Goal: Task Accomplishment & Management: Complete application form

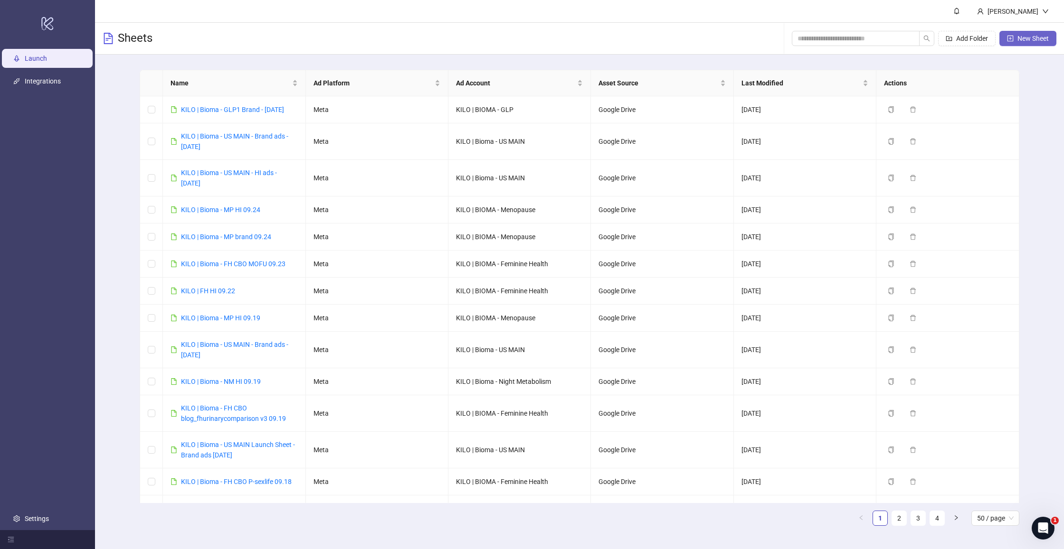
click at [1023, 41] on span "New Sheet" at bounding box center [1032, 39] width 31 height 8
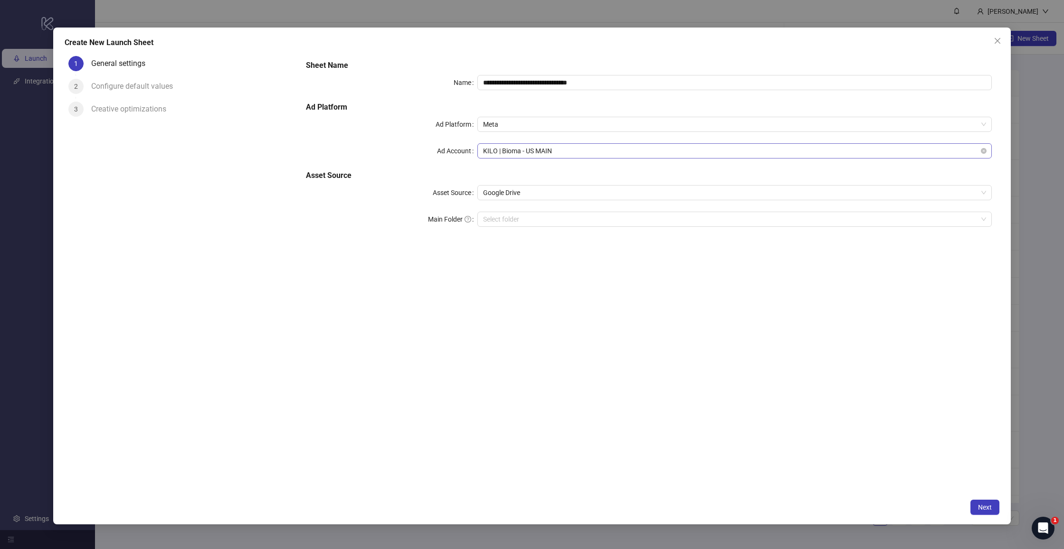
click at [538, 157] on span "KILO | Bioma - US MAIN" at bounding box center [734, 151] width 503 height 14
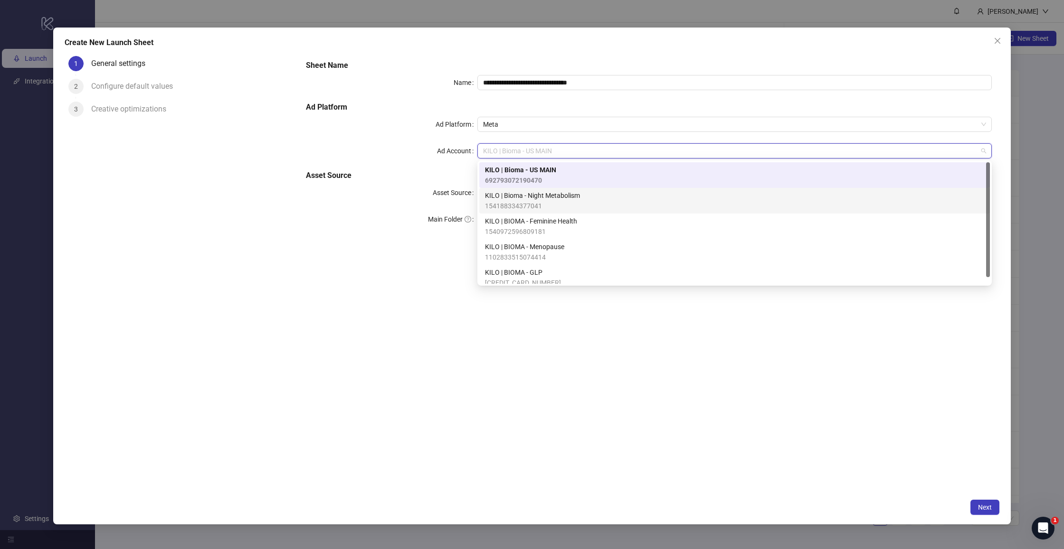
click at [545, 200] on span "KILO | Bioma - Night Metabolism" at bounding box center [532, 195] width 95 height 10
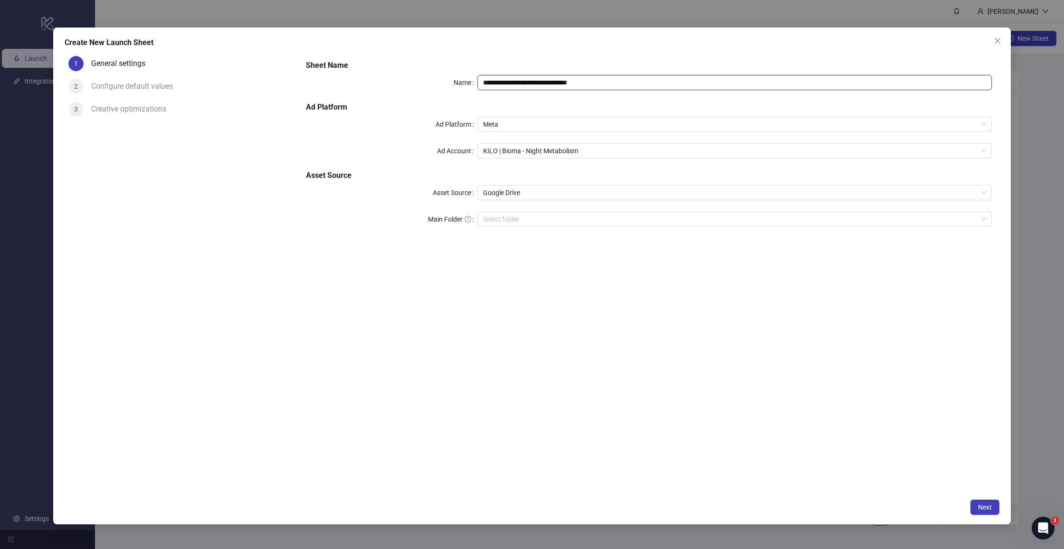
drag, startPoint x: 528, startPoint y: 82, endPoint x: 709, endPoint y: 85, distance: 180.4
click at [709, 85] on input "**********" at bounding box center [734, 82] width 514 height 15
type input "**********"
click at [502, 248] on div "**********" at bounding box center [648, 273] width 701 height 442
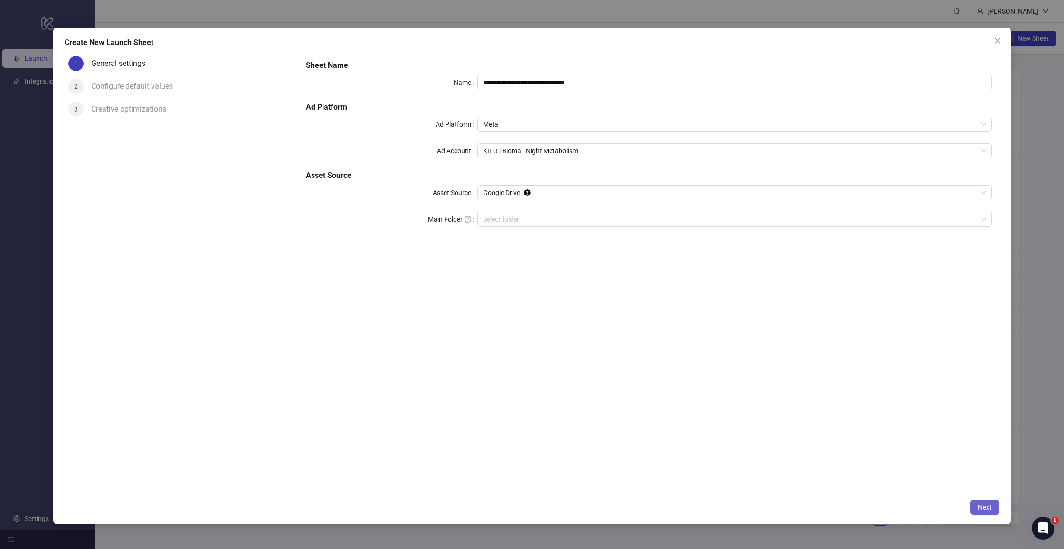
click at [978, 503] on button "Next" at bounding box center [984, 507] width 29 height 15
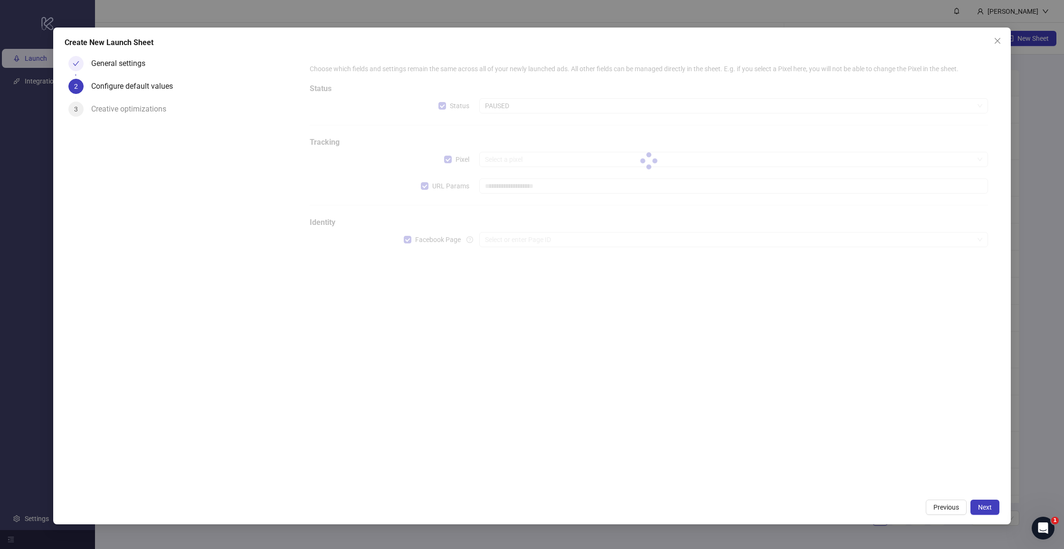
scroll to position [0, 0]
type input "**********"
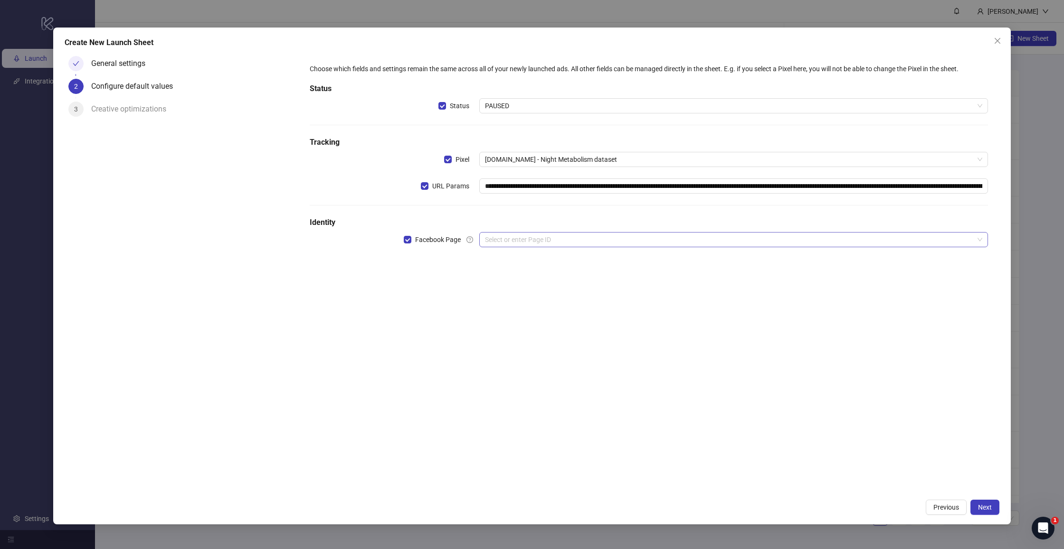
click at [493, 240] on input "search" at bounding box center [729, 240] width 489 height 14
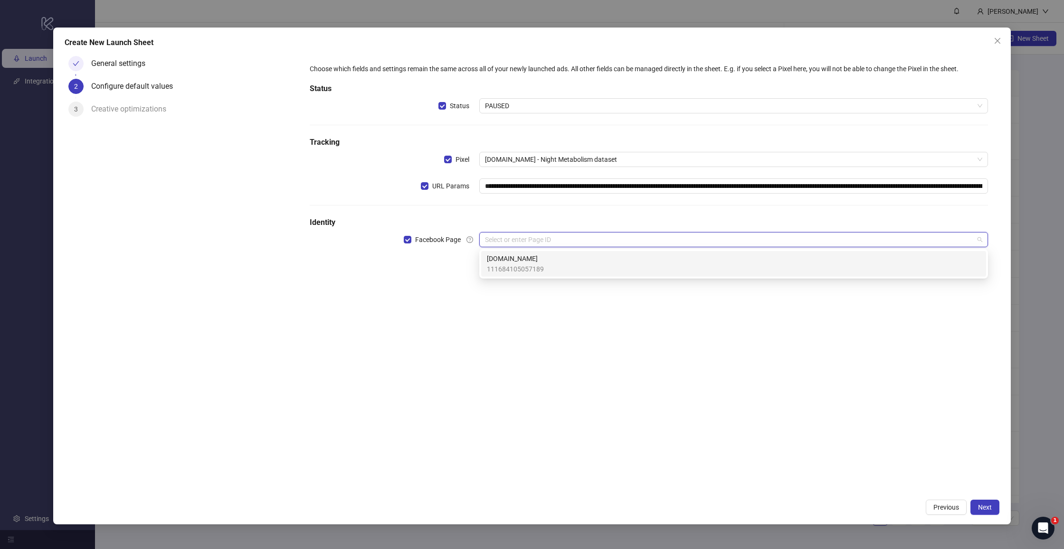
click at [512, 214] on div "**********" at bounding box center [649, 161] width 686 height 203
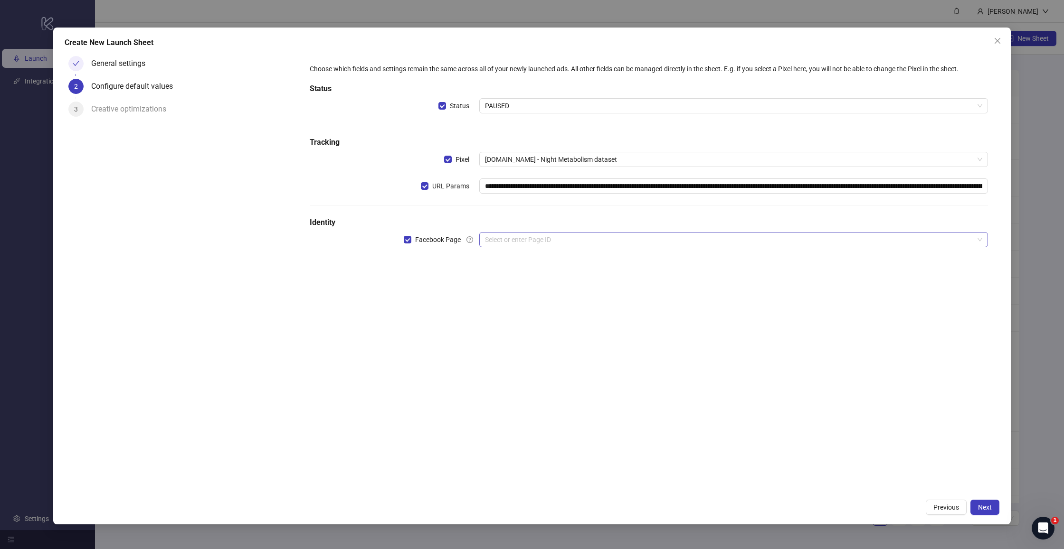
click at [507, 238] on input "search" at bounding box center [729, 240] width 489 height 14
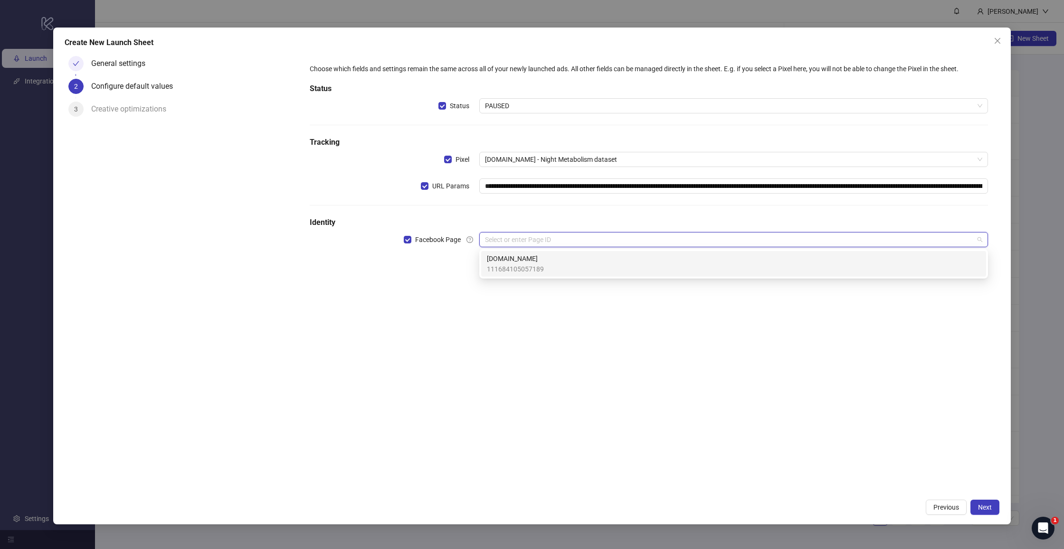
click at [510, 213] on div "**********" at bounding box center [649, 161] width 686 height 203
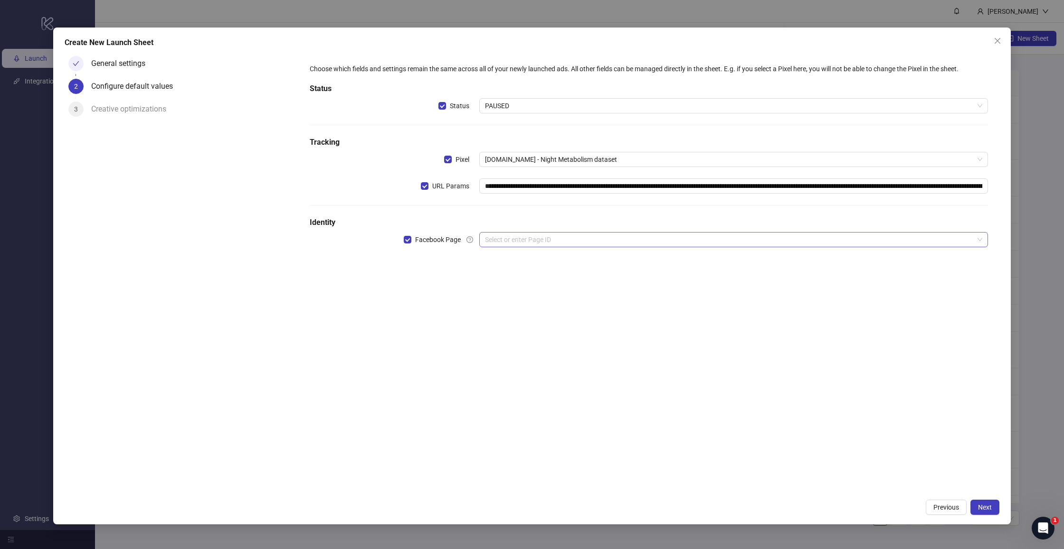
click at [513, 239] on input "search" at bounding box center [729, 240] width 489 height 14
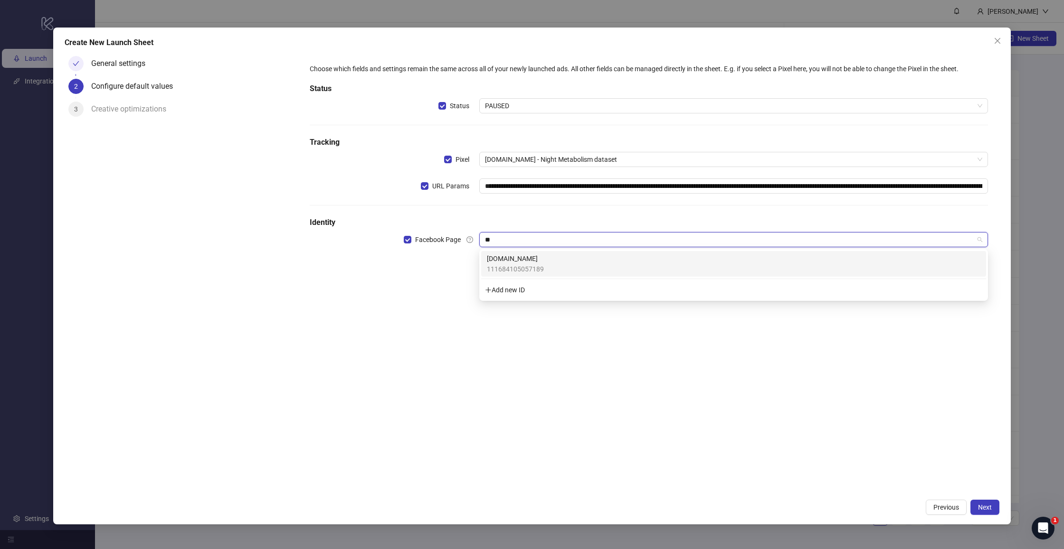
type input "*"
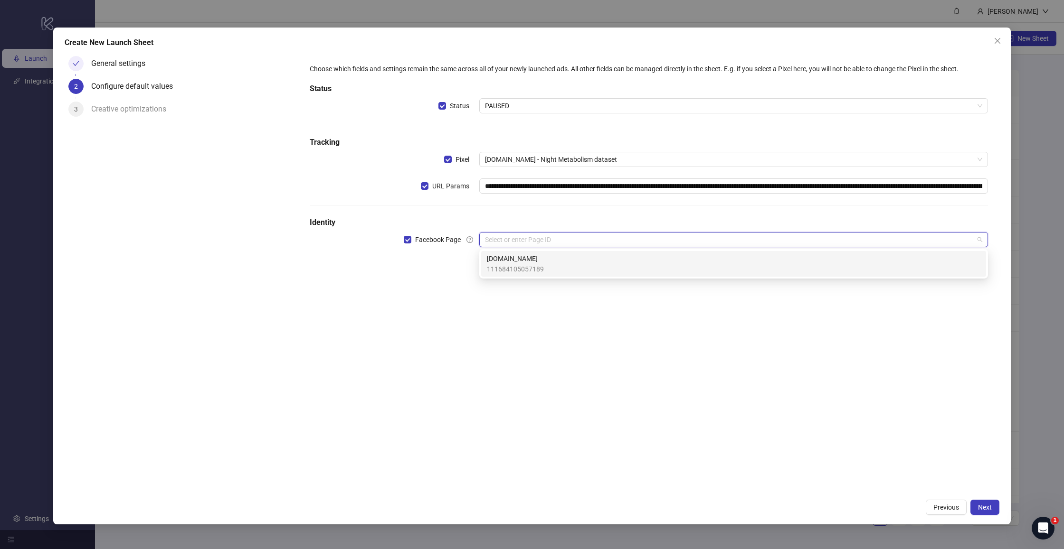
click at [505, 265] on span "111684105057189" at bounding box center [515, 269] width 57 height 10
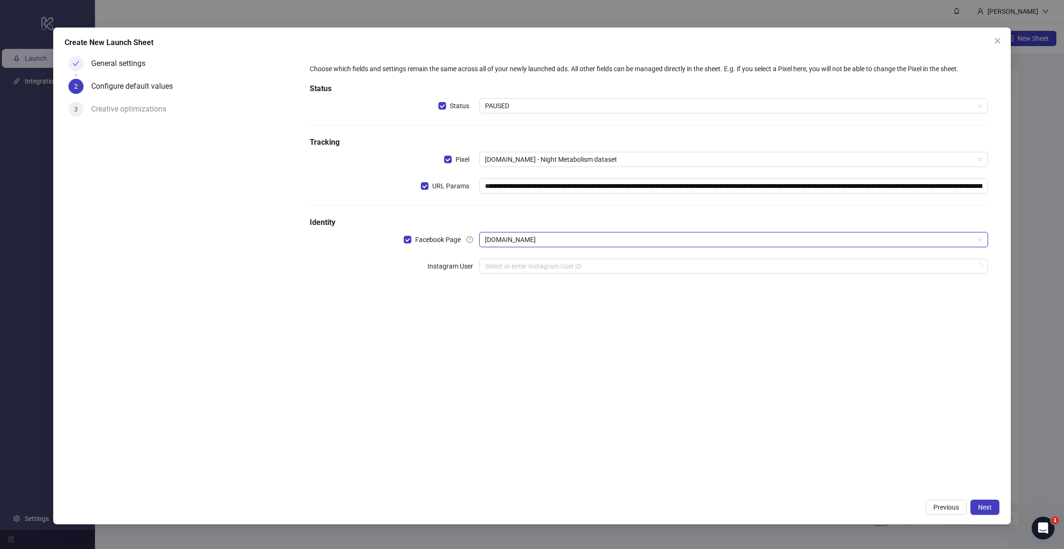
click at [520, 207] on div "**********" at bounding box center [649, 174] width 686 height 229
click at [510, 245] on span "[DOMAIN_NAME]" at bounding box center [733, 240] width 497 height 14
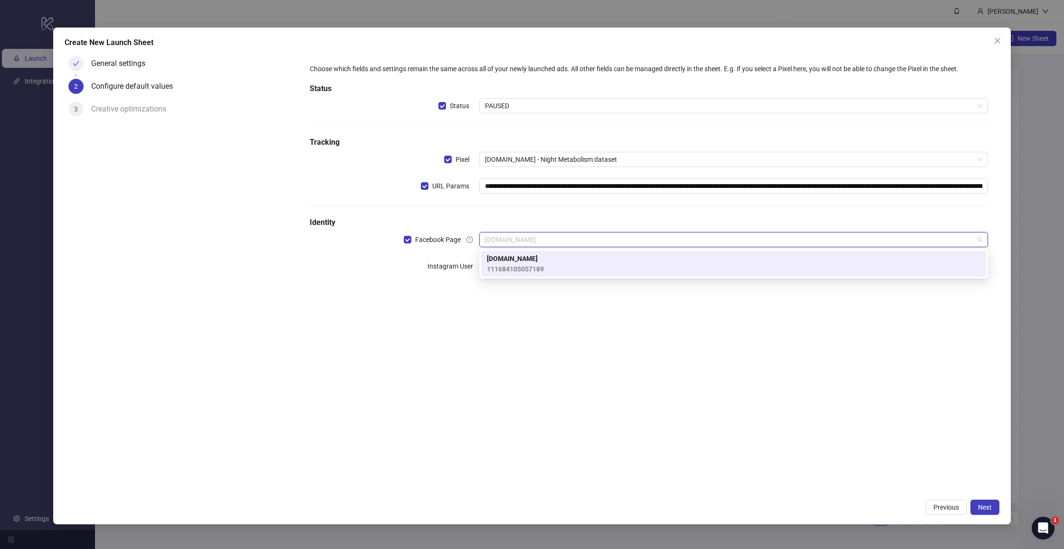
type input "*"
click at [501, 262] on span "[DOMAIN_NAME]" at bounding box center [515, 259] width 57 height 10
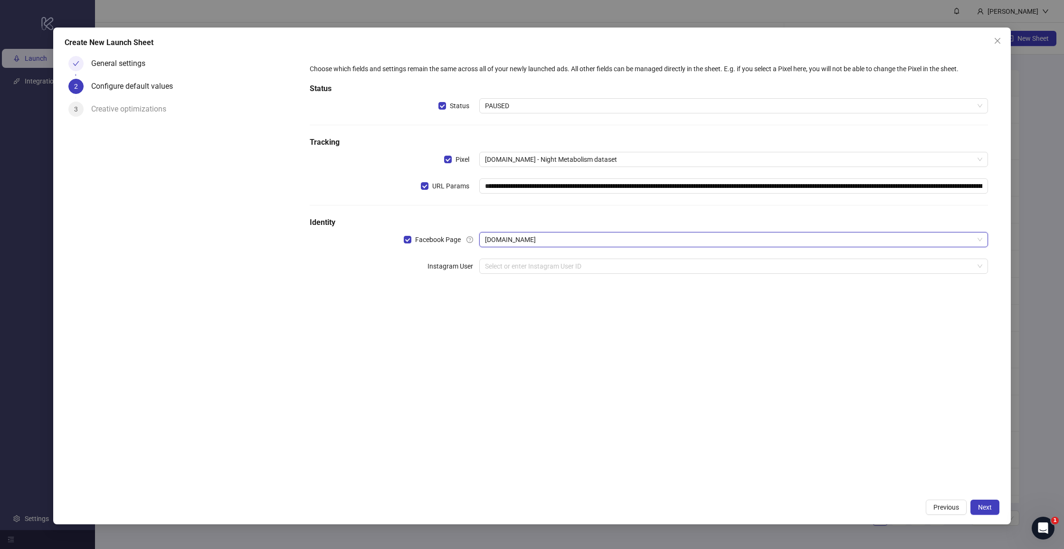
click at [535, 216] on div "**********" at bounding box center [649, 174] width 686 height 229
drag, startPoint x: 523, startPoint y: 265, endPoint x: 525, endPoint y: 273, distance: 7.4
click at [523, 265] on input "search" at bounding box center [729, 266] width 489 height 14
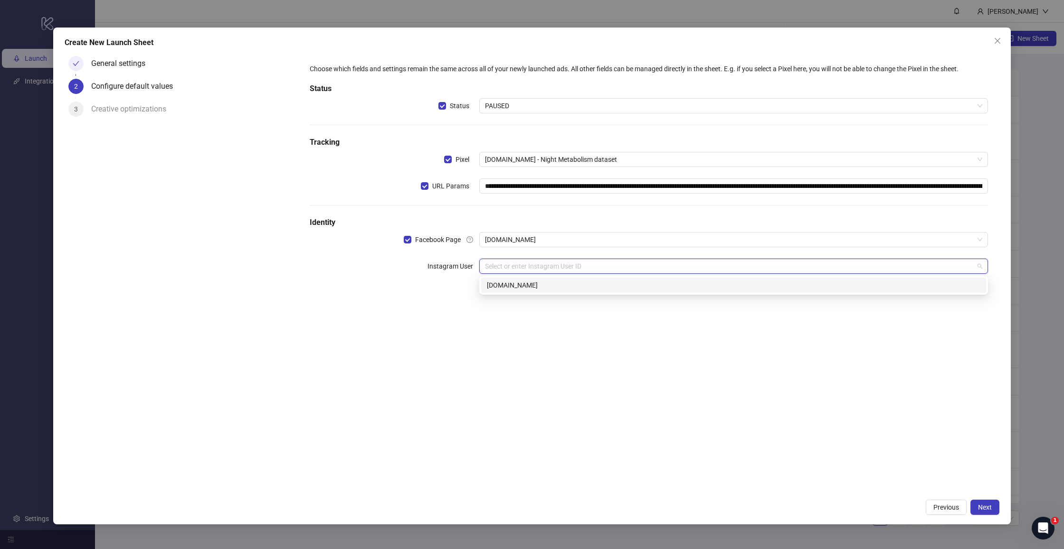
click at [533, 286] on div "[DOMAIN_NAME]" at bounding box center [733, 285] width 493 height 10
click at [529, 326] on div "**********" at bounding box center [648, 273] width 701 height 442
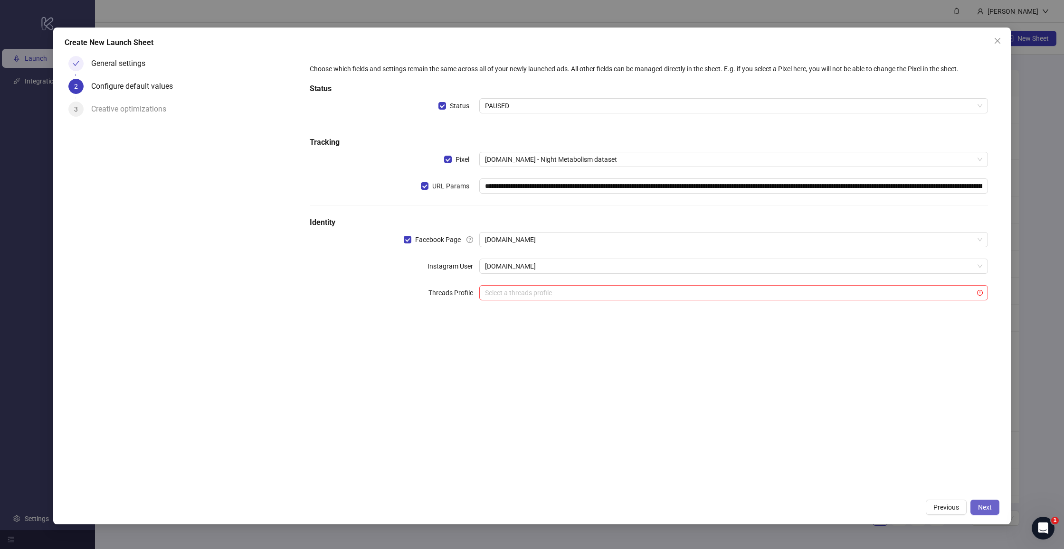
click at [987, 511] on span "Next" at bounding box center [985, 508] width 14 height 8
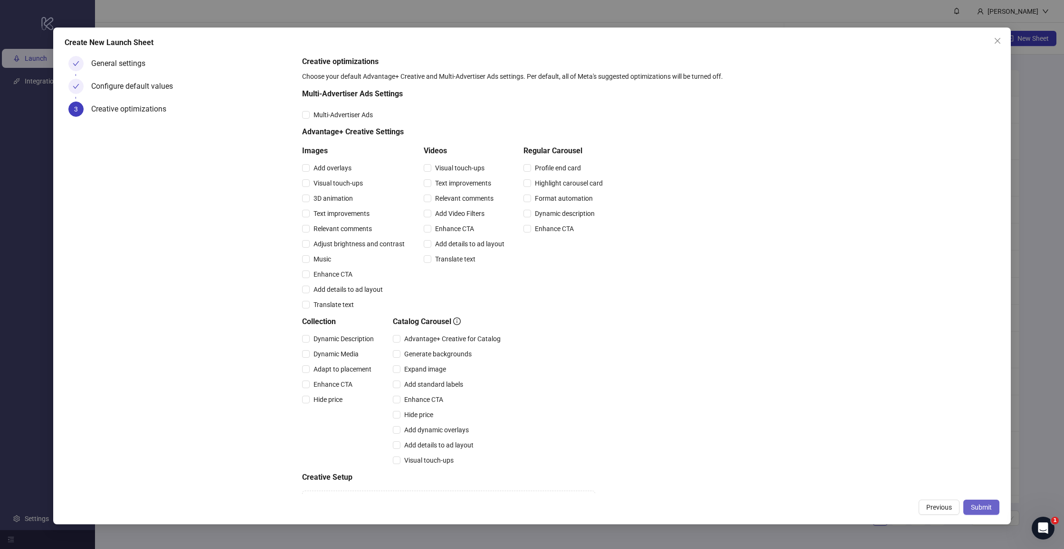
click at [981, 505] on span "Submit" at bounding box center [980, 508] width 21 height 8
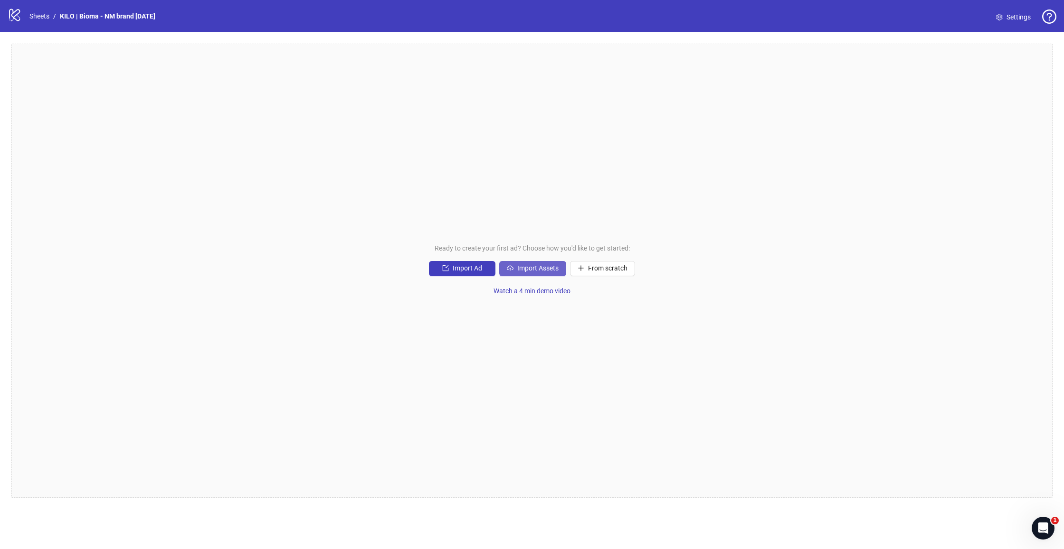
click at [548, 267] on span "Import Assets" at bounding box center [537, 268] width 41 height 8
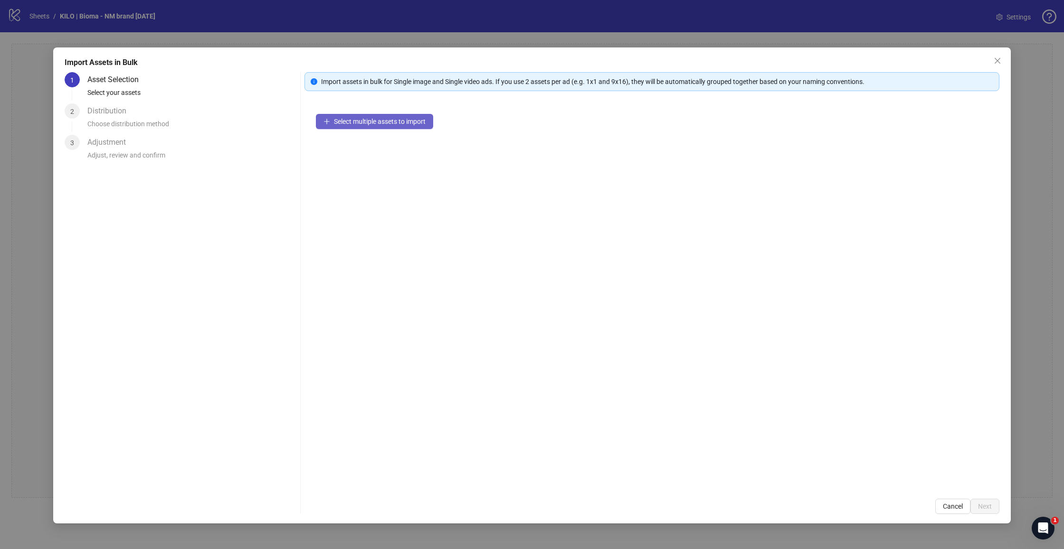
click at [378, 123] on span "Select multiple assets to import" at bounding box center [380, 122] width 92 height 8
click at [977, 501] on button "Next" at bounding box center [984, 506] width 29 height 15
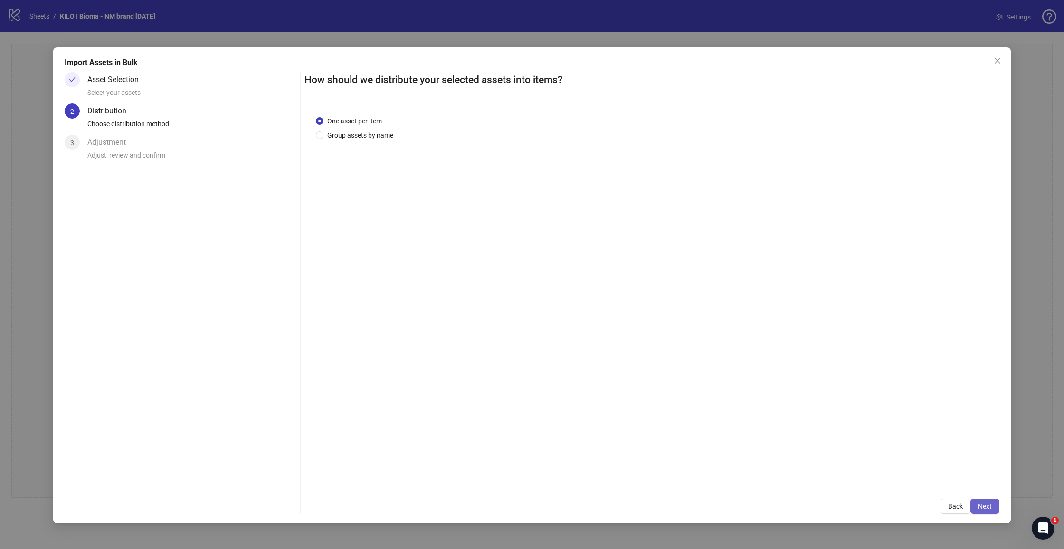
click at [987, 505] on span "Next" at bounding box center [985, 507] width 14 height 8
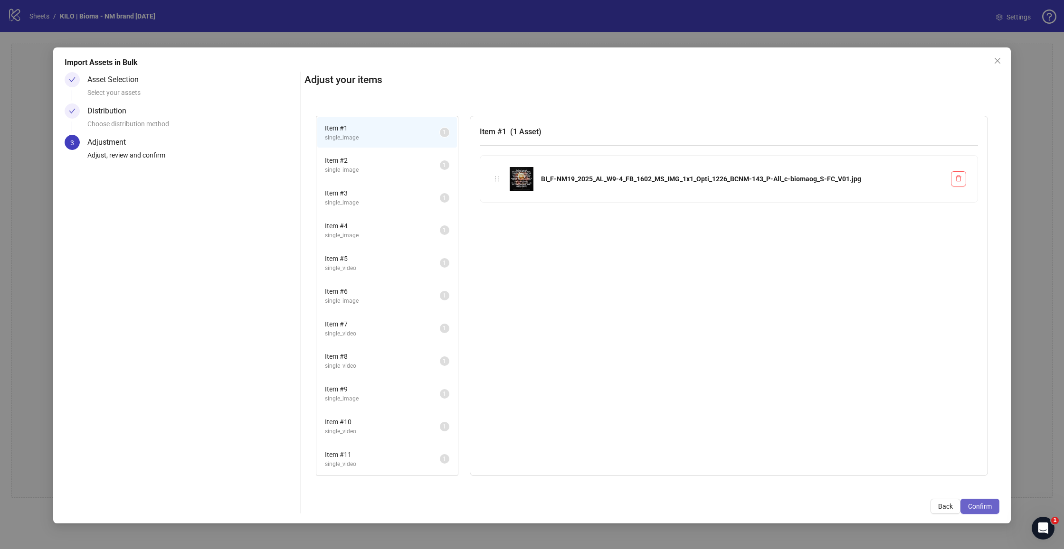
click at [977, 508] on span "Confirm" at bounding box center [980, 507] width 24 height 8
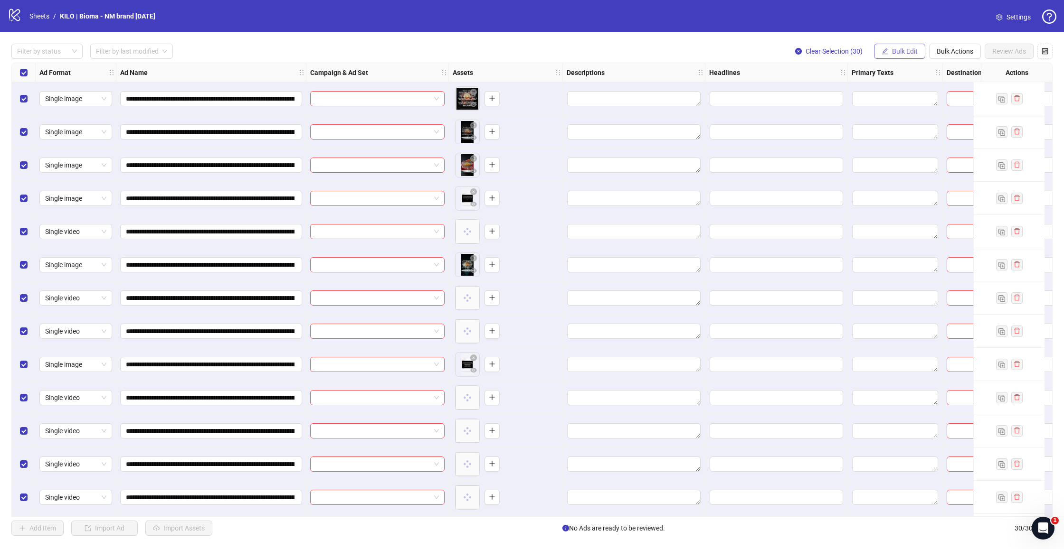
click at [897, 51] on span "Bulk Edit" at bounding box center [905, 51] width 26 height 8
click at [895, 143] on span "Primary Texts" at bounding box center [908, 146] width 57 height 10
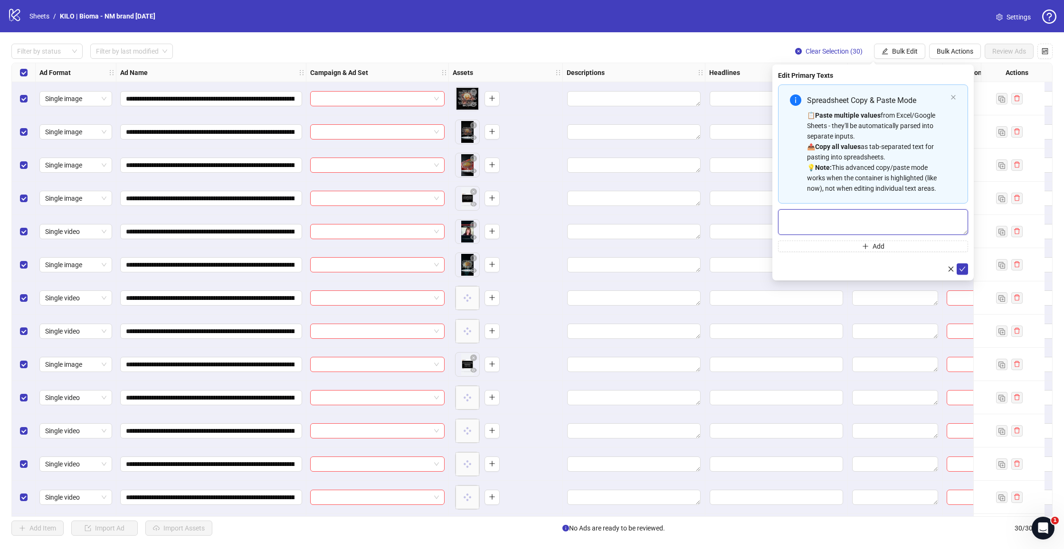
click at [846, 219] on textarea "Multi-text input container - paste or copy values" at bounding box center [873, 222] width 190 height 26
paste textarea "**********"
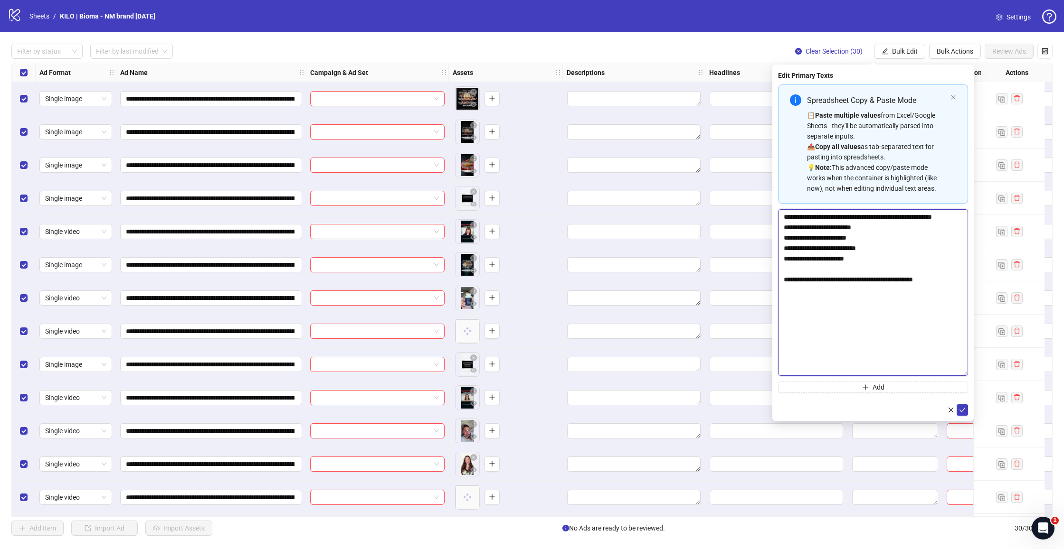
click at [989, 374] on body "**********" at bounding box center [532, 274] width 1064 height 549
type textarea "**********"
click at [965, 406] on button "submit" at bounding box center [961, 409] width 11 height 11
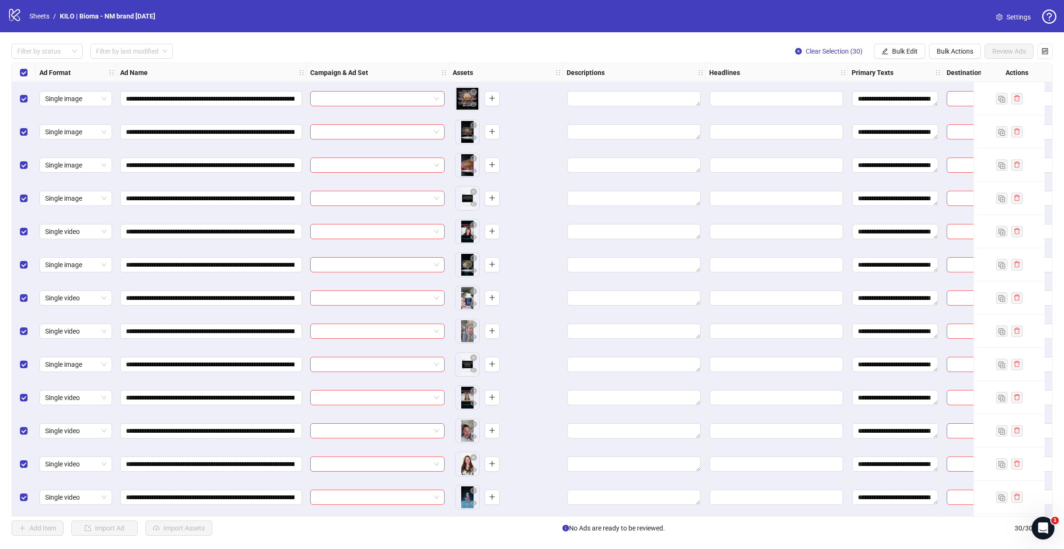
scroll to position [0, 301]
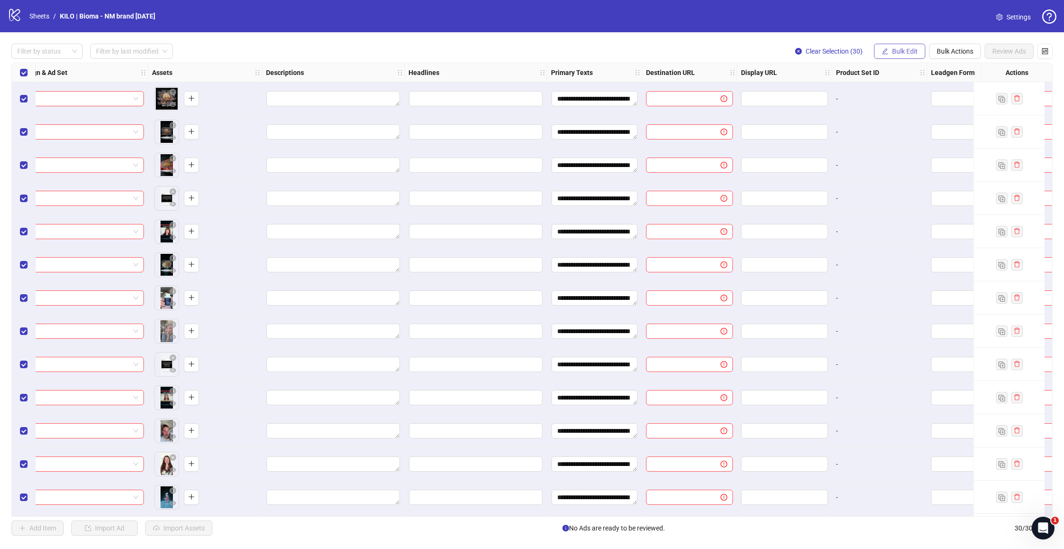
click at [901, 53] on span "Bulk Edit" at bounding box center [905, 51] width 26 height 8
click at [889, 131] on span "Headlines" at bounding box center [908, 131] width 57 height 10
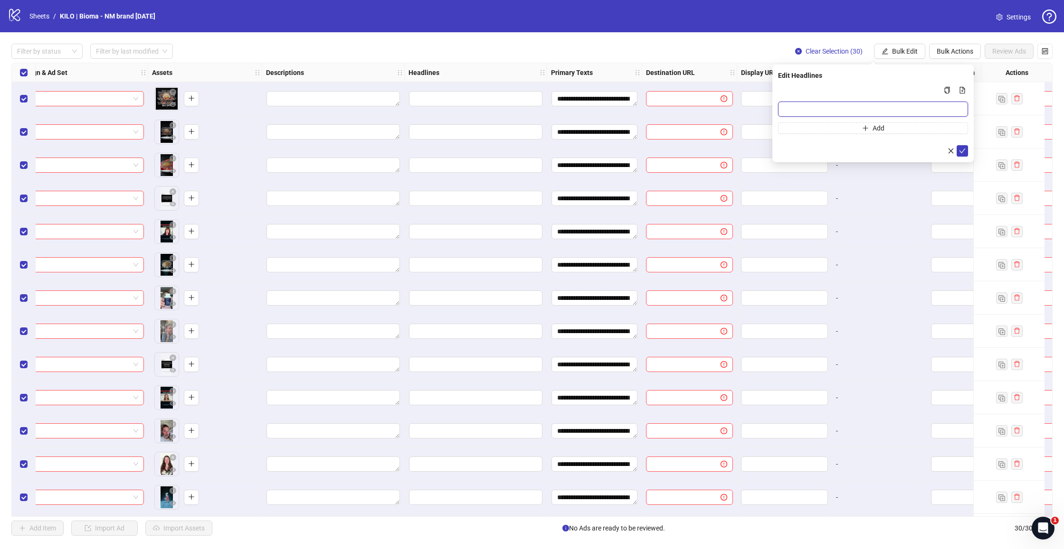
drag, startPoint x: 798, startPoint y: 113, endPoint x: 848, endPoint y: 120, distance: 50.8
click at [798, 113] on input "Multi-input container - paste or copy values" at bounding box center [873, 109] width 190 height 15
paste input "**********"
type input "**********"
click at [963, 150] on icon "check" at bounding box center [962, 151] width 7 height 7
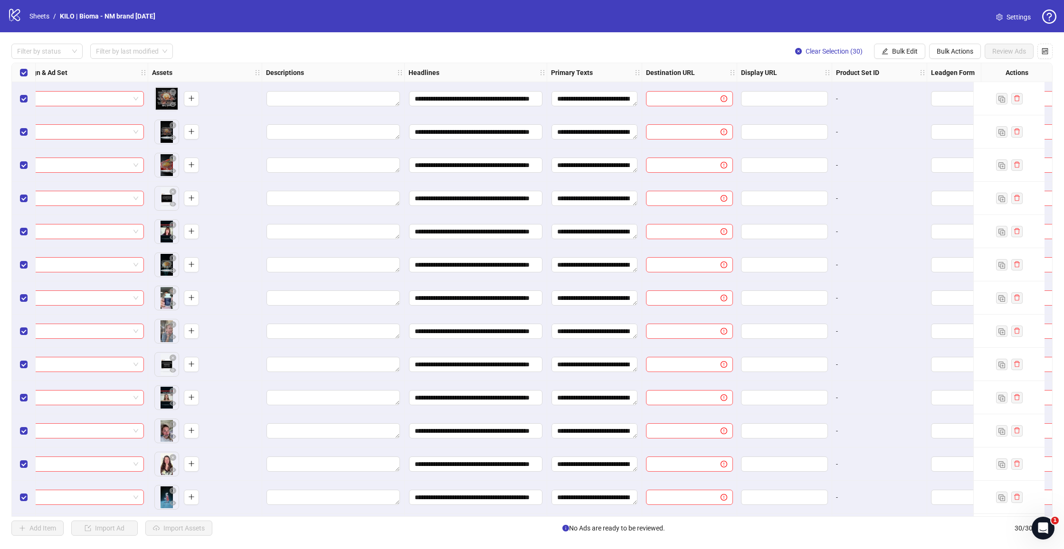
scroll to position [0, 342]
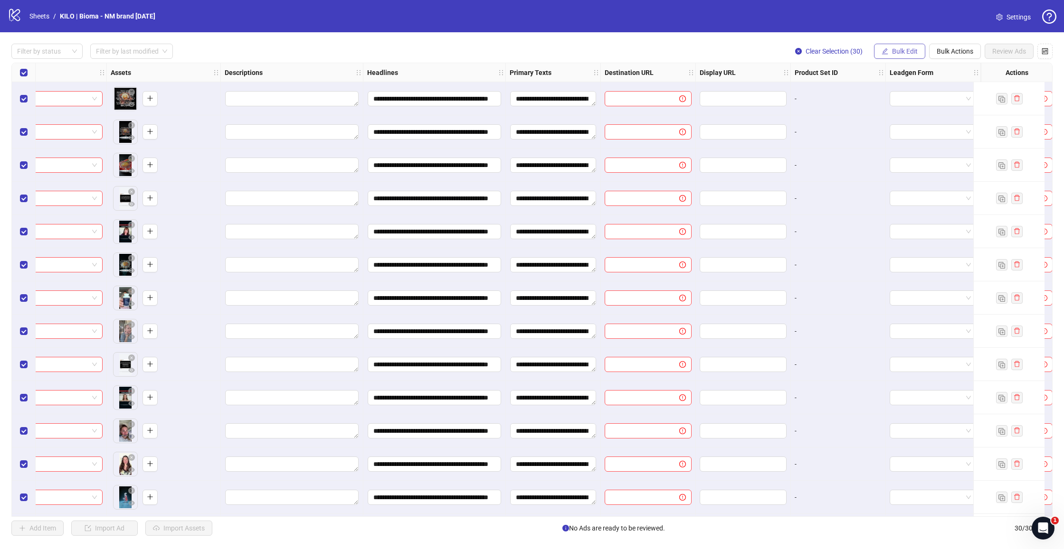
click at [904, 54] on span "Bulk Edit" at bounding box center [905, 51] width 26 height 8
click at [908, 161] on span "Destination URL" at bounding box center [908, 161] width 57 height 10
click at [812, 89] on input "text" at bounding box center [868, 92] width 171 height 10
paste input "**********"
type input "**********"
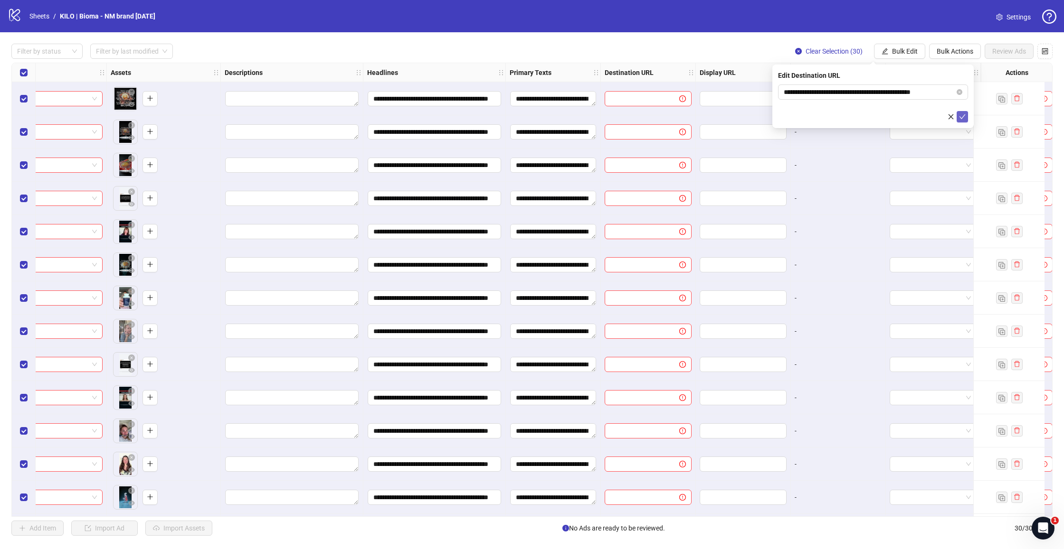
click at [962, 116] on icon "check" at bounding box center [962, 116] width 7 height 7
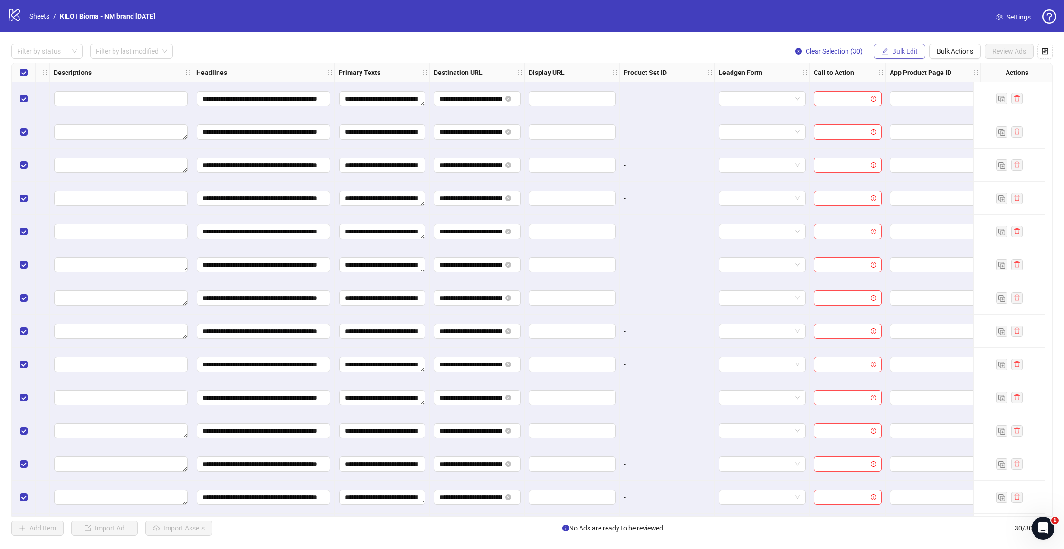
scroll to position [0, 520]
click at [894, 48] on span "Bulk Edit" at bounding box center [905, 51] width 26 height 8
click at [900, 211] on span "Call to Action" at bounding box center [908, 207] width 57 height 10
click at [838, 98] on input "search" at bounding box center [868, 92] width 170 height 14
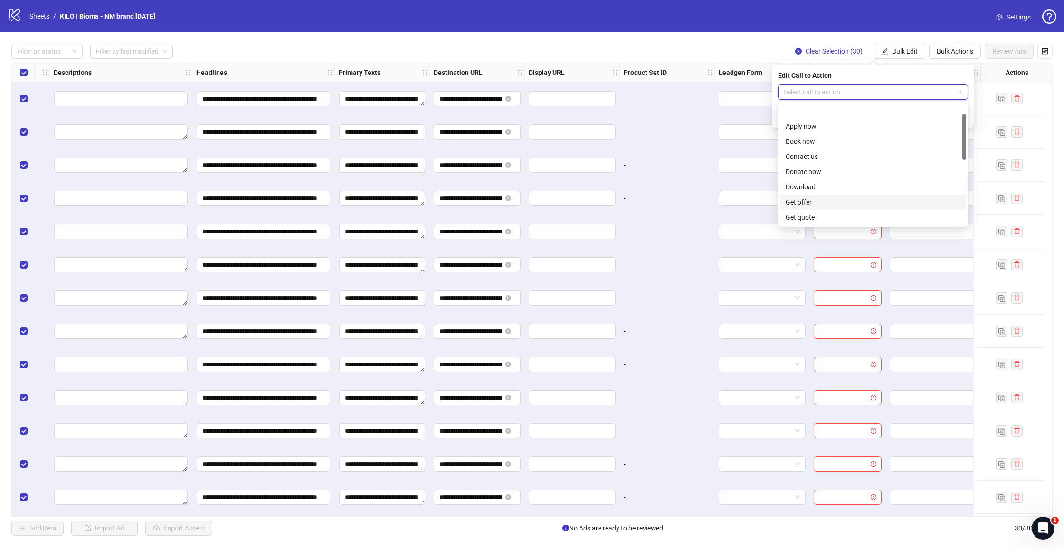
scroll to position [165, 0]
drag, startPoint x: 805, startPoint y: 171, endPoint x: 848, endPoint y: 161, distance: 44.3
click at [805, 171] on div "Shop now" at bounding box center [872, 174] width 175 height 10
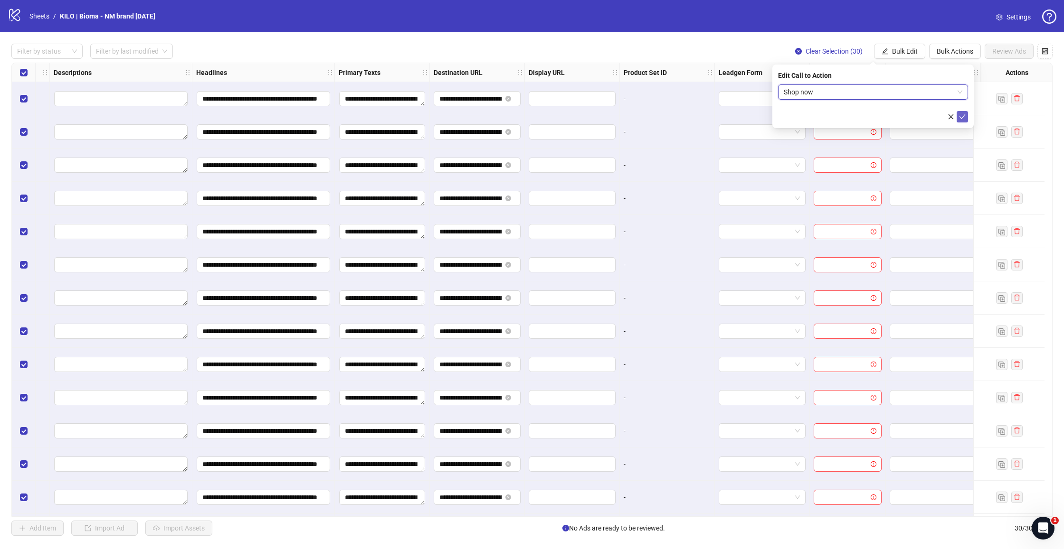
click at [961, 116] on icon "check" at bounding box center [962, 116] width 7 height 7
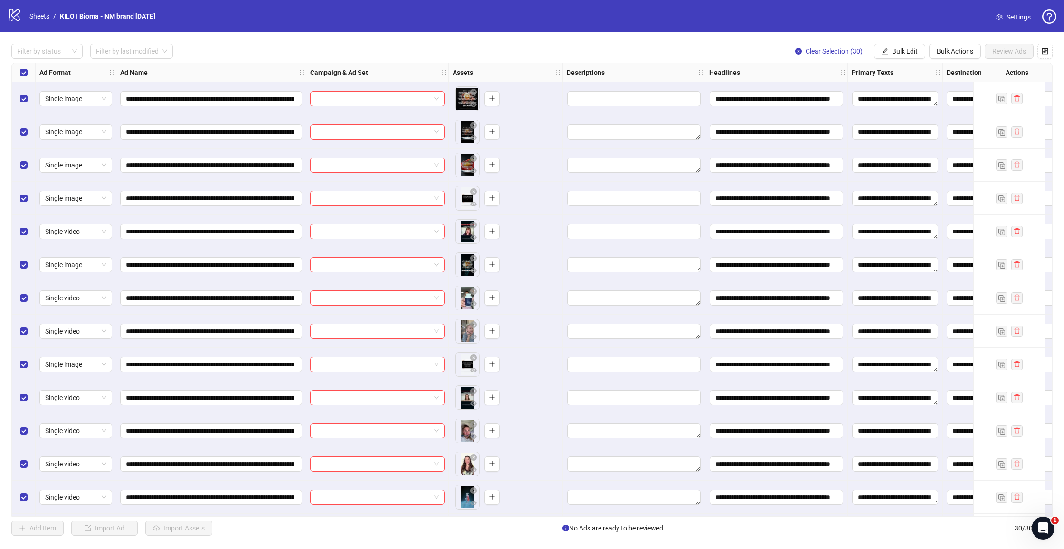
scroll to position [0, 0]
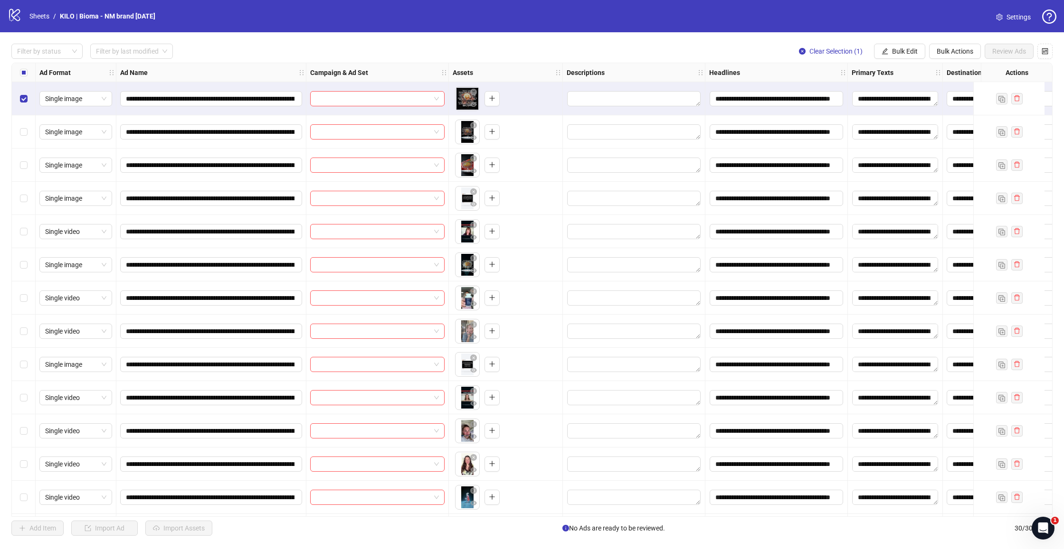
click at [23, 120] on div "Select row 2" at bounding box center [24, 131] width 24 height 33
click at [21, 152] on div "Select row 3" at bounding box center [24, 165] width 24 height 33
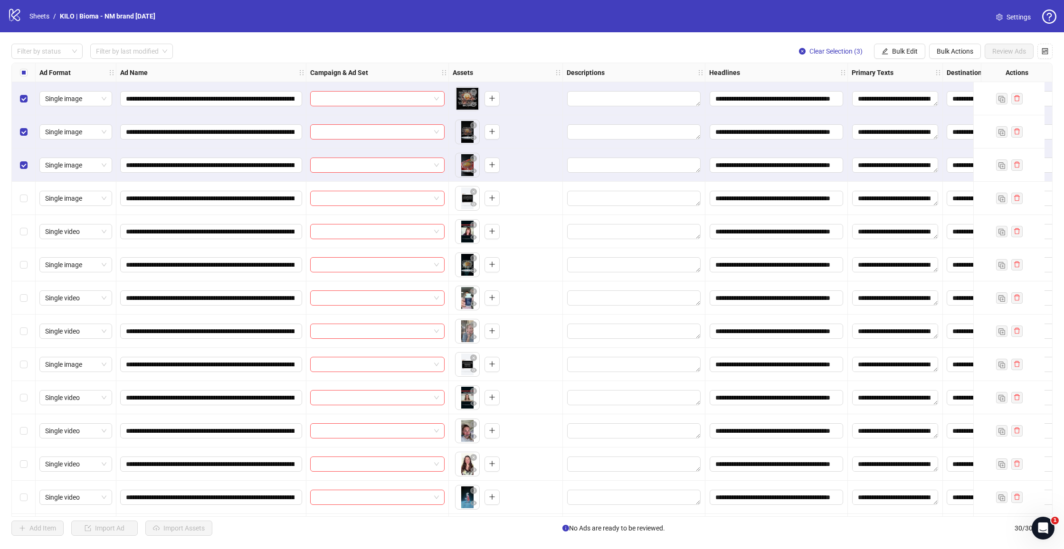
click at [24, 188] on div "Select row 4" at bounding box center [24, 198] width 24 height 33
click at [26, 233] on span "Select row 5" at bounding box center [24, 232] width 8 height 8
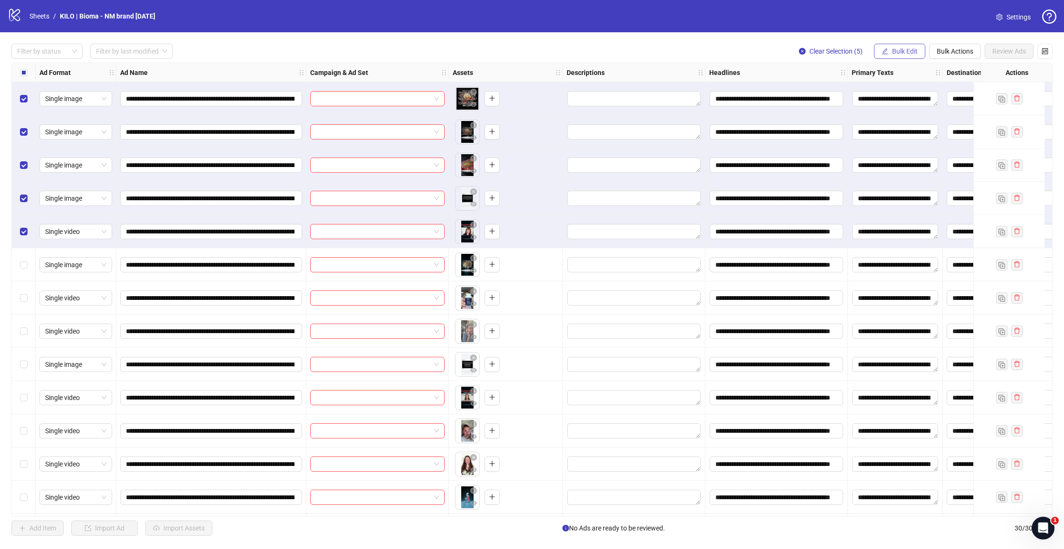
click at [897, 54] on span "Bulk Edit" at bounding box center [905, 51] width 26 height 8
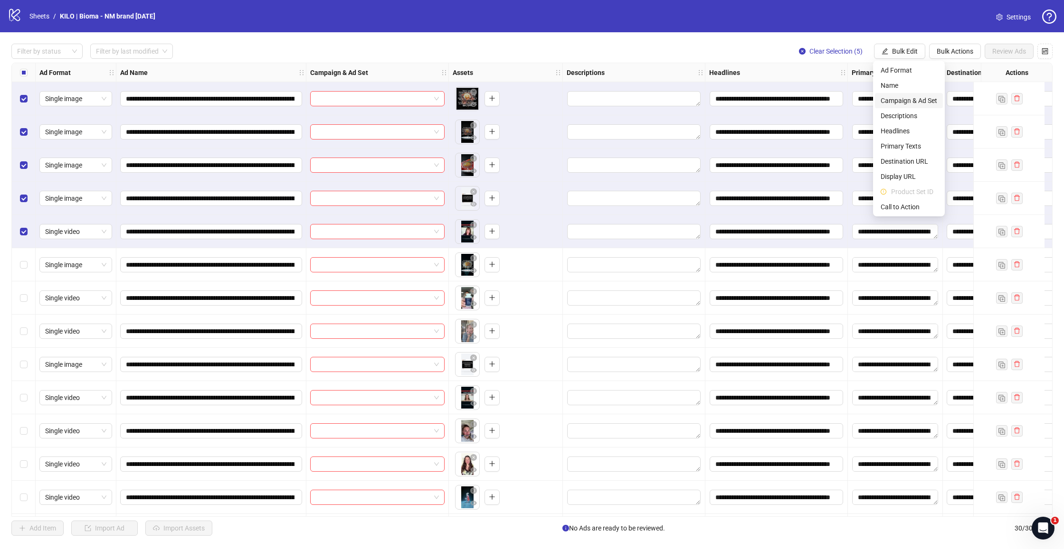
click at [883, 99] on span "Campaign & Ad Set" at bounding box center [908, 100] width 57 height 10
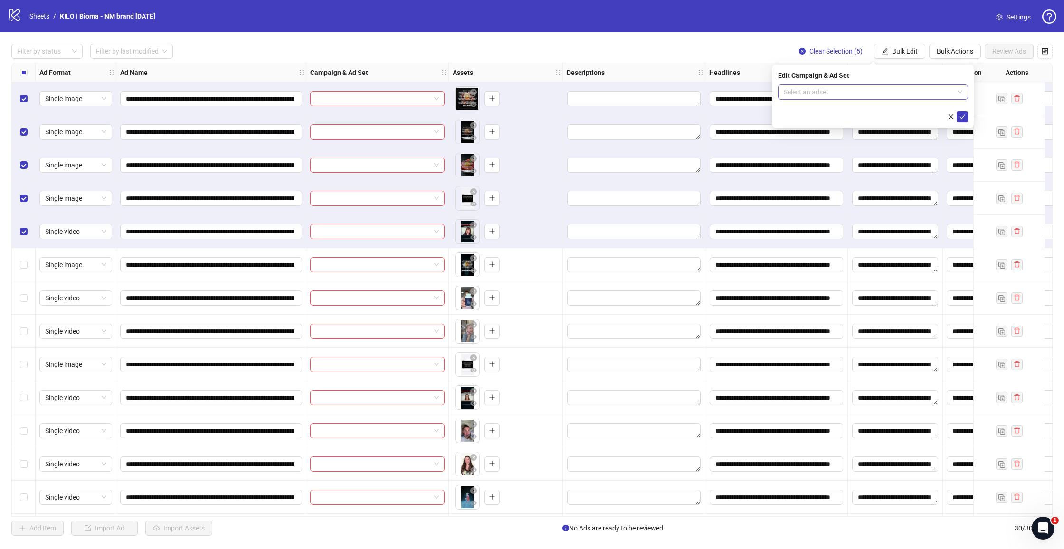
click at [841, 91] on input "search" at bounding box center [868, 92] width 170 height 14
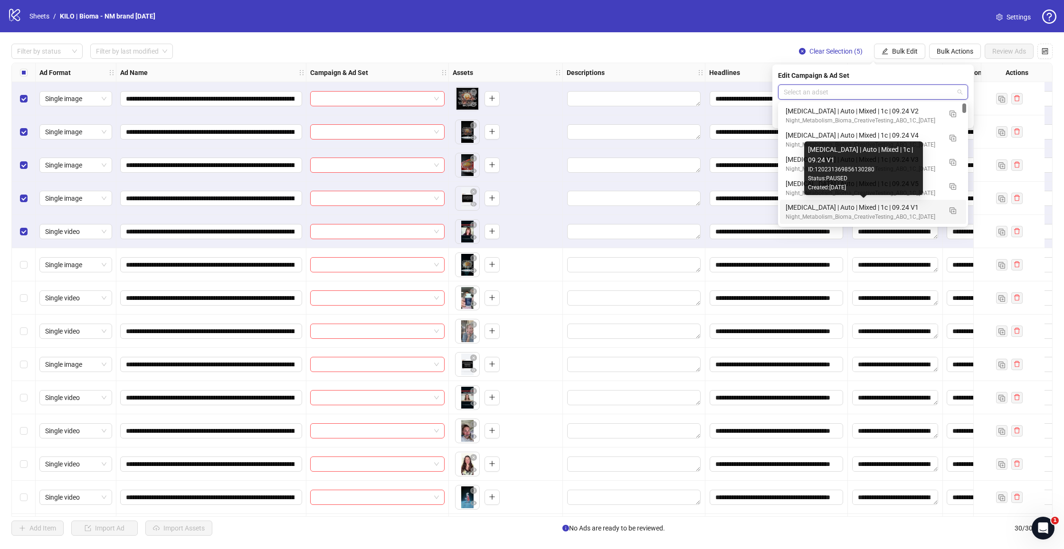
click at [815, 210] on div "[MEDICAL_DATA] | Auto | Mixed | 1c | 09.24 V1" at bounding box center [863, 207] width 156 height 10
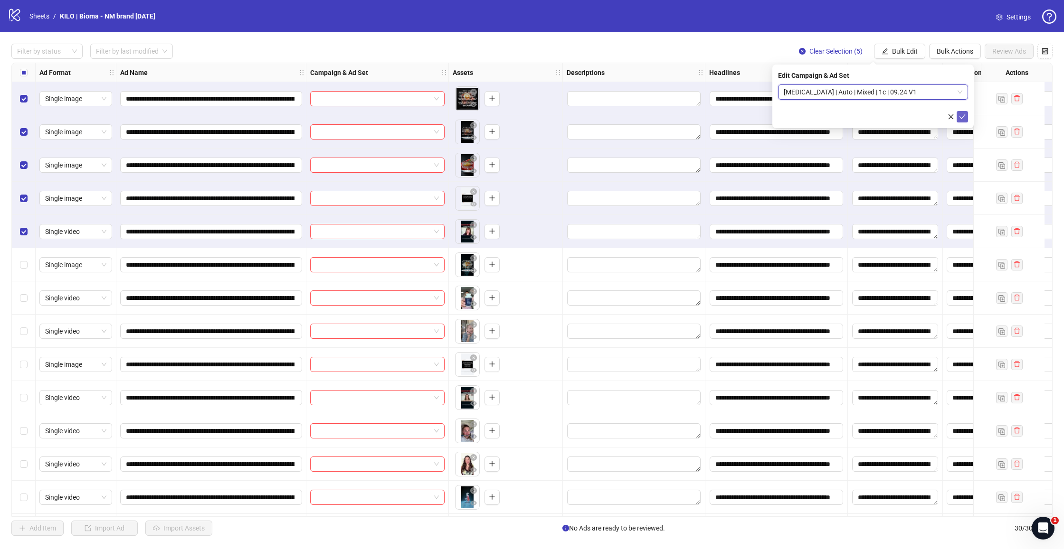
click at [962, 118] on icon "check" at bounding box center [962, 116] width 6 height 5
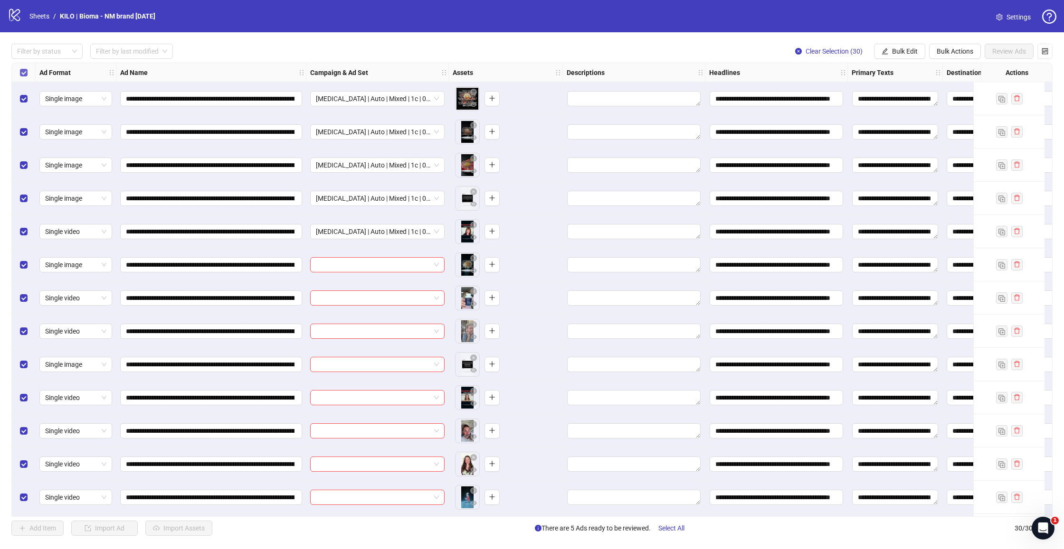
click at [27, 70] on span "Select all rows" at bounding box center [24, 73] width 8 height 8
click at [24, 75] on span "Select all rows" at bounding box center [24, 73] width 8 height 8
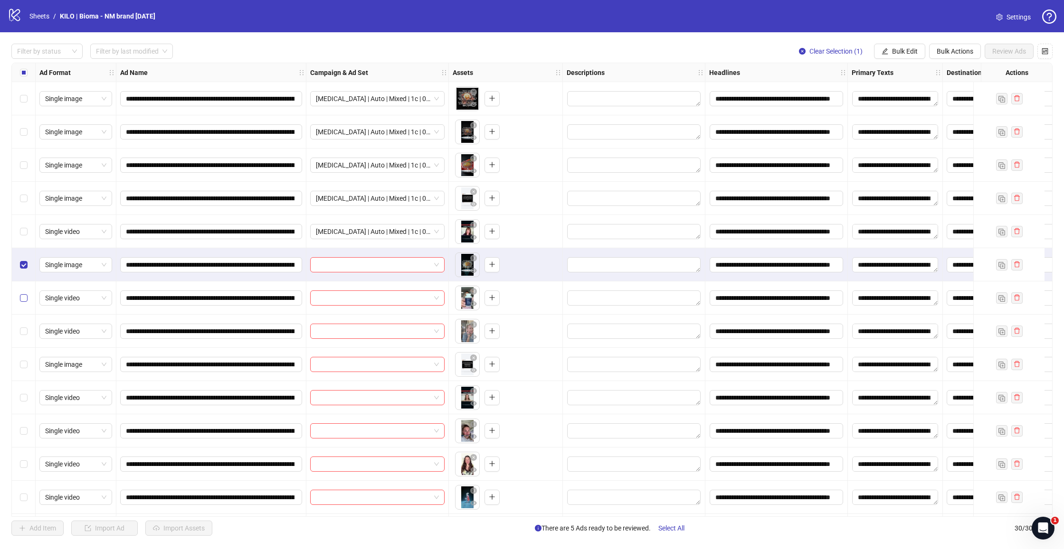
click at [23, 294] on label "Select row 7" at bounding box center [24, 298] width 8 height 10
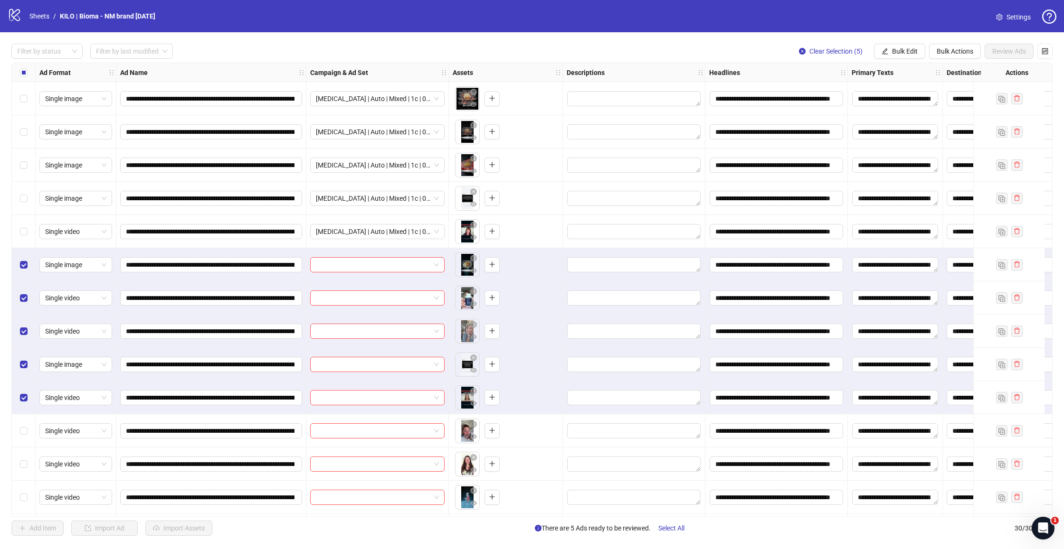
scroll to position [0, 0]
click at [905, 56] on button "Bulk Edit" at bounding box center [899, 51] width 51 height 15
click at [890, 106] on li "Campaign & Ad Set" at bounding box center [909, 100] width 68 height 15
click at [858, 92] on input "search" at bounding box center [868, 92] width 170 height 14
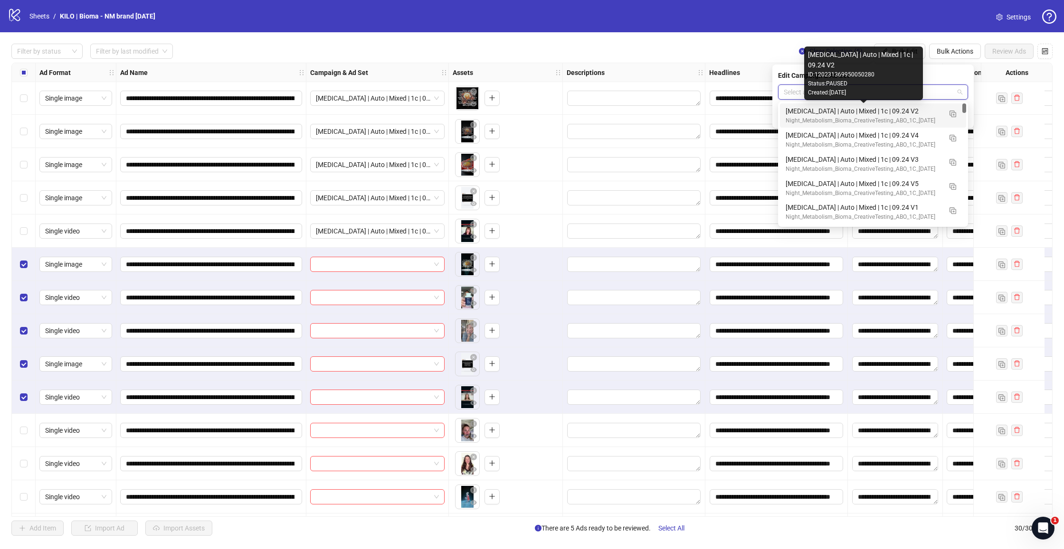
click at [800, 114] on div "[MEDICAL_DATA] | Auto | Mixed | 1c | 09.24 V2" at bounding box center [863, 111] width 156 height 10
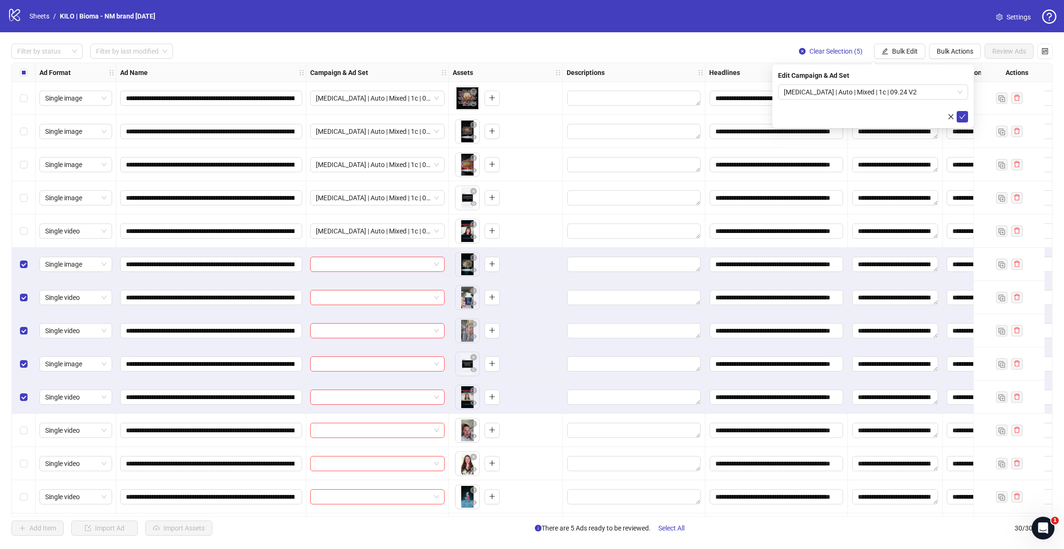
drag, startPoint x: 961, startPoint y: 115, endPoint x: 457, endPoint y: 188, distance: 509.4
click at [961, 115] on icon "check" at bounding box center [962, 116] width 7 height 7
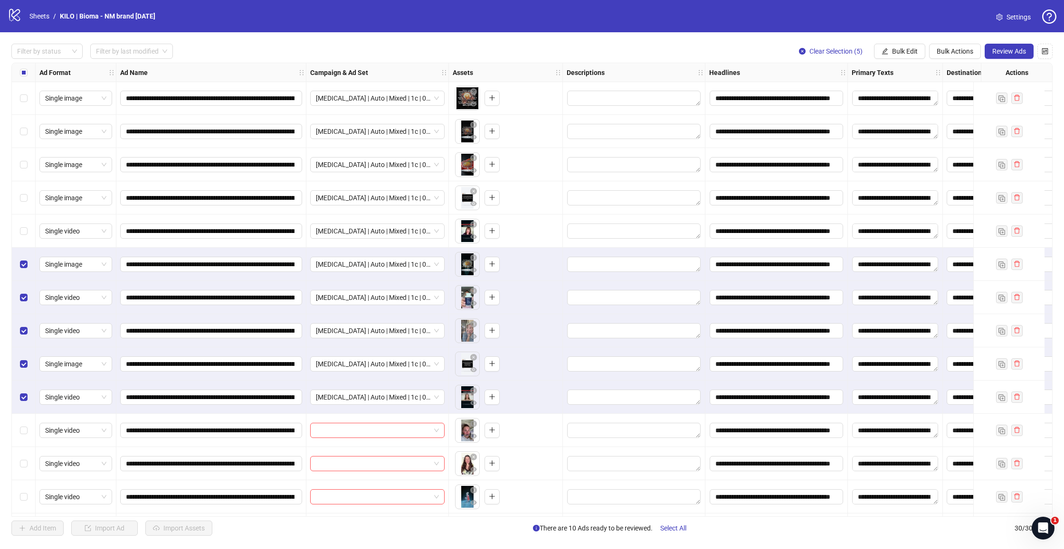
click at [19, 70] on div "Select all rows" at bounding box center [24, 72] width 24 height 19
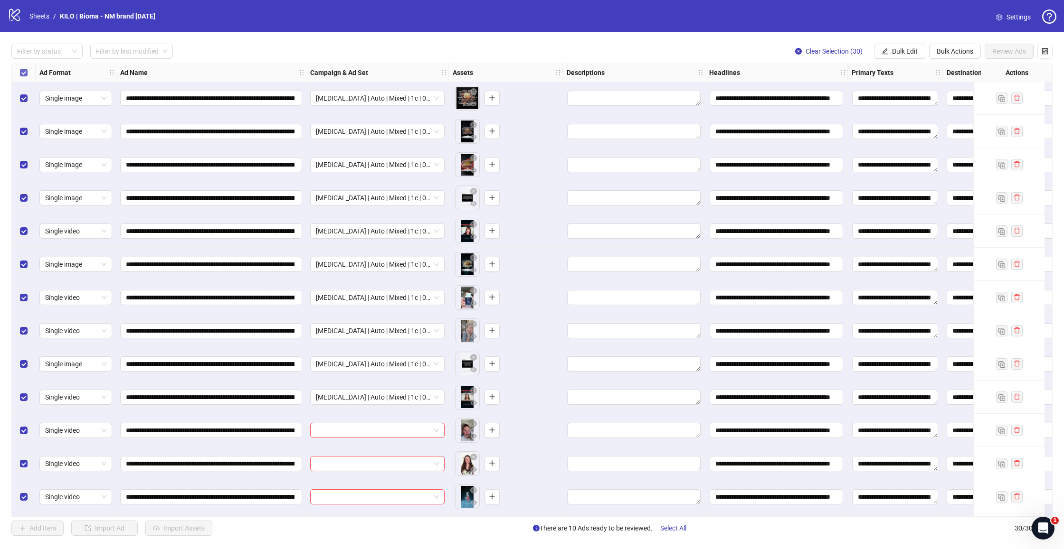
click at [21, 67] on label "Select all rows" at bounding box center [24, 72] width 8 height 10
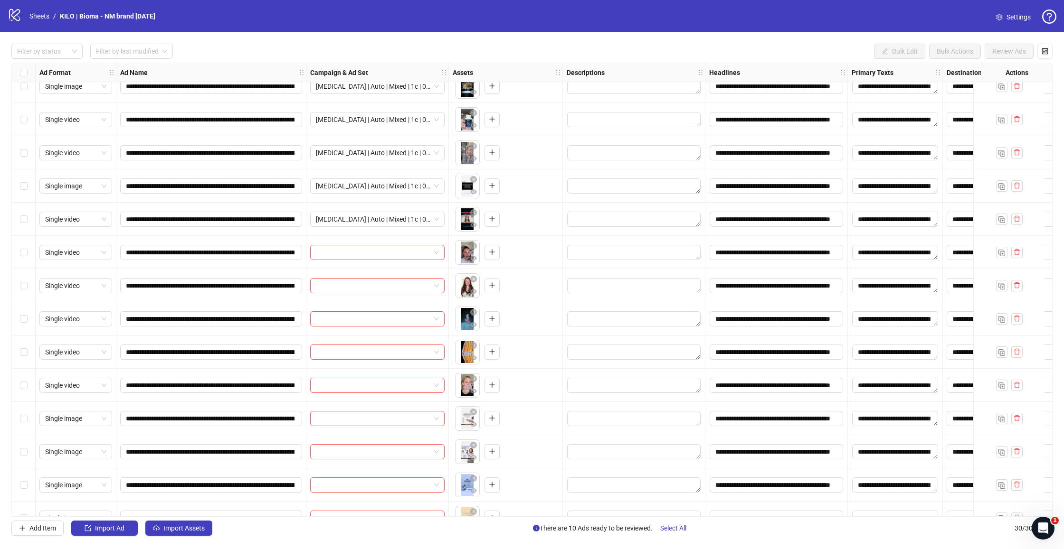
scroll to position [180, 0]
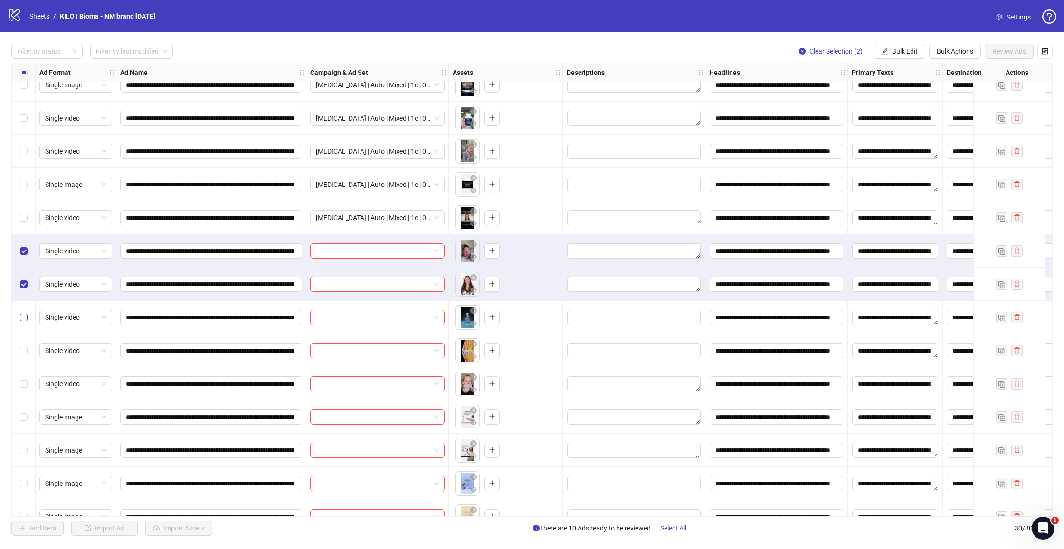
click at [27, 319] on span "Select row 13" at bounding box center [24, 318] width 8 height 8
click at [26, 360] on div "Select row 14" at bounding box center [24, 350] width 24 height 33
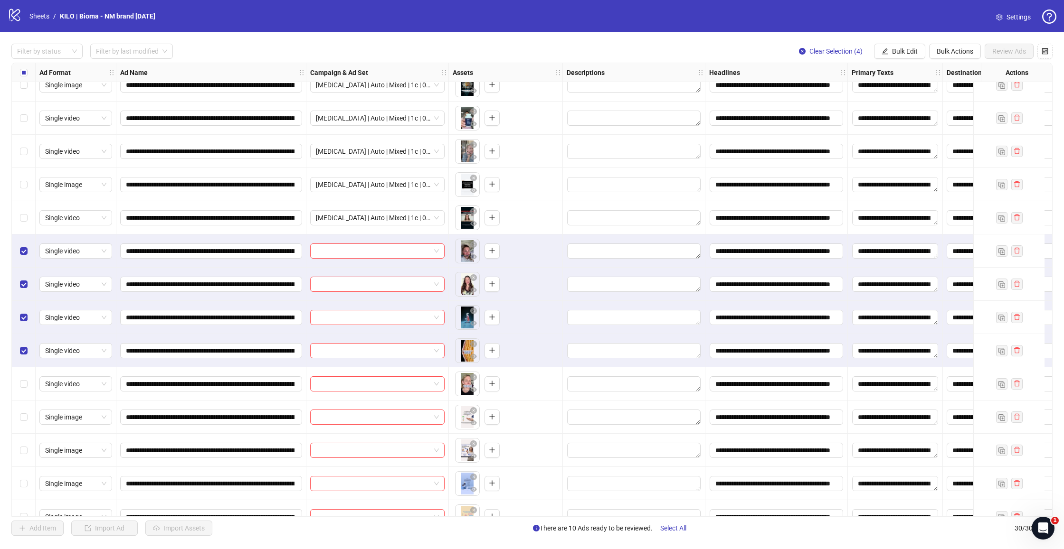
click at [22, 377] on div "Select row 15" at bounding box center [24, 383] width 24 height 33
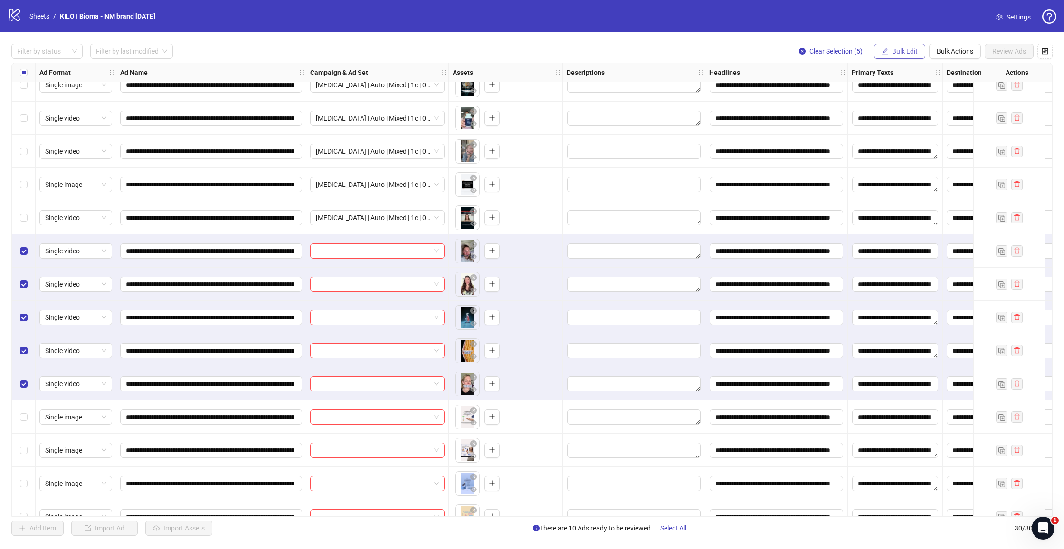
click at [920, 53] on button "Bulk Edit" at bounding box center [899, 51] width 51 height 15
click at [895, 104] on span "Campaign & Ad Set" at bounding box center [908, 100] width 57 height 10
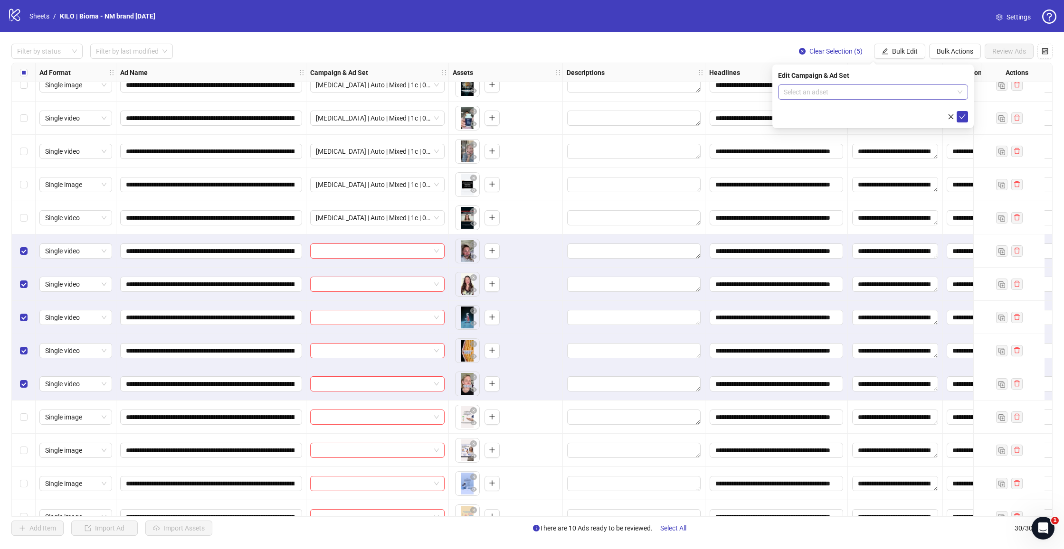
click at [815, 93] on input "search" at bounding box center [868, 92] width 170 height 14
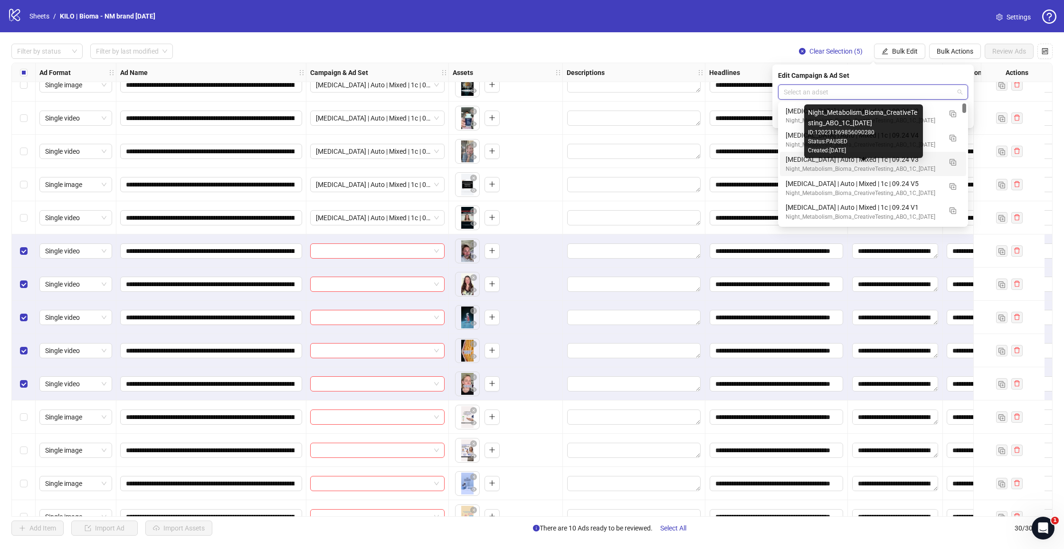
click at [857, 155] on div "Created: [DATE]" at bounding box center [863, 150] width 111 height 9
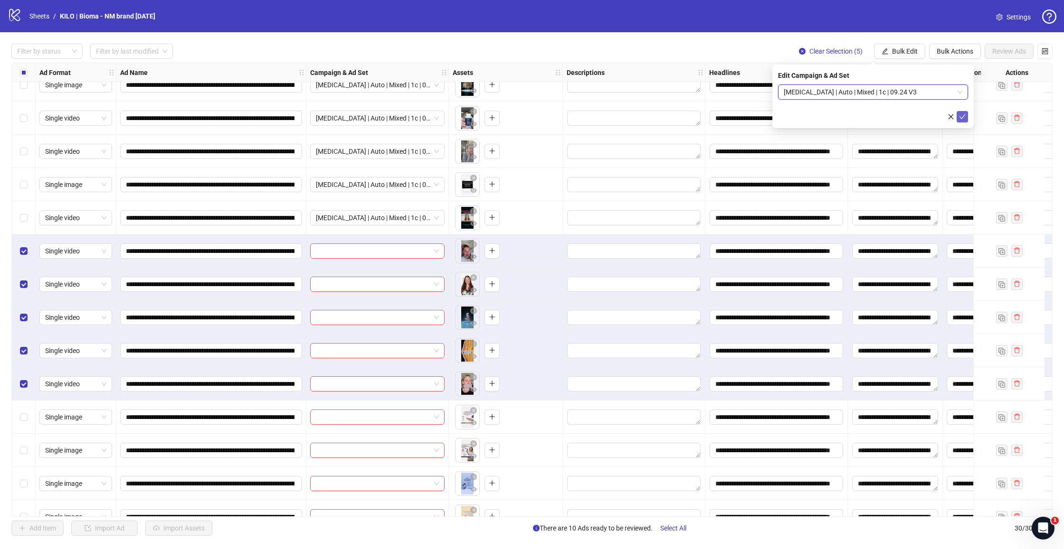
click at [960, 122] on button "submit" at bounding box center [961, 116] width 11 height 11
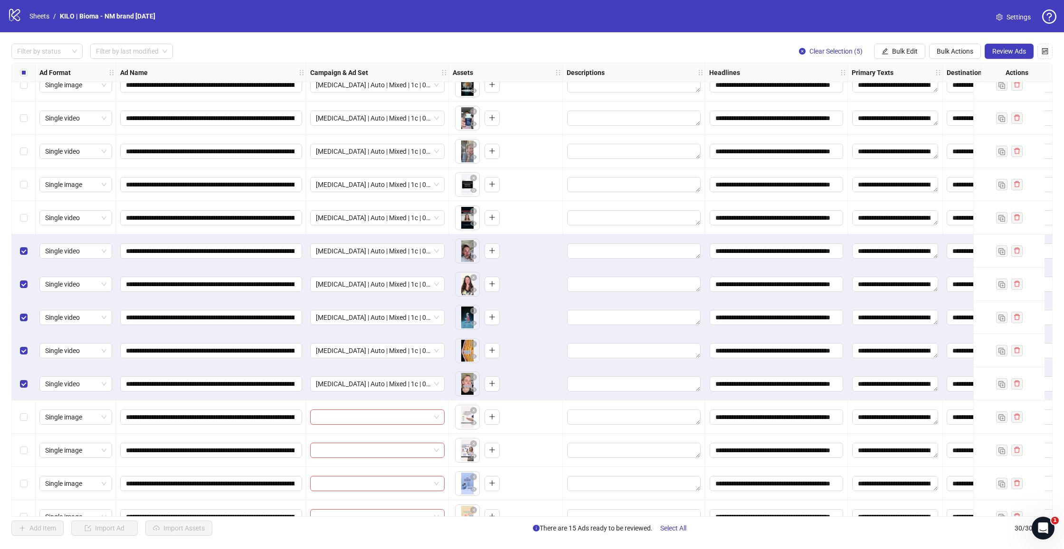
click at [23, 68] on label "Select all rows" at bounding box center [24, 72] width 8 height 10
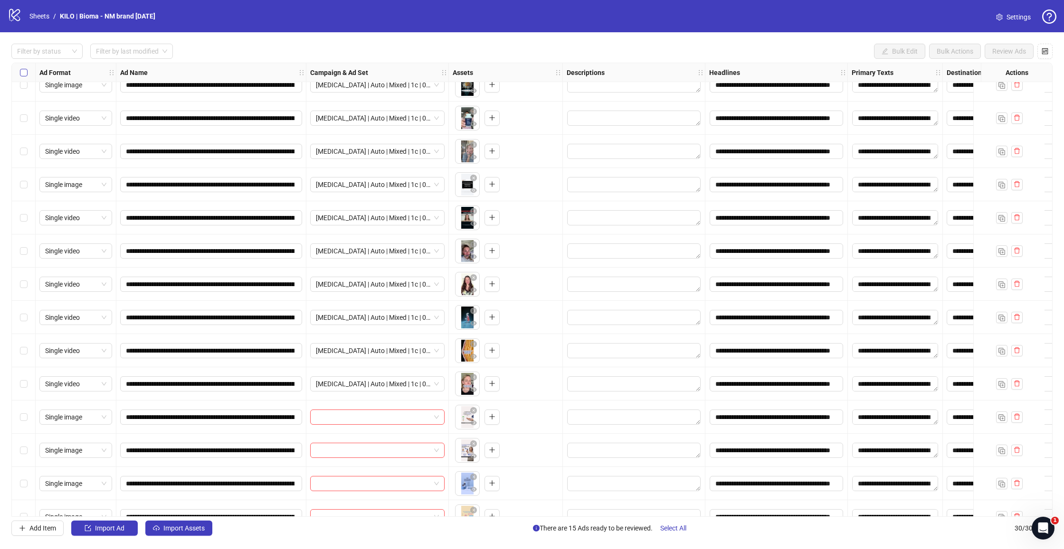
click at [23, 68] on label "Select all rows" at bounding box center [24, 72] width 8 height 10
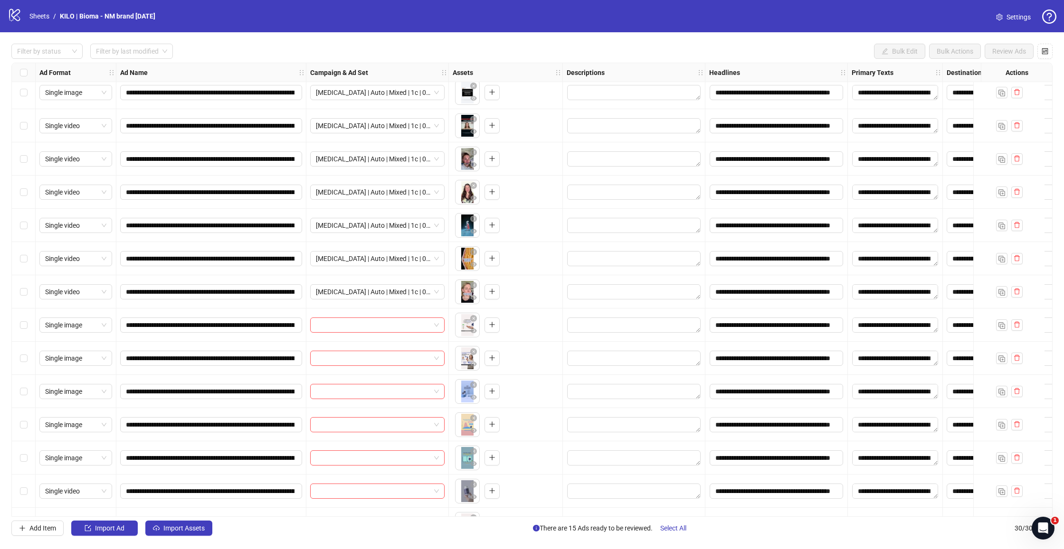
scroll to position [273, 0]
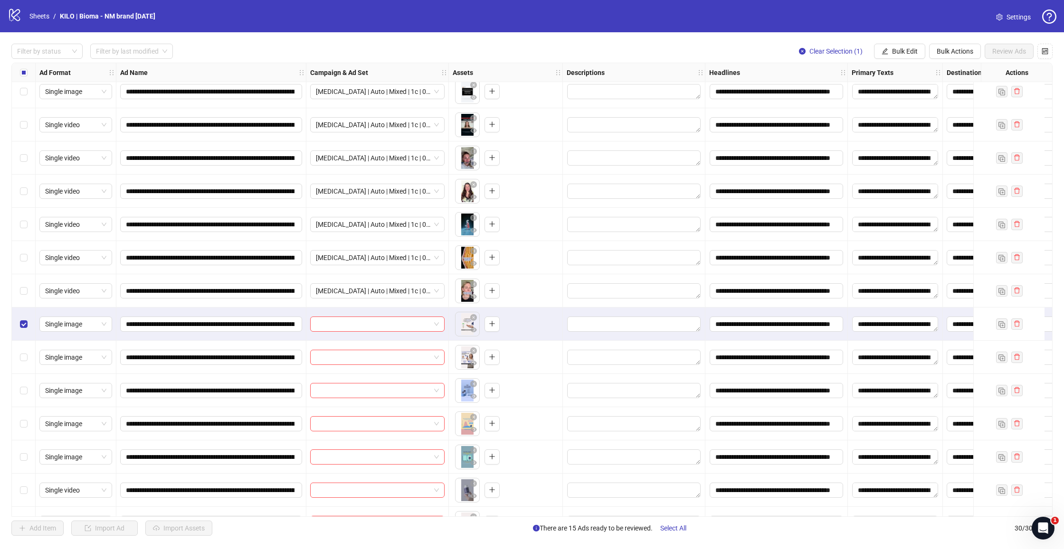
click at [25, 357] on span "Select row 17" at bounding box center [24, 358] width 8 height 8
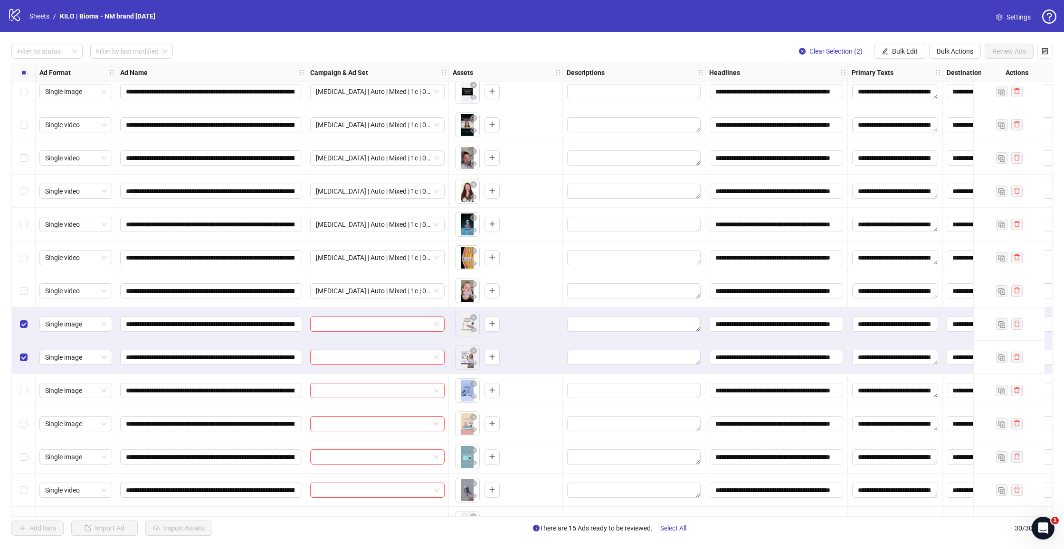
click at [23, 401] on div "Select row 18" at bounding box center [24, 390] width 24 height 33
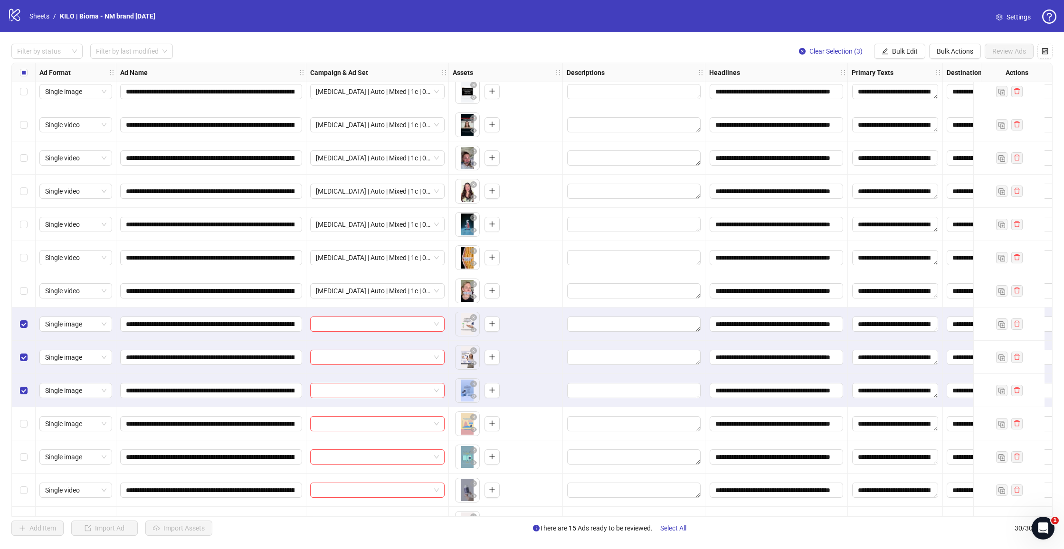
scroll to position [311, 0]
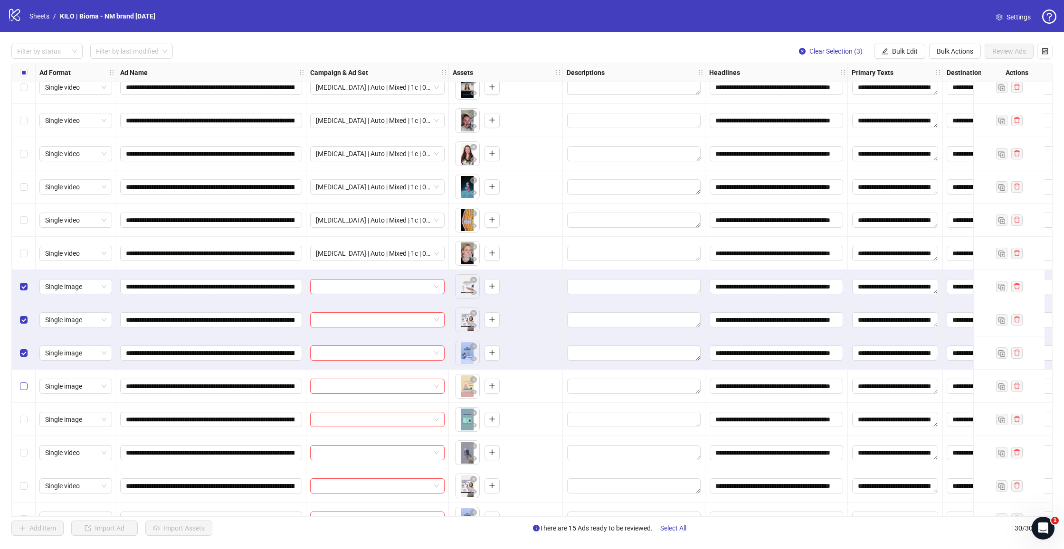
click at [26, 391] on label "Select row 19" at bounding box center [24, 386] width 8 height 10
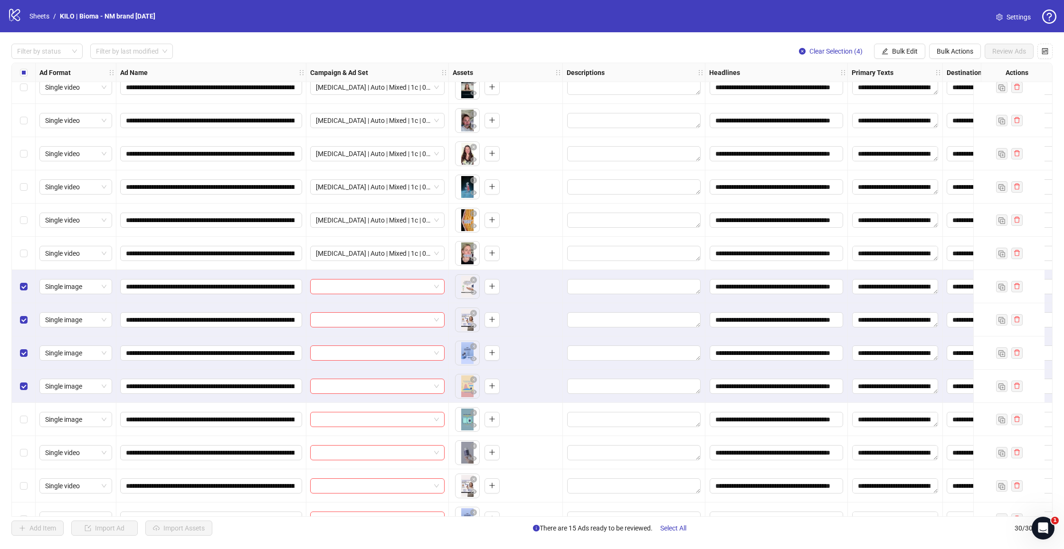
click at [21, 406] on div "Select row 20" at bounding box center [24, 419] width 24 height 33
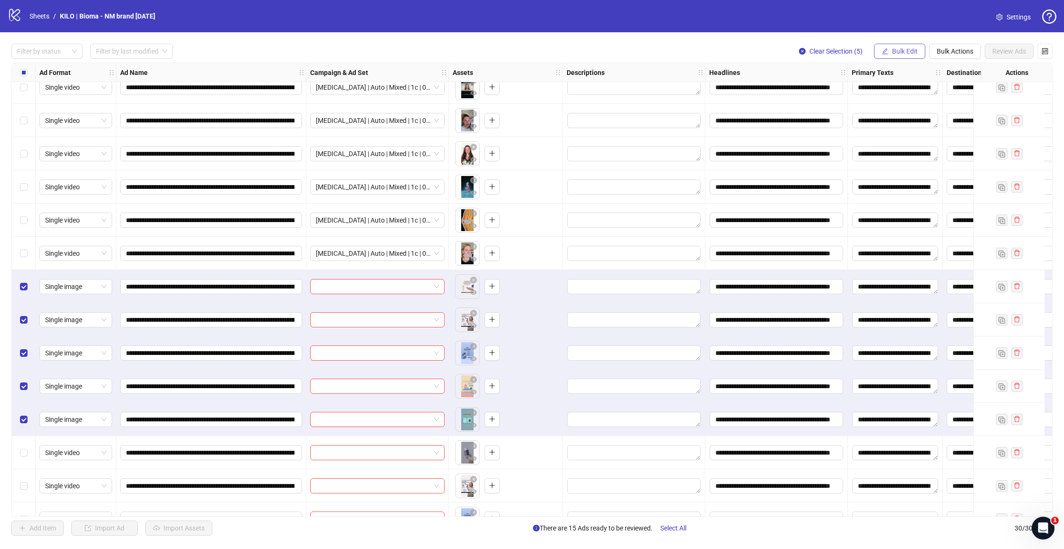
click at [910, 52] on span "Bulk Edit" at bounding box center [905, 51] width 26 height 8
click at [902, 97] on span "Campaign & Ad Set" at bounding box center [908, 100] width 57 height 10
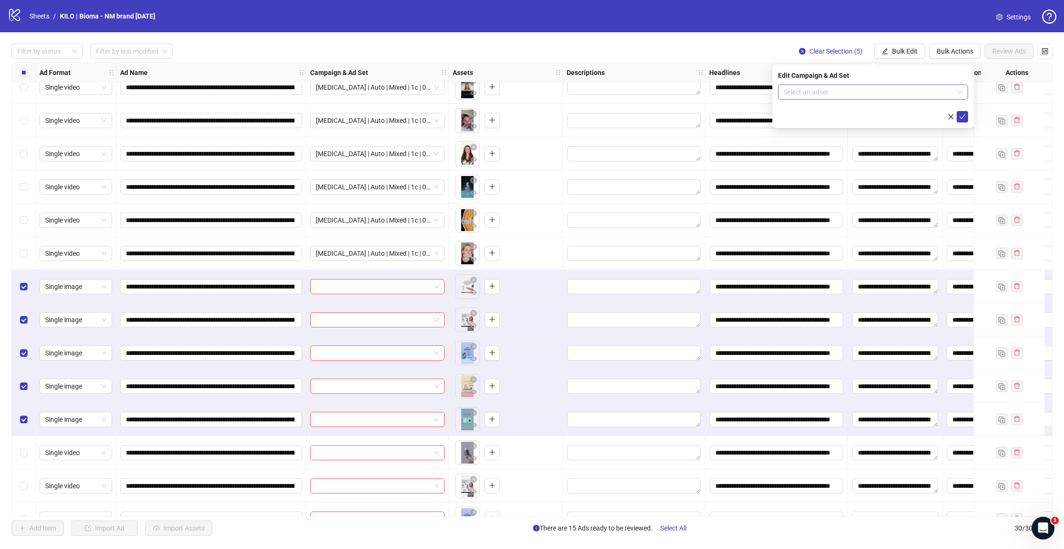
click at [855, 87] on input "search" at bounding box center [868, 92] width 170 height 14
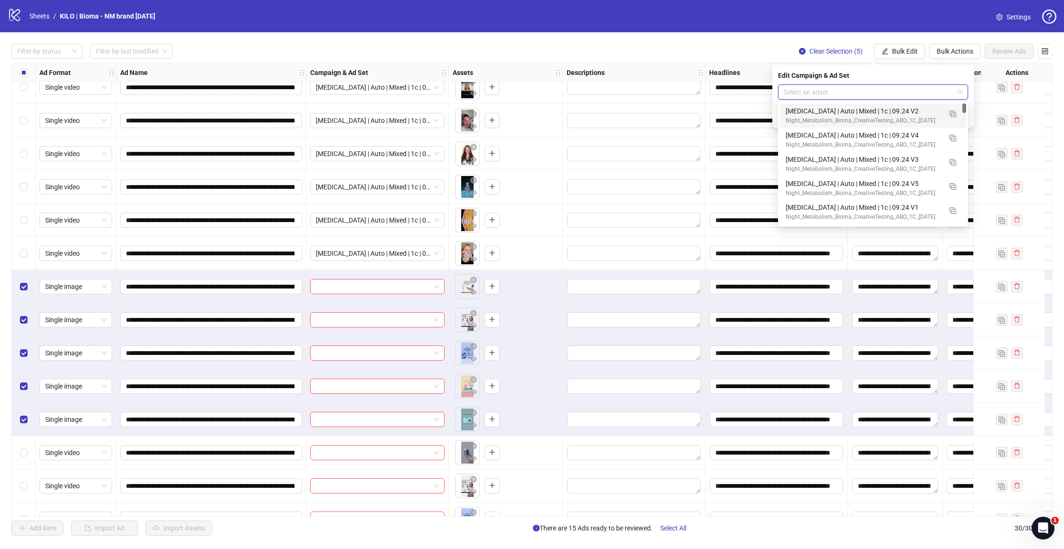
scroll to position [0, 0]
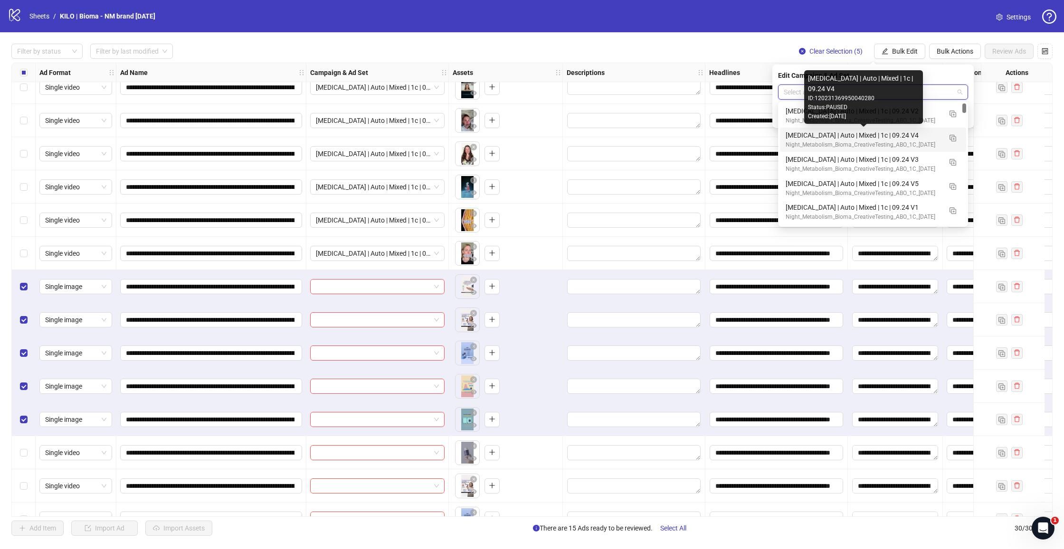
click at [866, 139] on div "[MEDICAL_DATA] | Auto | Mixed | 1c | 09.24 V4" at bounding box center [863, 135] width 156 height 10
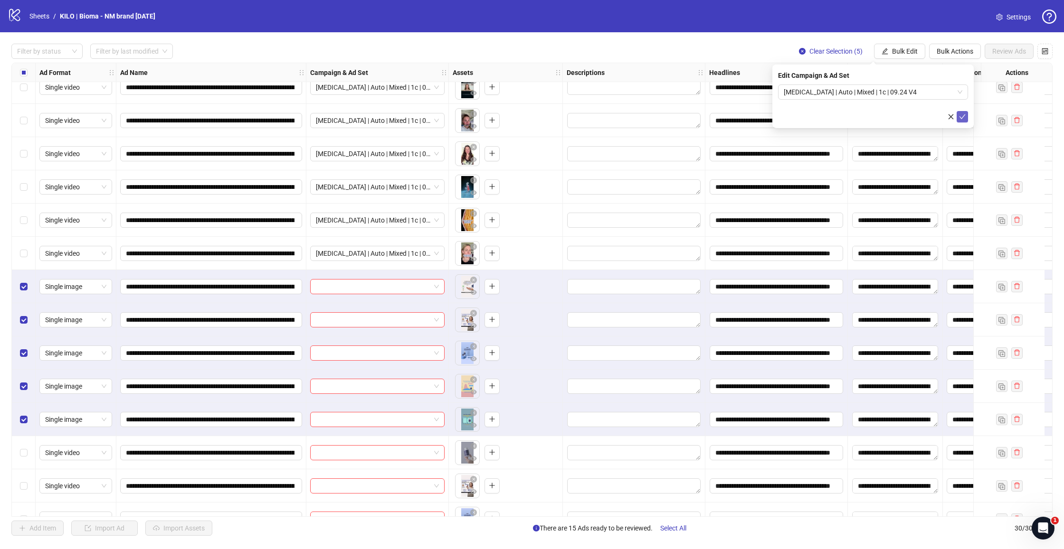
click at [957, 113] on button "submit" at bounding box center [961, 116] width 11 height 11
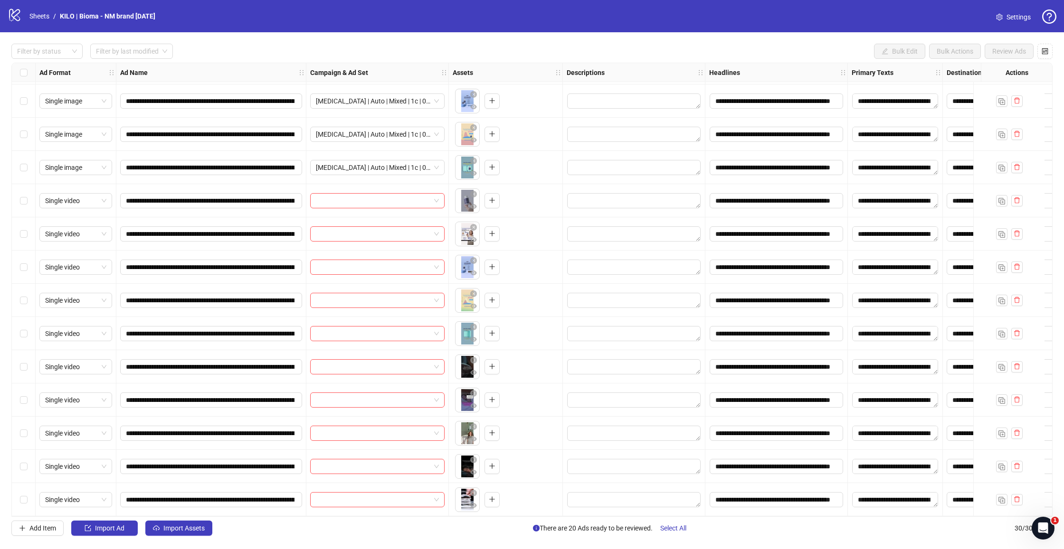
drag, startPoint x: 26, startPoint y: 198, endPoint x: 28, endPoint y: 213, distance: 15.3
click at [26, 198] on span "Select row 21" at bounding box center [24, 201] width 8 height 8
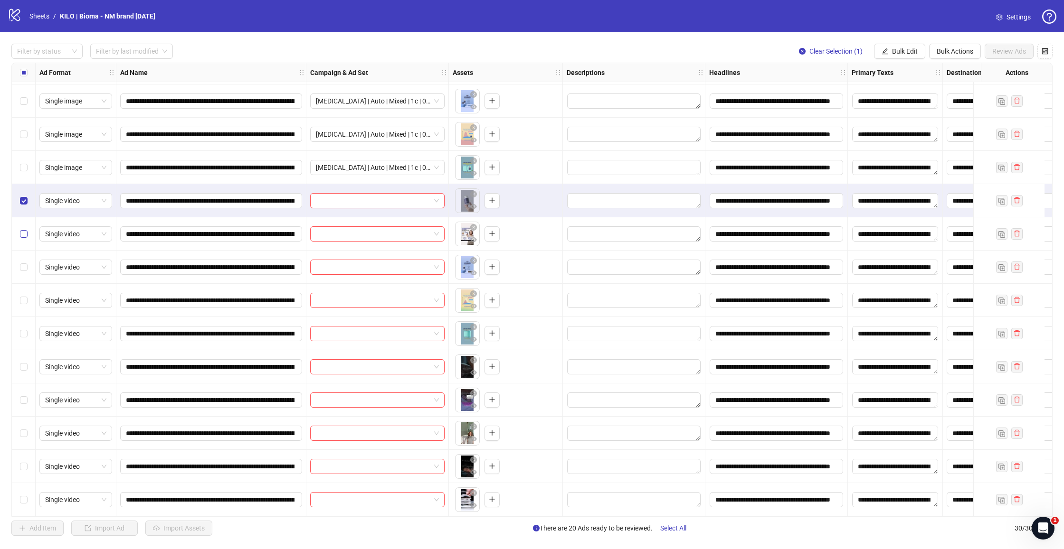
click at [25, 230] on span "Select row 22" at bounding box center [24, 234] width 8 height 8
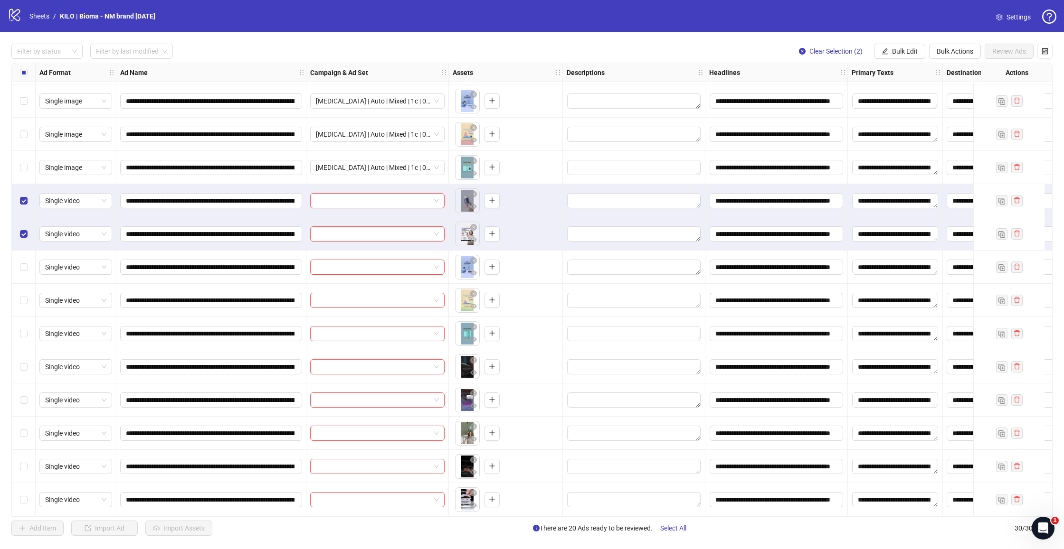
drag, startPoint x: 24, startPoint y: 256, endPoint x: 24, endPoint y: 280, distance: 23.3
click at [24, 256] on div "Select row 23" at bounding box center [24, 267] width 24 height 33
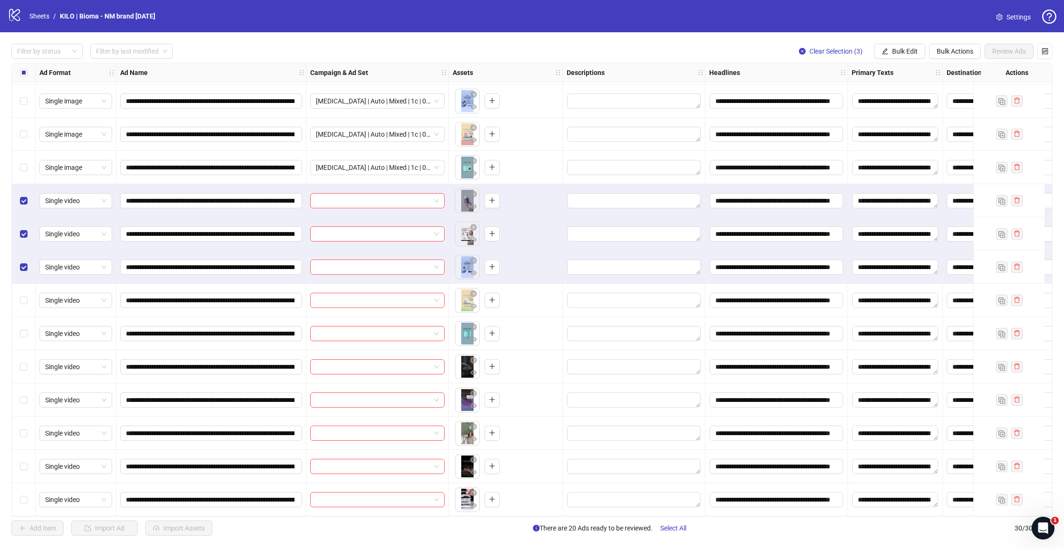
click at [24, 286] on div "Select row 24" at bounding box center [24, 300] width 24 height 33
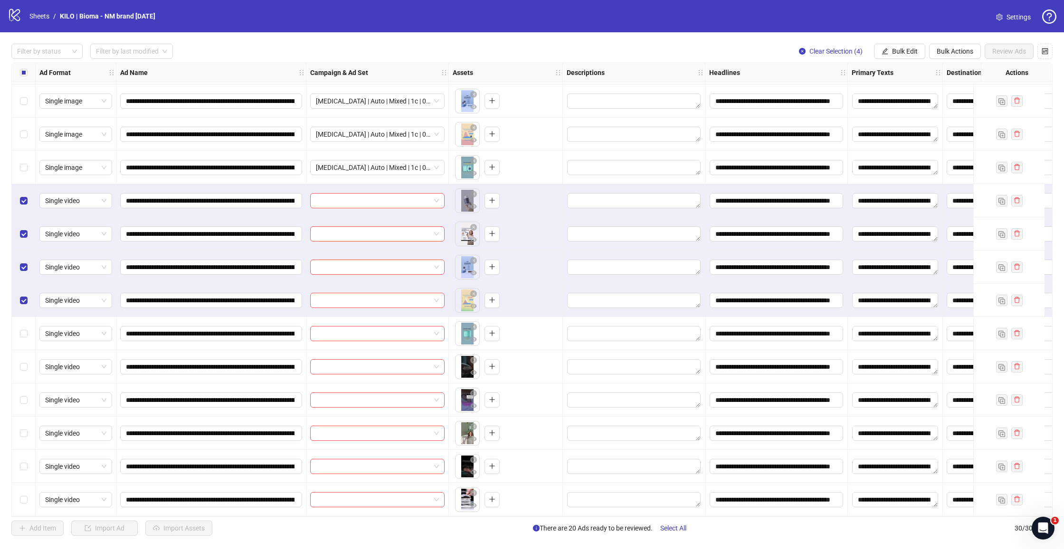
click at [24, 323] on div "Select row 25" at bounding box center [24, 333] width 24 height 33
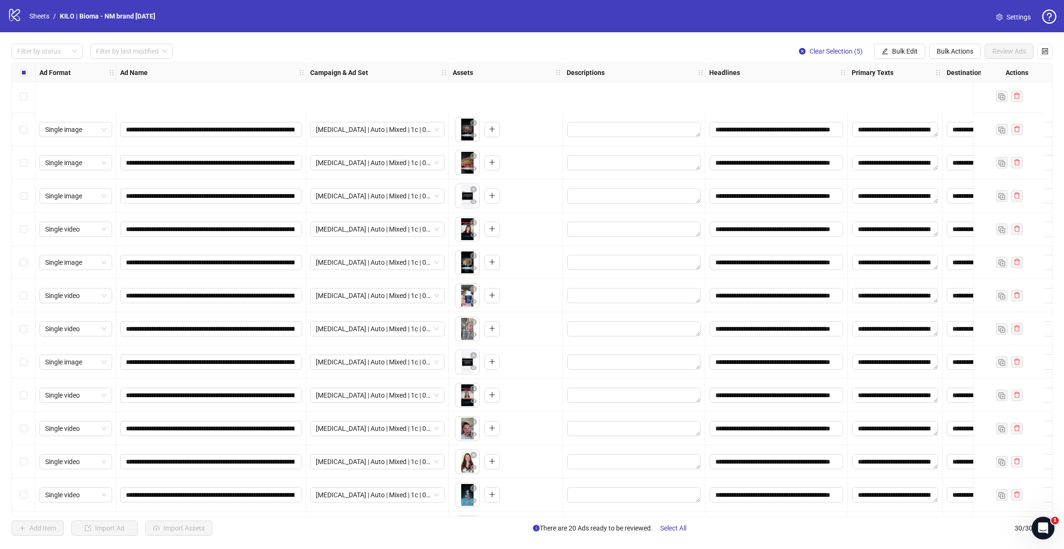
scroll to position [388, 0]
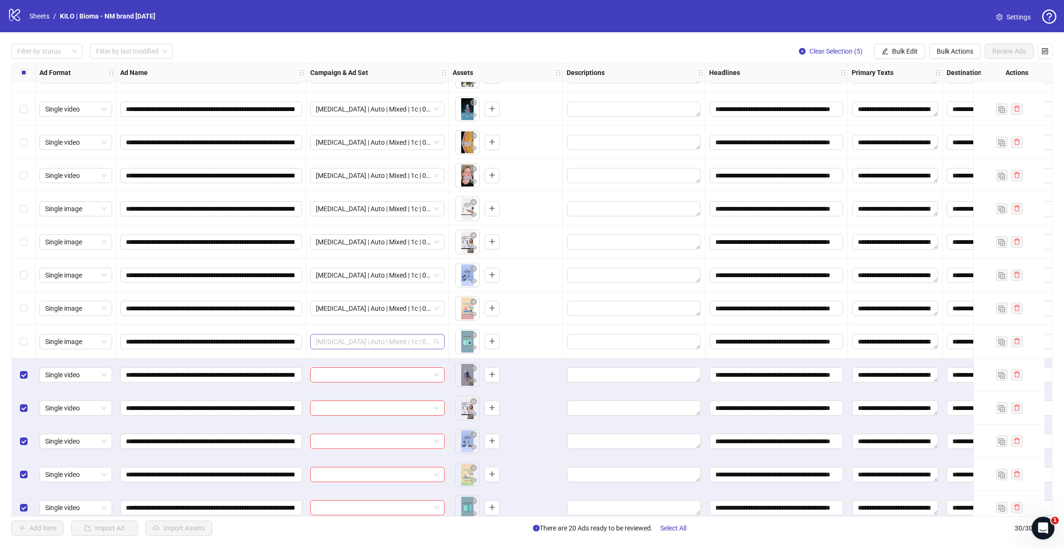
click at [413, 343] on span "[MEDICAL_DATA] | Auto | Mixed | 1c | 09.24 V4" at bounding box center [377, 342] width 123 height 14
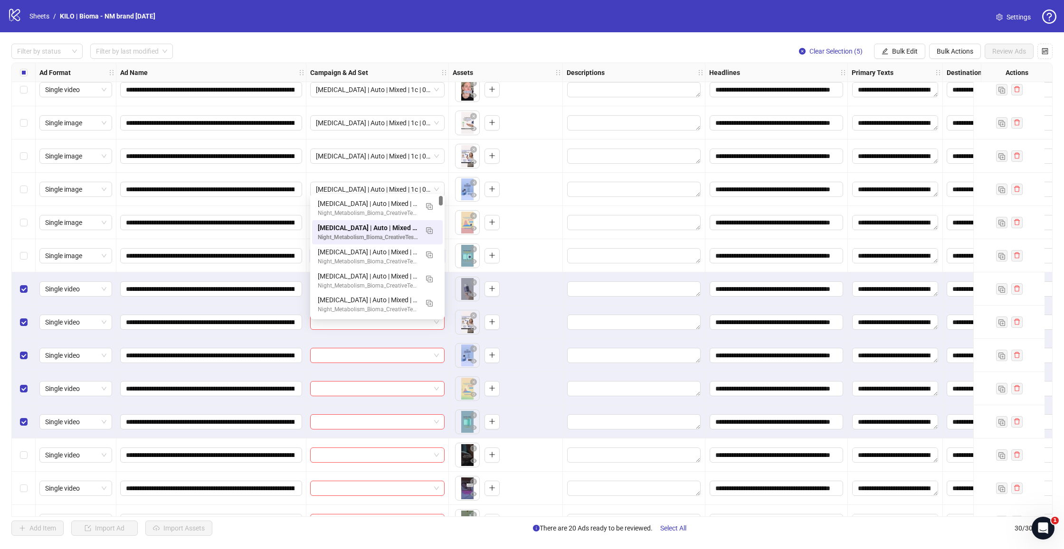
scroll to position [546, 0]
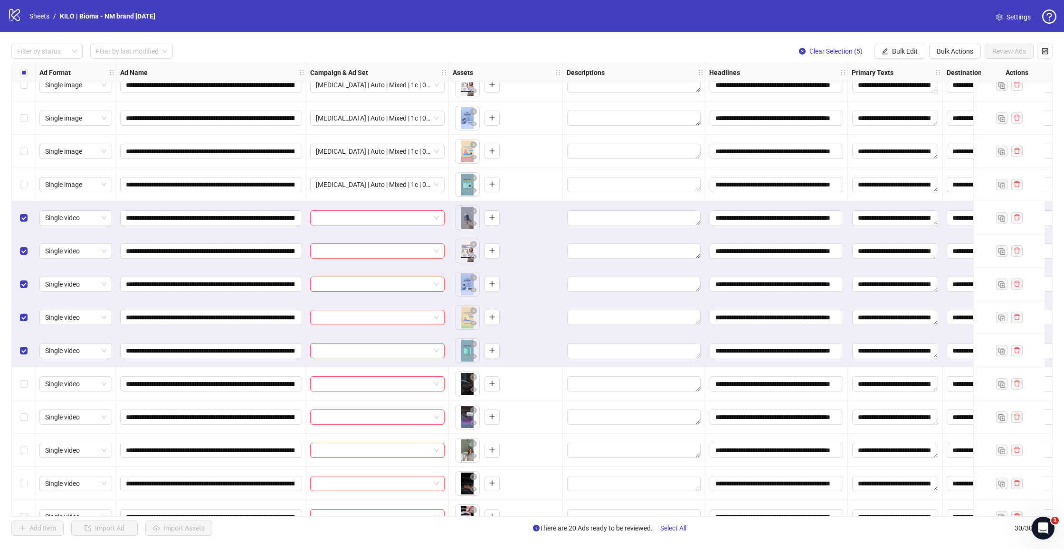
click at [537, 190] on div "To pick up a draggable item, press the space bar. While dragging, use the arrow…" at bounding box center [505, 184] width 106 height 29
click at [897, 54] on span "Bulk Edit" at bounding box center [905, 51] width 26 height 8
click at [899, 102] on span "Campaign & Ad Set" at bounding box center [908, 100] width 57 height 10
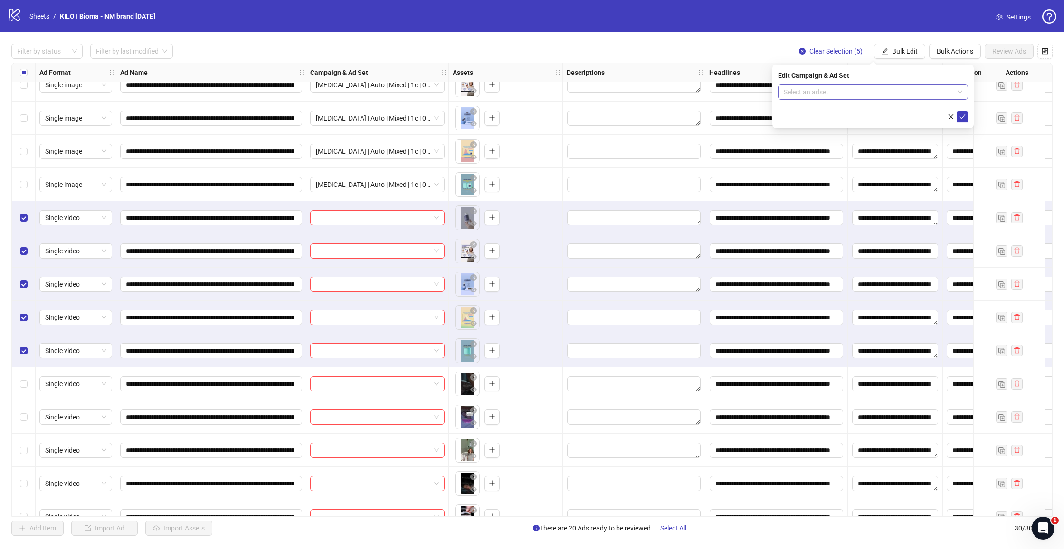
click at [855, 91] on input "search" at bounding box center [868, 92] width 170 height 14
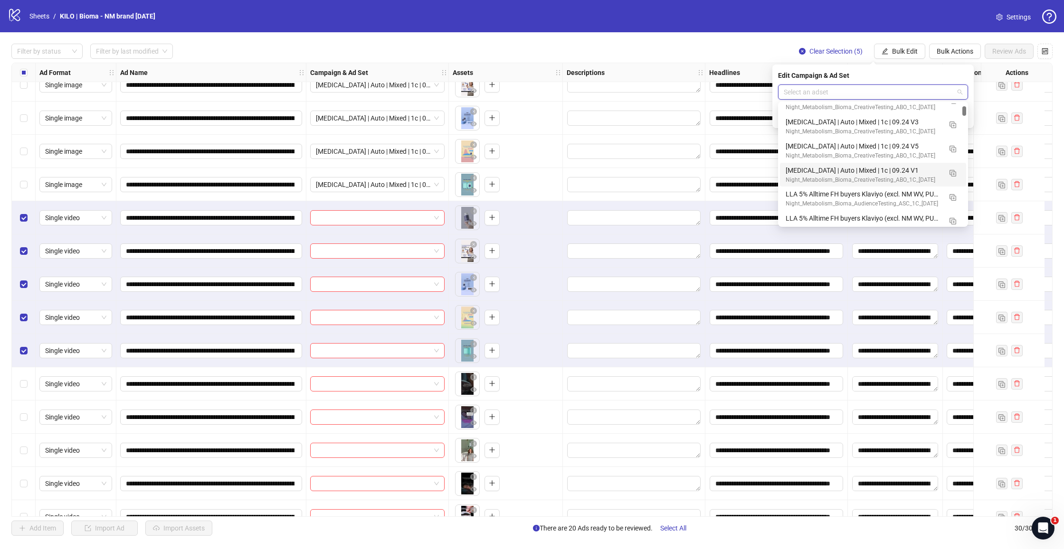
scroll to position [0, 0]
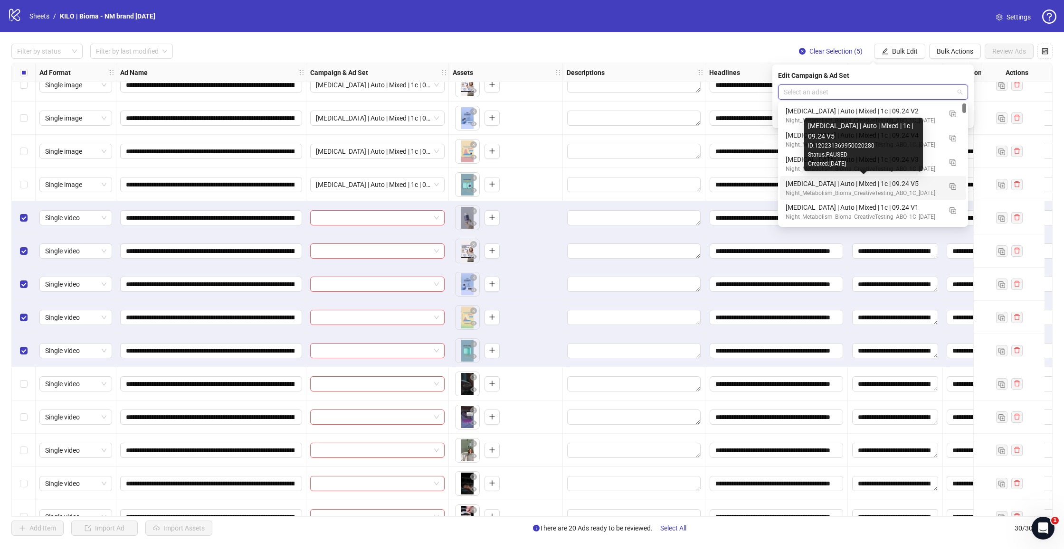
click at [817, 184] on div "[MEDICAL_DATA] | Auto | Mixed | 1c | 09.24 V5" at bounding box center [863, 184] width 156 height 10
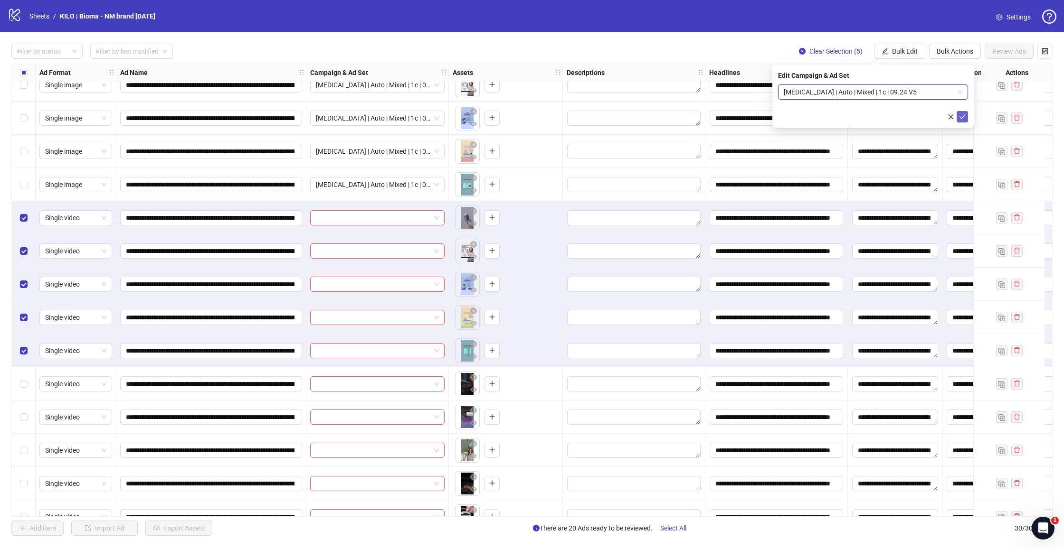
click at [965, 116] on icon "check" at bounding box center [962, 116] width 7 height 7
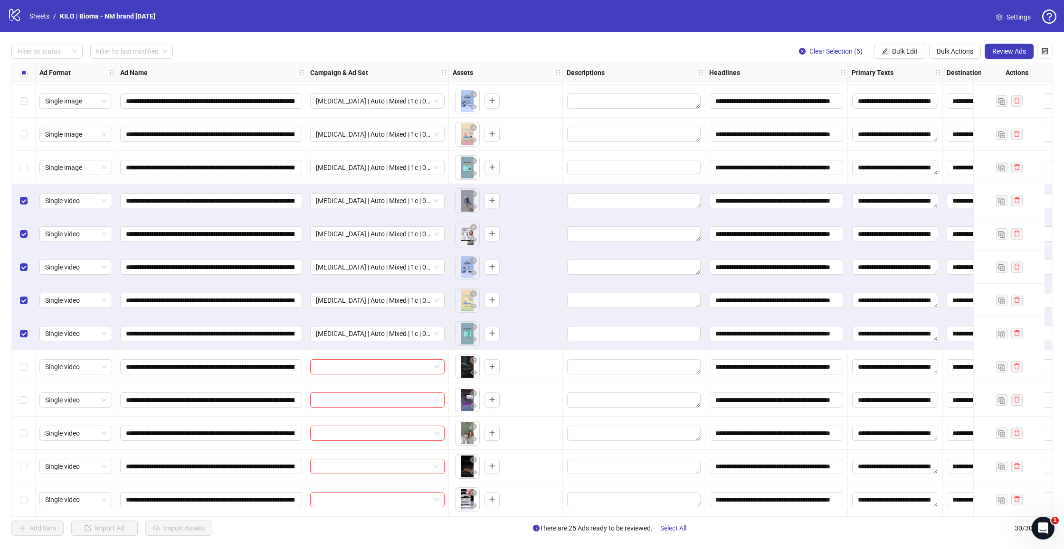
scroll to position [566, 0]
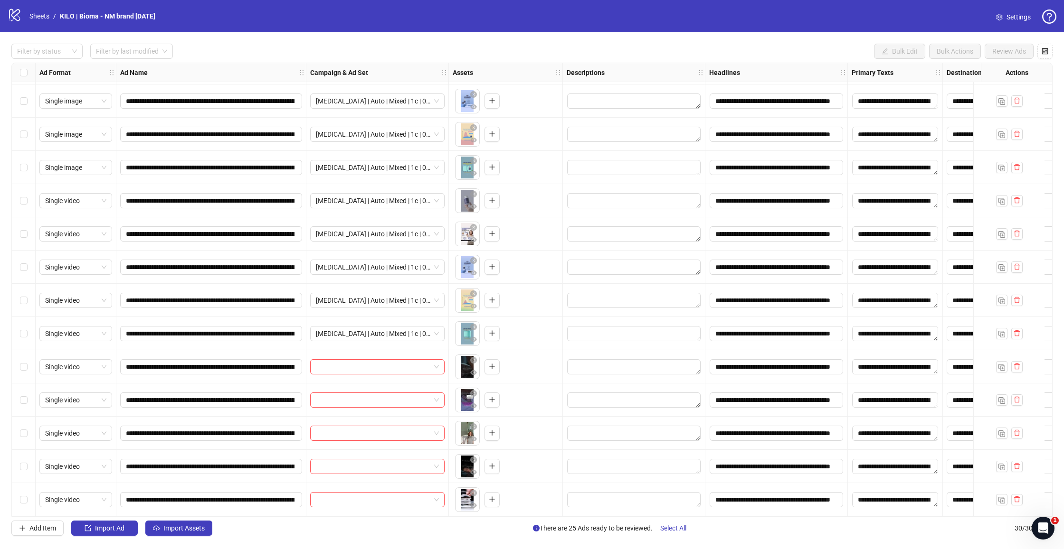
scroll to position [566, 0]
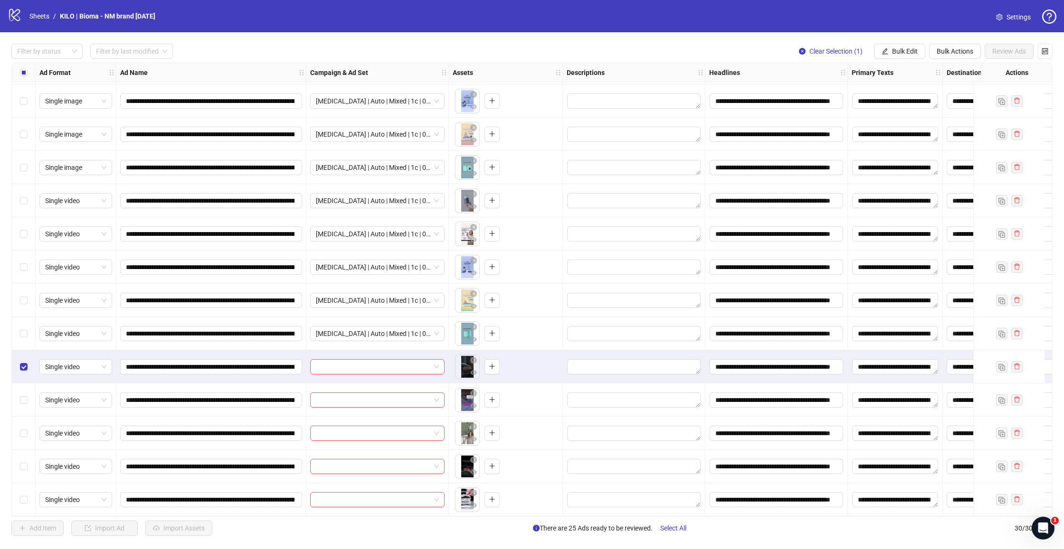
click at [23, 389] on div "Select row 27" at bounding box center [24, 400] width 24 height 33
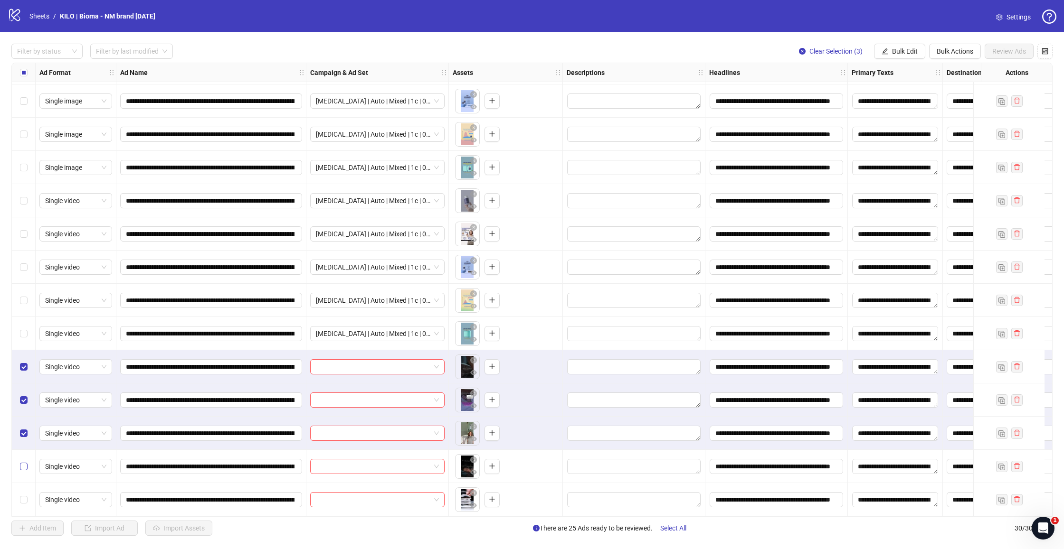
drag, startPoint x: 27, startPoint y: 459, endPoint x: 27, endPoint y: 465, distance: 6.6
click at [26, 462] on label "Select row 29" at bounding box center [24, 467] width 8 height 10
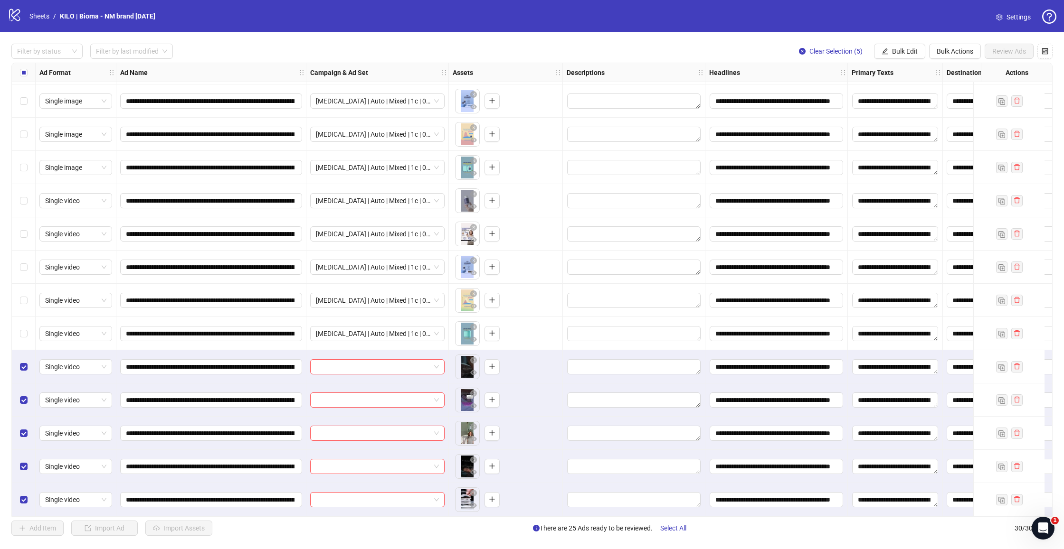
scroll to position [566, 1]
click at [905, 50] on span "Bulk Edit" at bounding box center [905, 51] width 26 height 8
click at [892, 102] on span "Campaign & Ad Set" at bounding box center [908, 100] width 57 height 10
click at [864, 91] on input "search" at bounding box center [868, 92] width 170 height 14
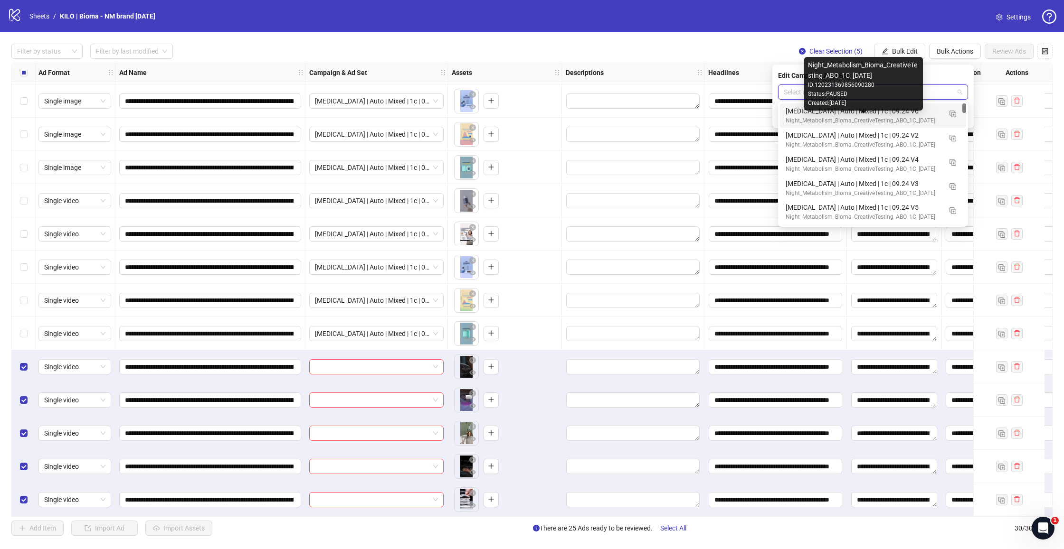
click at [851, 119] on div "Night_Metabolism_Bioma_CreativeTesting_ABO_1C_[DATE]" at bounding box center [863, 120] width 156 height 9
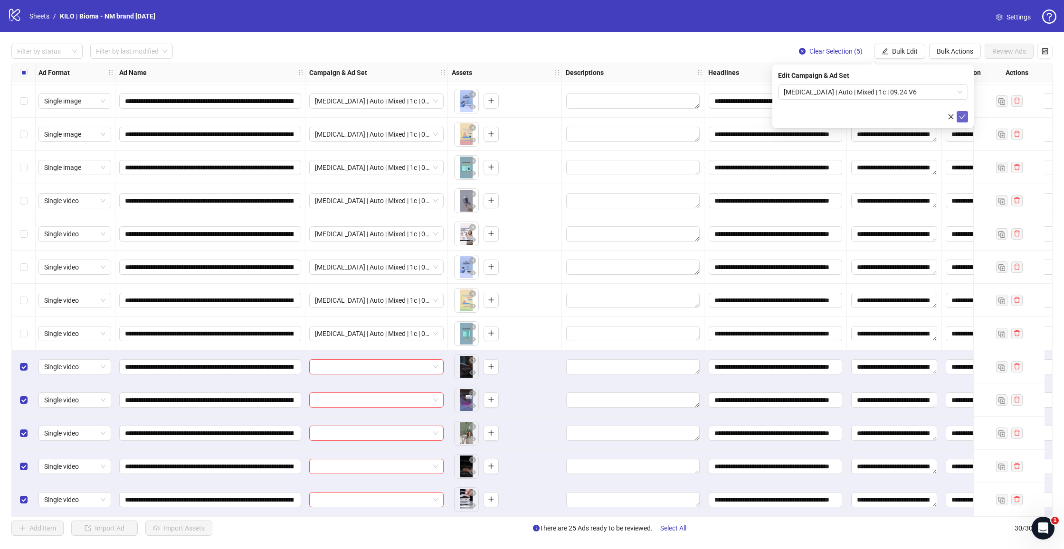
click at [962, 117] on icon "check" at bounding box center [962, 116] width 7 height 7
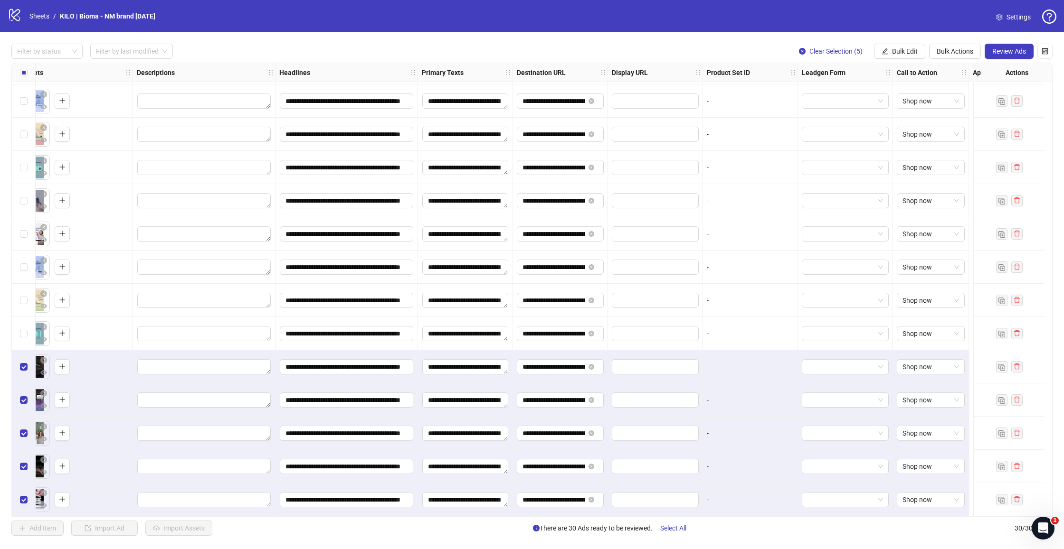
scroll to position [566, 107]
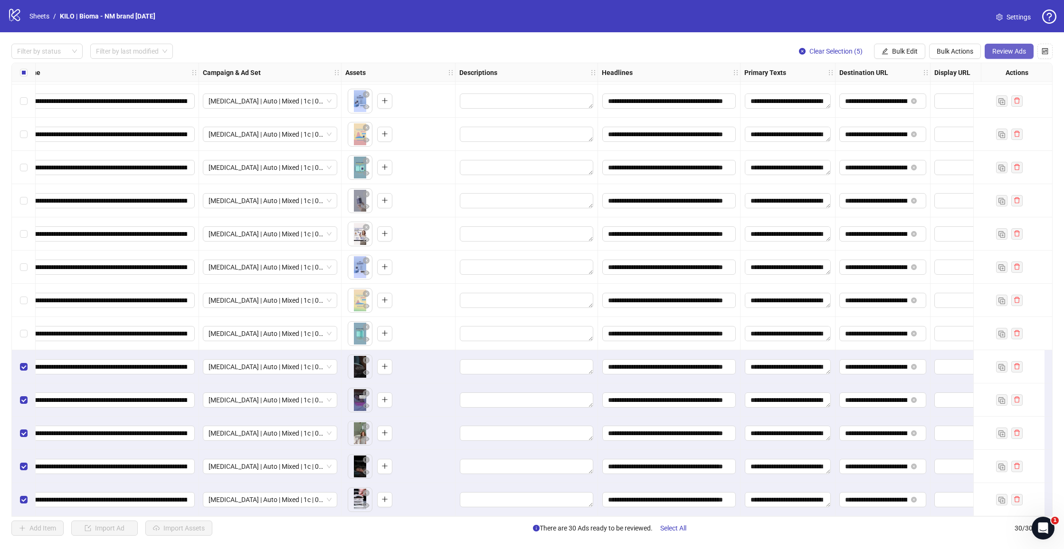
click at [1017, 53] on span "Review Ads" at bounding box center [1009, 51] width 34 height 8
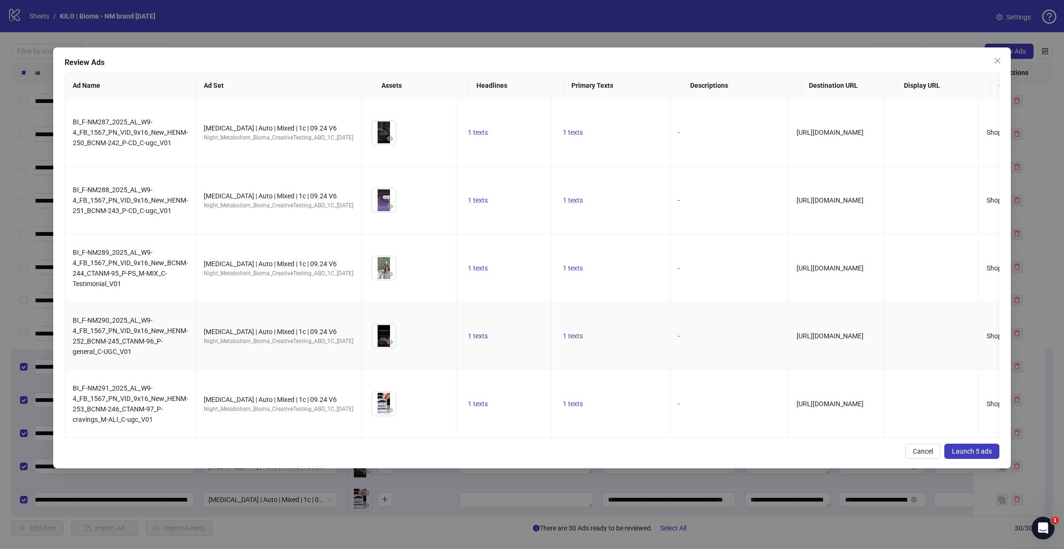
scroll to position [0, 0]
click at [999, 64] on icon "close" at bounding box center [997, 61] width 8 height 8
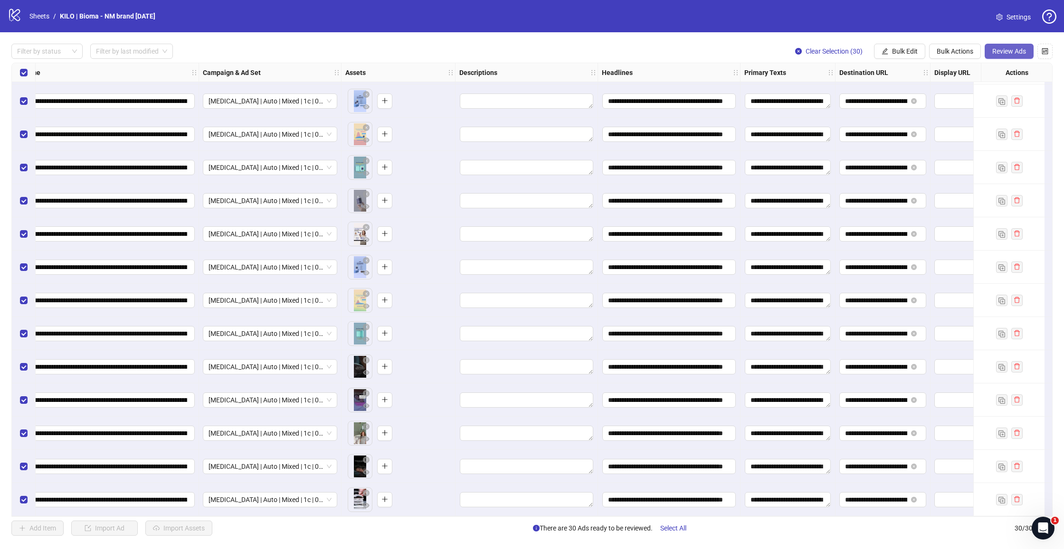
click at [1009, 55] on span "Review Ads" at bounding box center [1009, 51] width 34 height 8
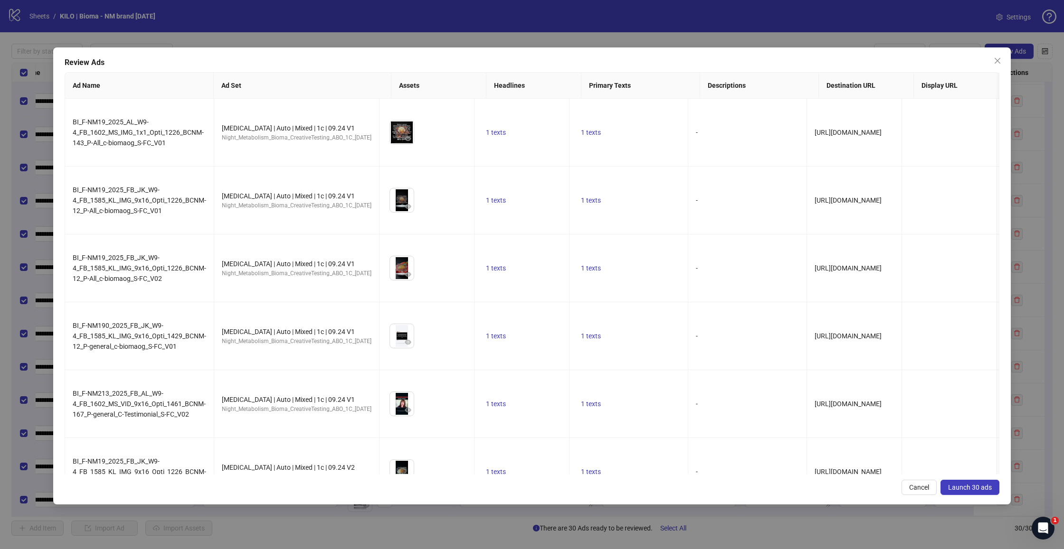
click at [977, 493] on button "Launch 30 ads" at bounding box center [969, 487] width 59 height 15
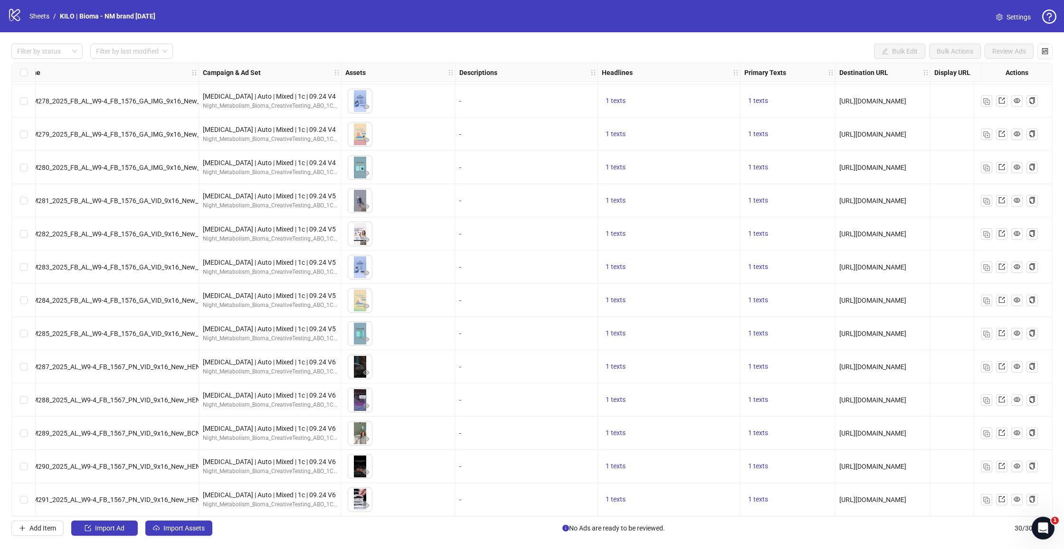
click at [27, 15] on nav "Sheets / KILO | Bioma - NM brand 2025.09.24" at bounding box center [92, 16] width 133 height 10
click at [35, 15] on link "Sheets" at bounding box center [40, 16] width 24 height 10
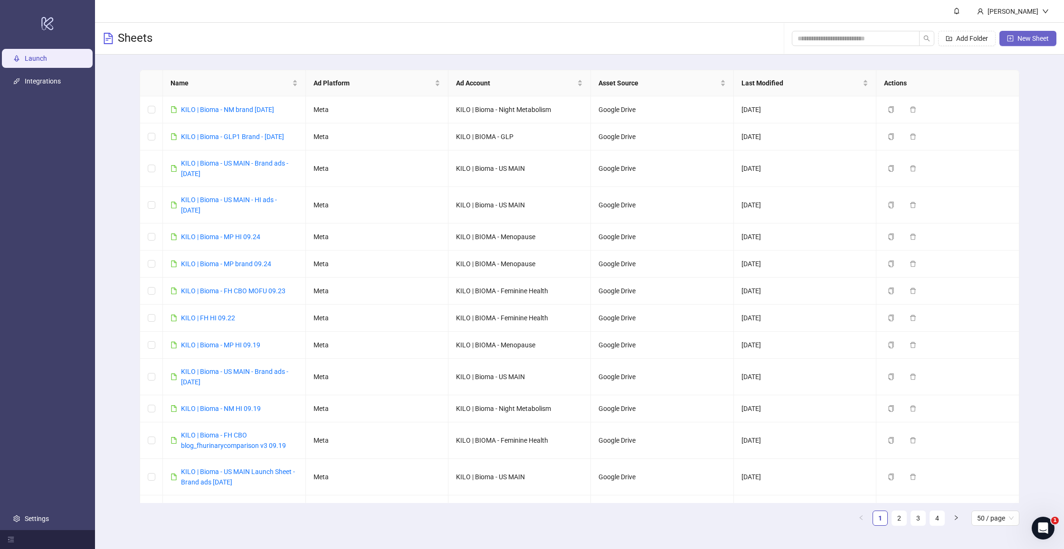
click at [1027, 40] on span "New Sheet" at bounding box center [1032, 39] width 31 height 8
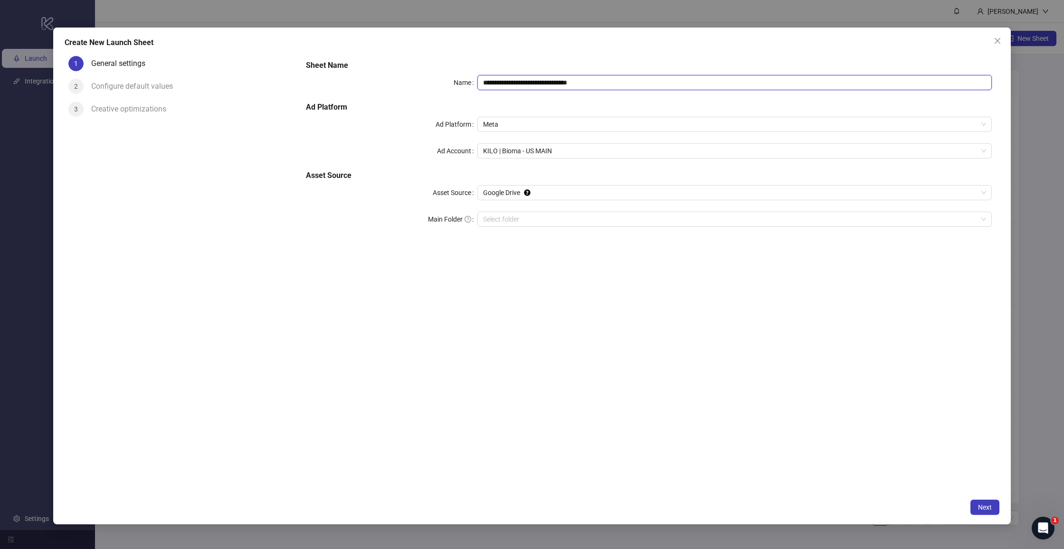
drag, startPoint x: 527, startPoint y: 81, endPoint x: 730, endPoint y: 81, distance: 203.2
click at [730, 81] on input "**********" at bounding box center [734, 82] width 514 height 15
click at [589, 154] on span "KILO | Bioma - US MAIN" at bounding box center [734, 151] width 503 height 14
type input "**********"
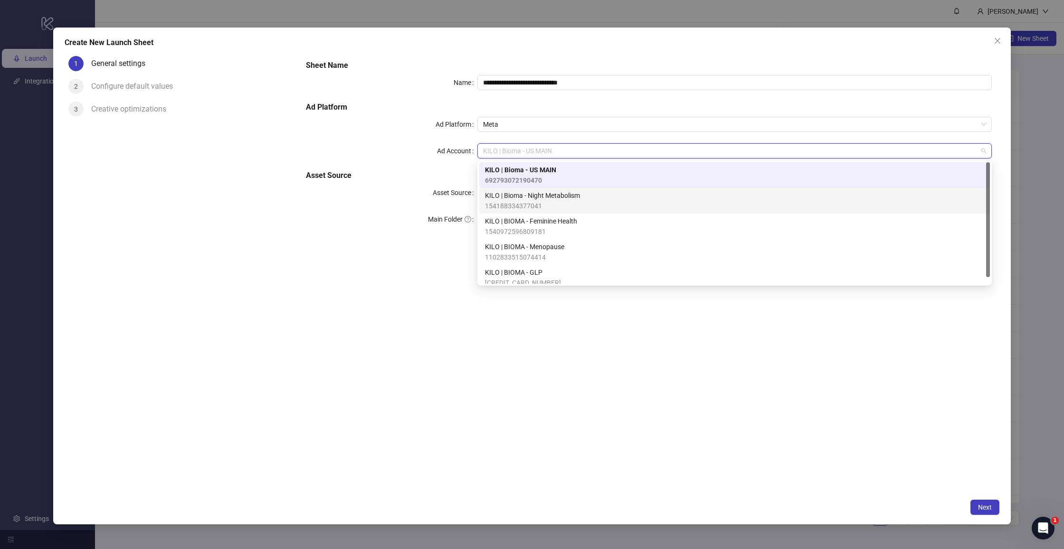
click at [575, 198] on span "KILO | Bioma - Night Metabolism" at bounding box center [532, 195] width 95 height 10
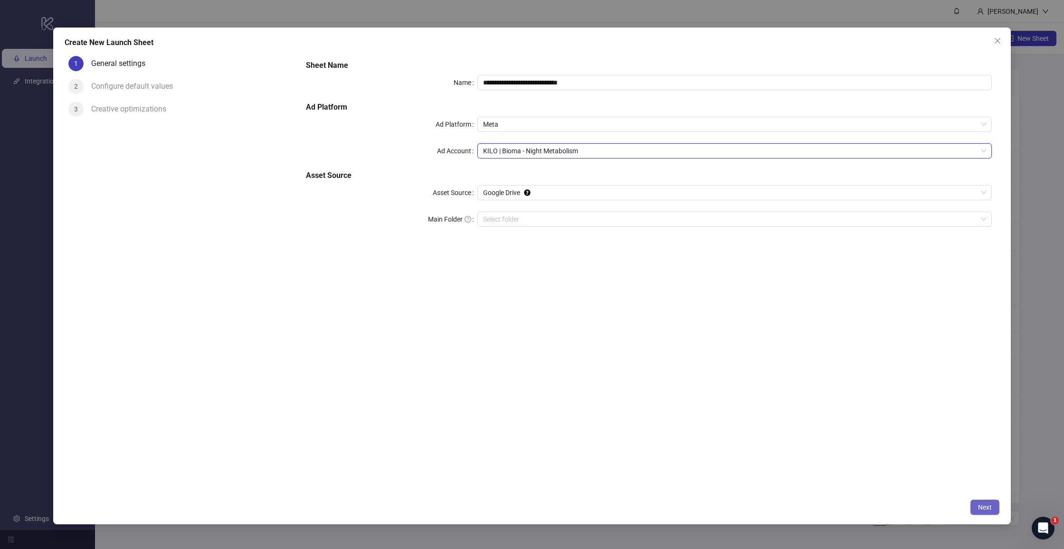
click at [986, 508] on span "Next" at bounding box center [985, 508] width 14 height 8
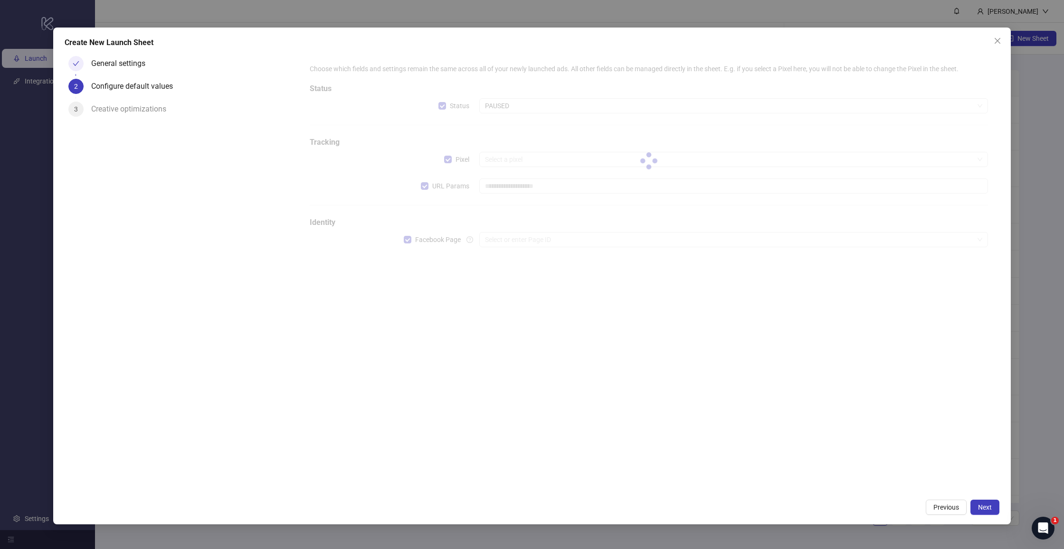
type input "**********"
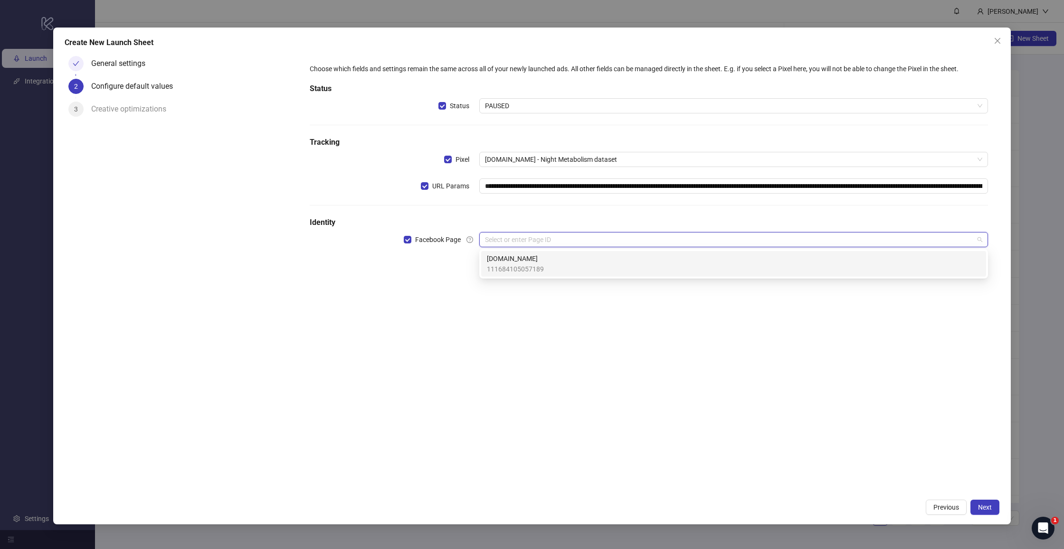
click at [518, 241] on input "search" at bounding box center [729, 240] width 489 height 14
click at [494, 333] on div "**********" at bounding box center [648, 273] width 701 height 442
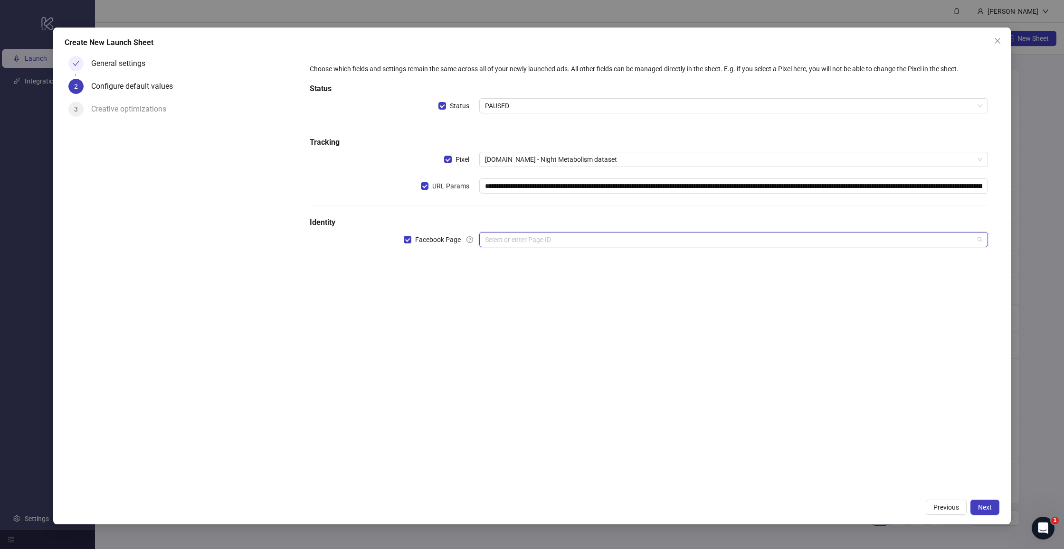
click at [508, 242] on input "search" at bounding box center [729, 240] width 489 height 14
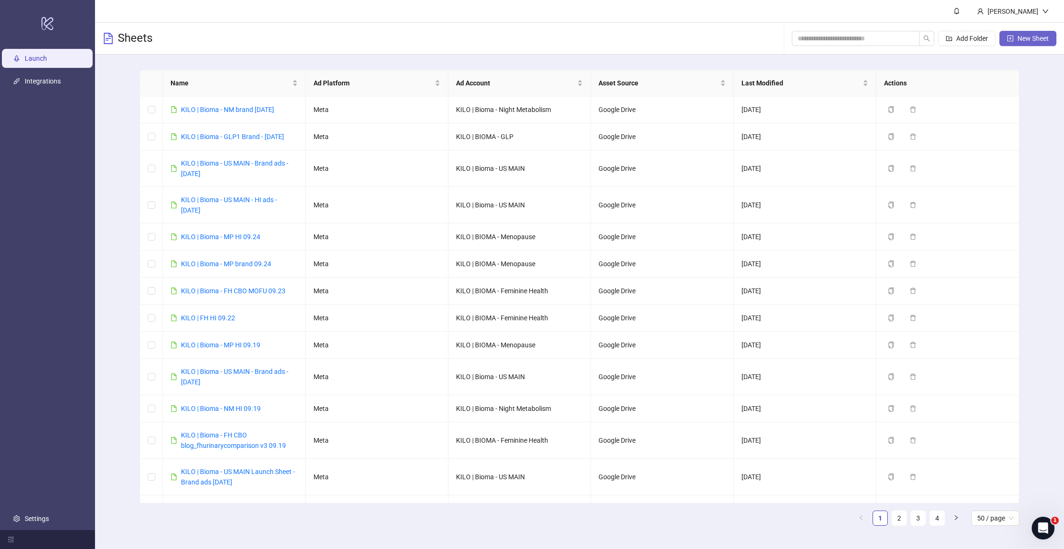
click at [1039, 37] on span "New Sheet" at bounding box center [1032, 39] width 31 height 8
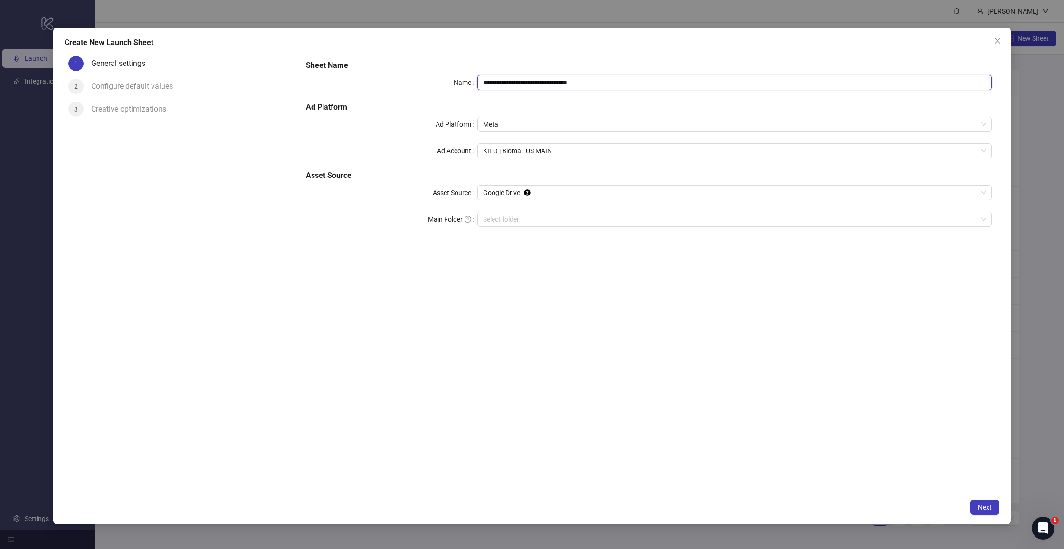
drag, startPoint x: 528, startPoint y: 82, endPoint x: 777, endPoint y: 80, distance: 249.8
click at [777, 80] on input "**********" at bounding box center [734, 82] width 514 height 15
click at [549, 152] on span "KILO | Bioma - US MAIN" at bounding box center [734, 151] width 503 height 14
type input "**********"
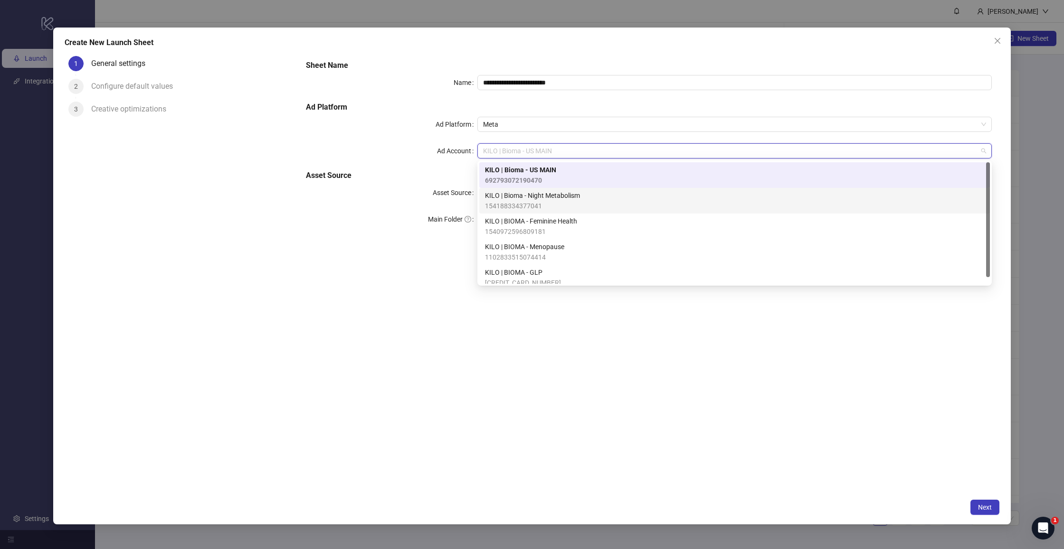
click at [556, 199] on span "KILO | Bioma - Night Metabolism" at bounding box center [532, 195] width 95 height 10
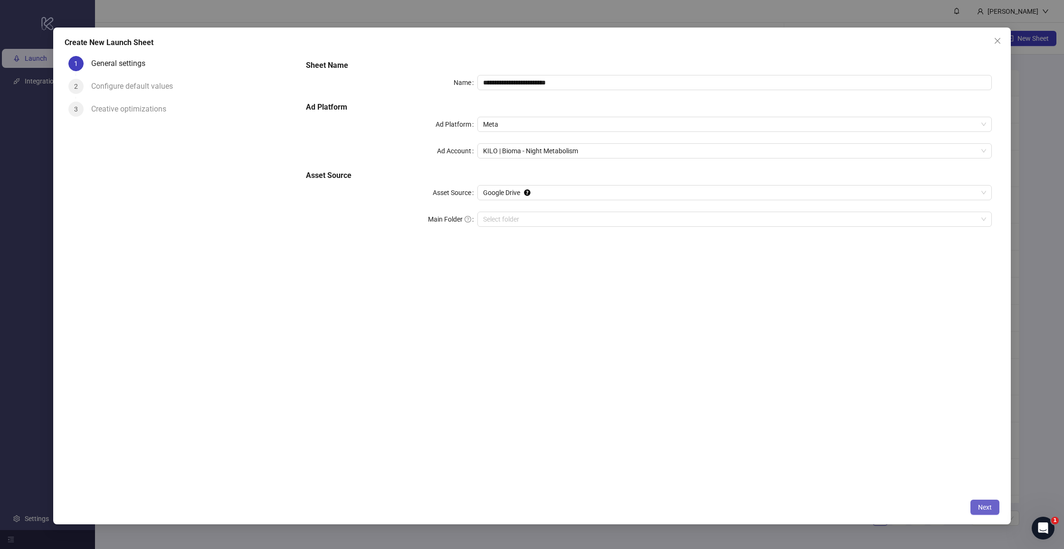
click at [986, 505] on span "Next" at bounding box center [985, 508] width 14 height 8
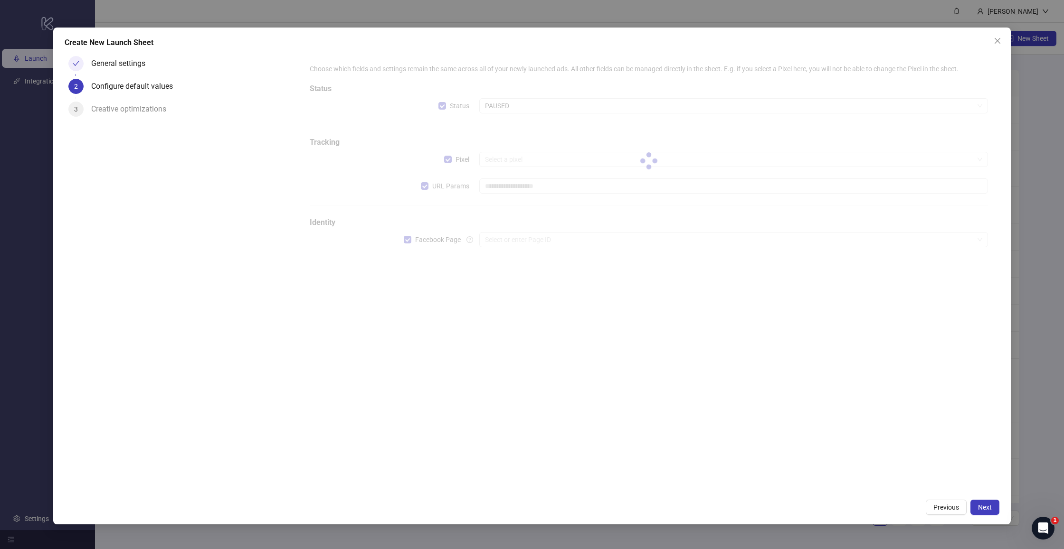
type input "**********"
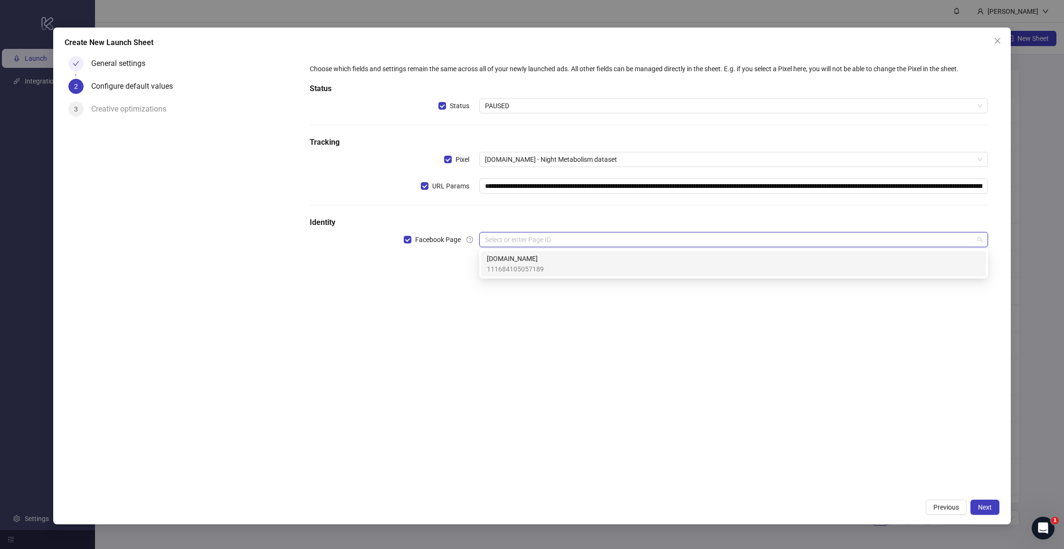
click at [498, 240] on input "search" at bounding box center [729, 240] width 489 height 14
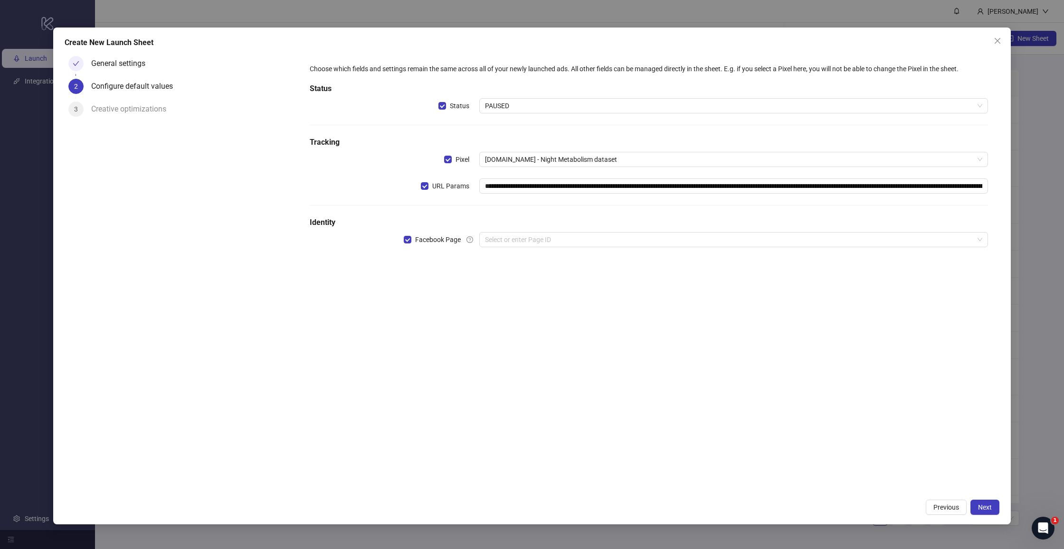
click at [541, 328] on div "**********" at bounding box center [648, 273] width 701 height 442
drag, startPoint x: 531, startPoint y: 226, endPoint x: 528, endPoint y: 235, distance: 9.6
click at [531, 226] on h5 "Identity" at bounding box center [649, 222] width 678 height 11
drag, startPoint x: 528, startPoint y: 235, endPoint x: 524, endPoint y: 252, distance: 16.9
click at [528, 235] on input "search" at bounding box center [729, 240] width 489 height 14
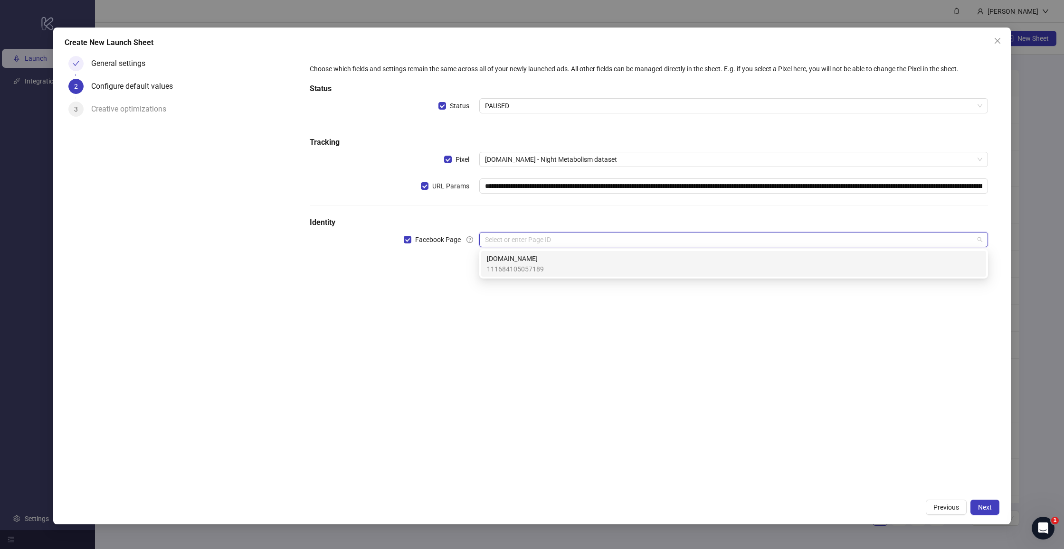
click at [535, 242] on input "search" at bounding box center [729, 240] width 489 height 14
click at [521, 226] on h5 "Identity" at bounding box center [649, 222] width 678 height 11
click at [514, 242] on input "search" at bounding box center [729, 240] width 489 height 14
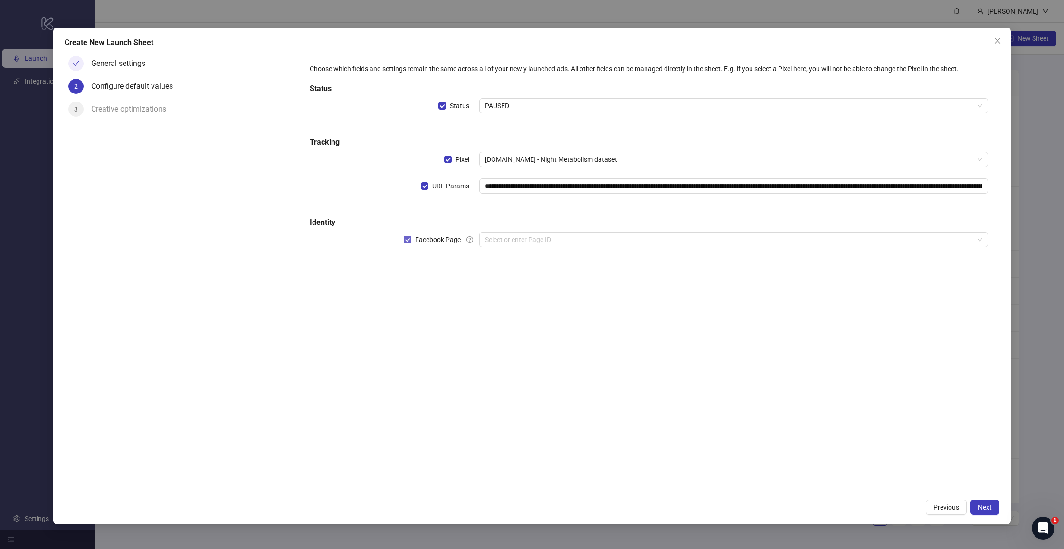
click at [410, 242] on span at bounding box center [408, 240] width 8 height 8
drag, startPoint x: 410, startPoint y: 242, endPoint x: 419, endPoint y: 239, distance: 9.9
click at [410, 242] on span at bounding box center [408, 240] width 8 height 8
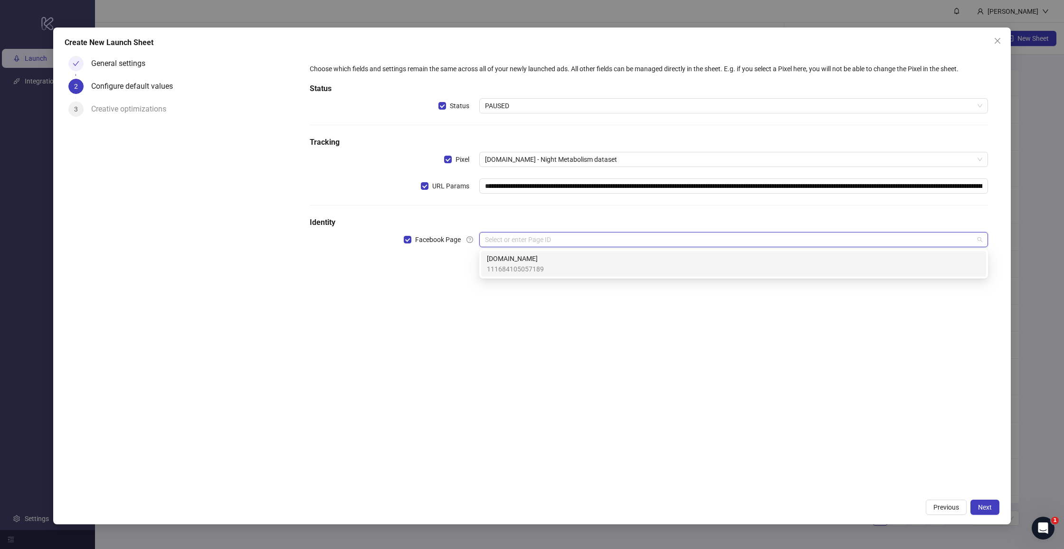
click at [537, 235] on input "search" at bounding box center [729, 240] width 489 height 14
click at [490, 306] on div "**********" at bounding box center [648, 273] width 701 height 442
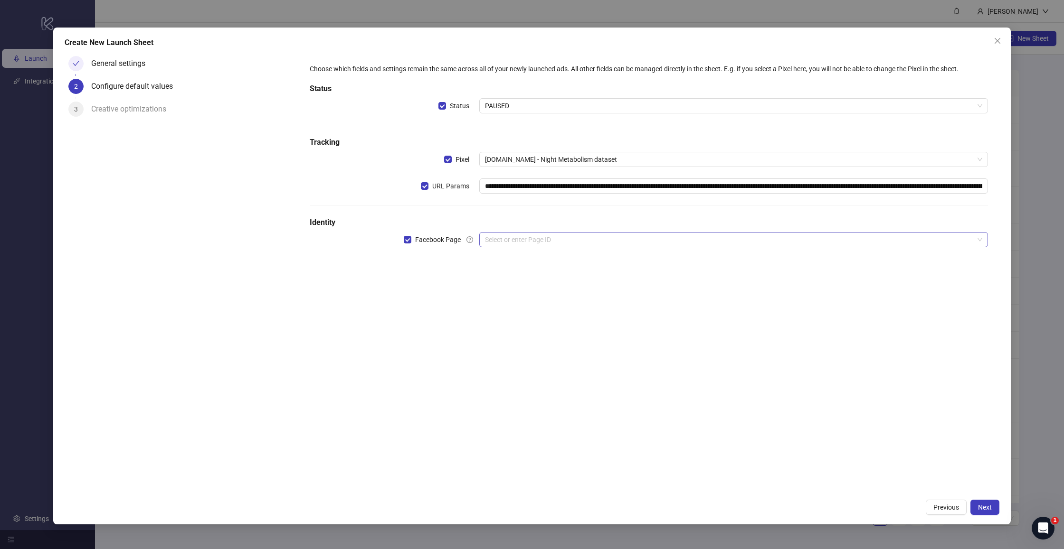
click at [509, 240] on input "search" at bounding box center [729, 240] width 489 height 14
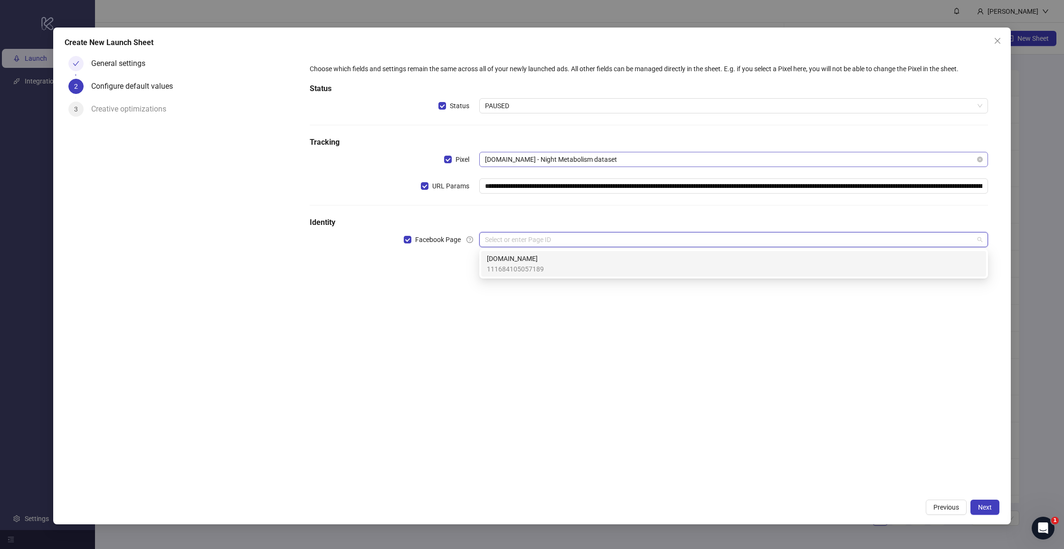
click at [525, 162] on span "[DOMAIN_NAME] - Night Metabolism dataset" at bounding box center [733, 159] width 497 height 14
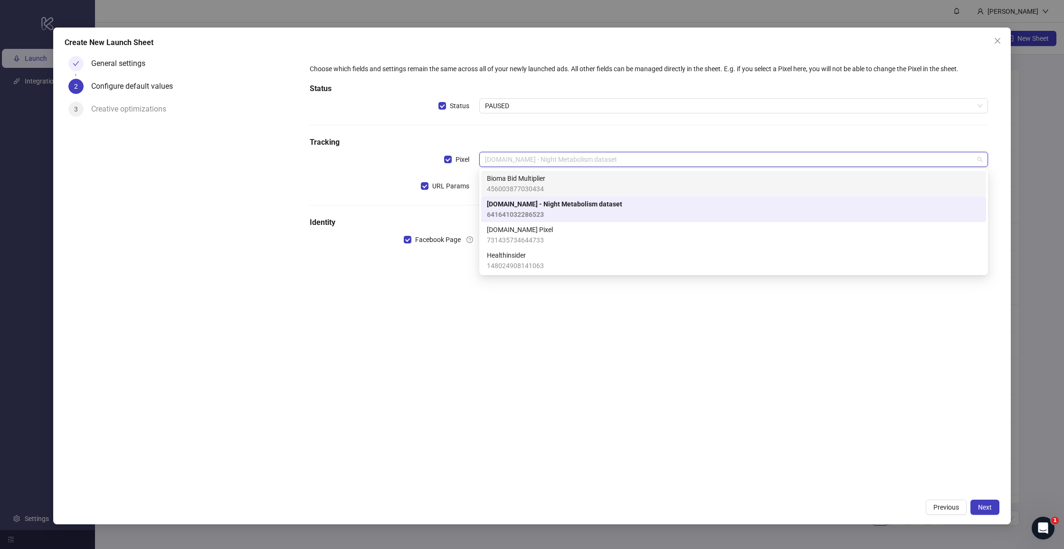
click at [551, 133] on div "**********" at bounding box center [649, 161] width 686 height 203
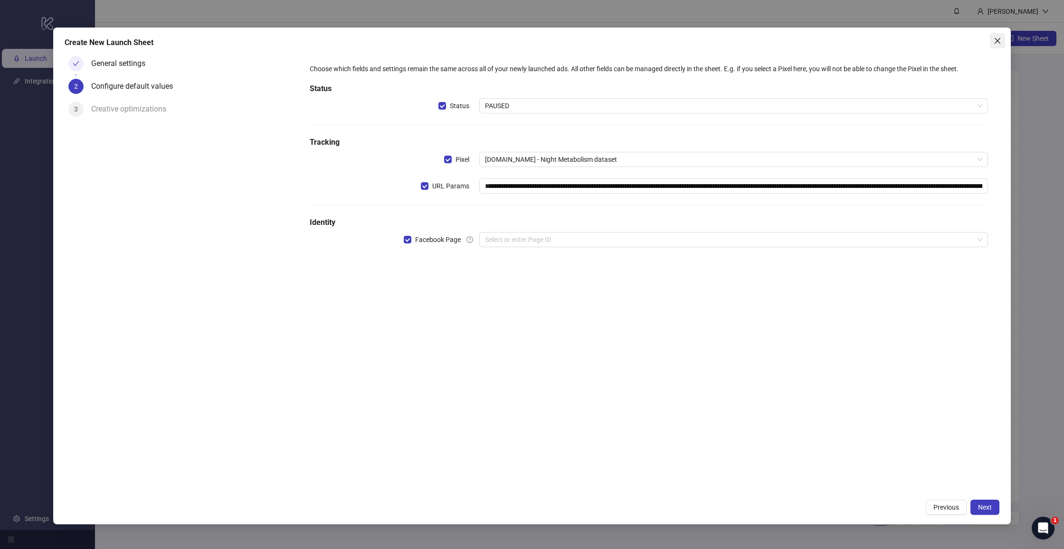
click at [992, 44] on span "Close" at bounding box center [996, 41] width 15 height 8
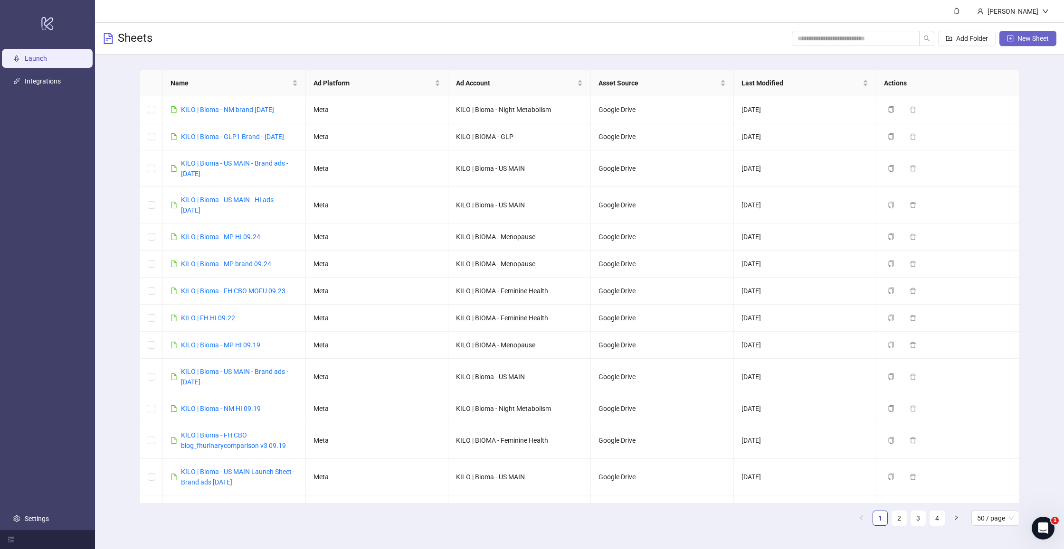
click at [1047, 39] on span "New Sheet" at bounding box center [1032, 39] width 31 height 8
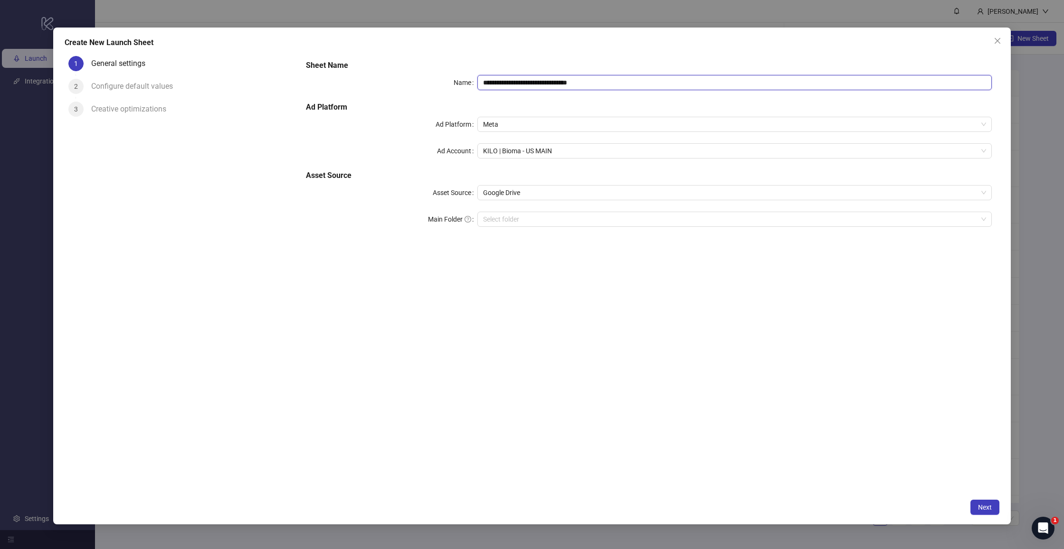
click at [527, 84] on input "**********" at bounding box center [734, 82] width 514 height 15
click at [978, 507] on span "Next" at bounding box center [985, 508] width 14 height 8
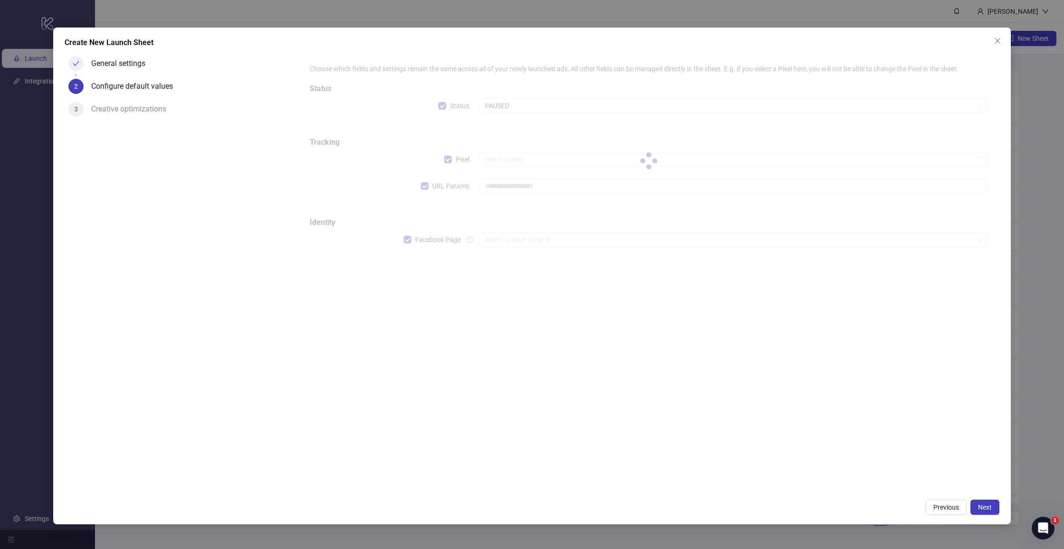
type input "**********"
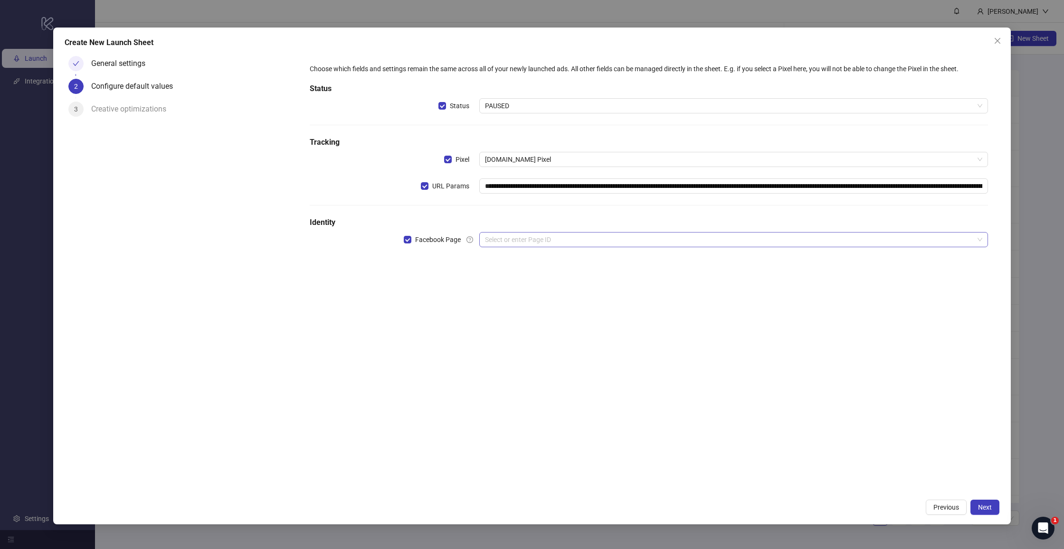
click at [501, 238] on input "search" at bounding box center [729, 240] width 489 height 14
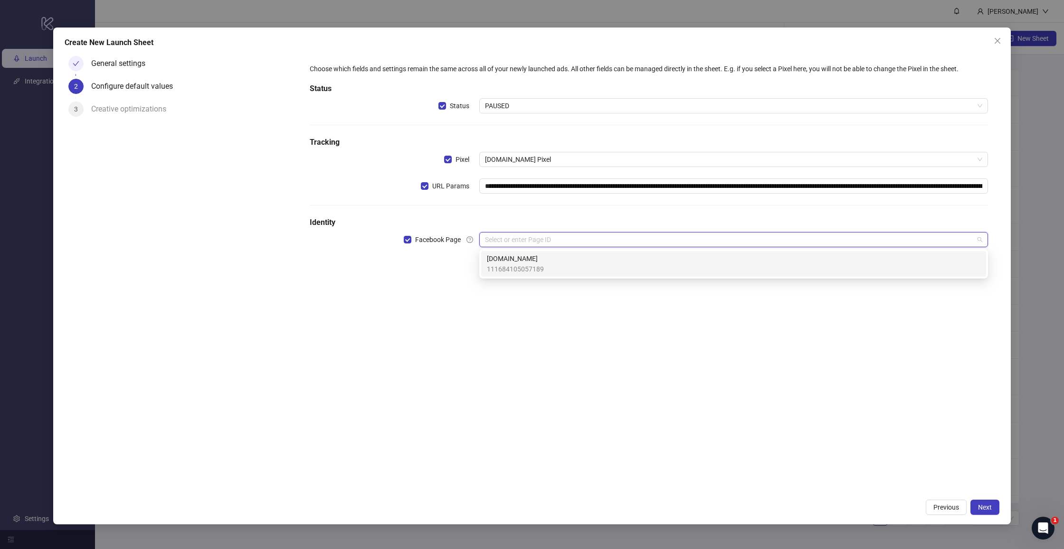
click at [513, 217] on div "**********" at bounding box center [649, 161] width 686 height 203
click at [503, 241] on input "search" at bounding box center [729, 240] width 489 height 14
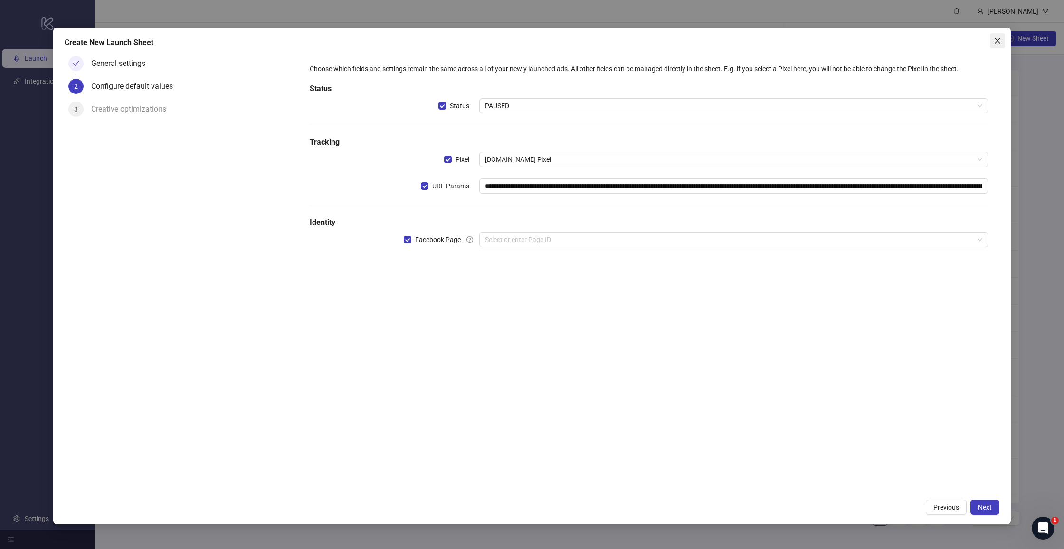
click at [997, 38] on icon "close" at bounding box center [997, 41] width 8 height 8
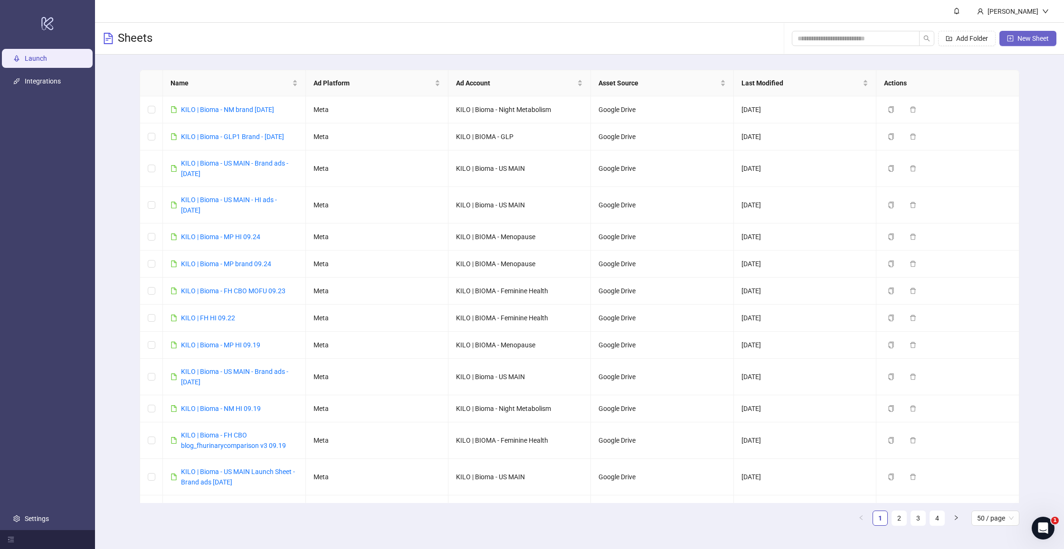
click at [1035, 43] on button "New Sheet" at bounding box center [1027, 38] width 57 height 15
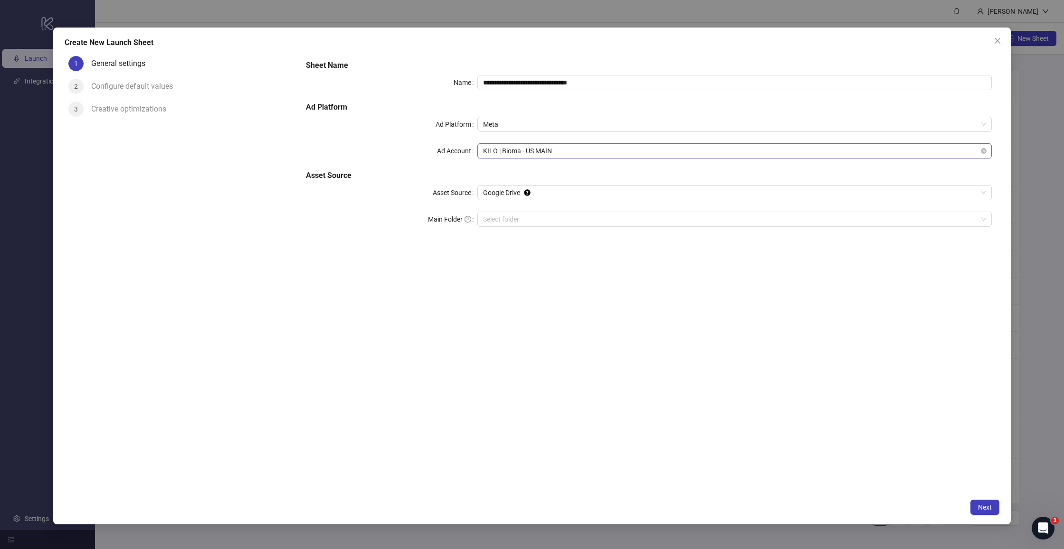
click at [523, 151] on span "KILO | Bioma - US MAIN" at bounding box center [734, 151] width 503 height 14
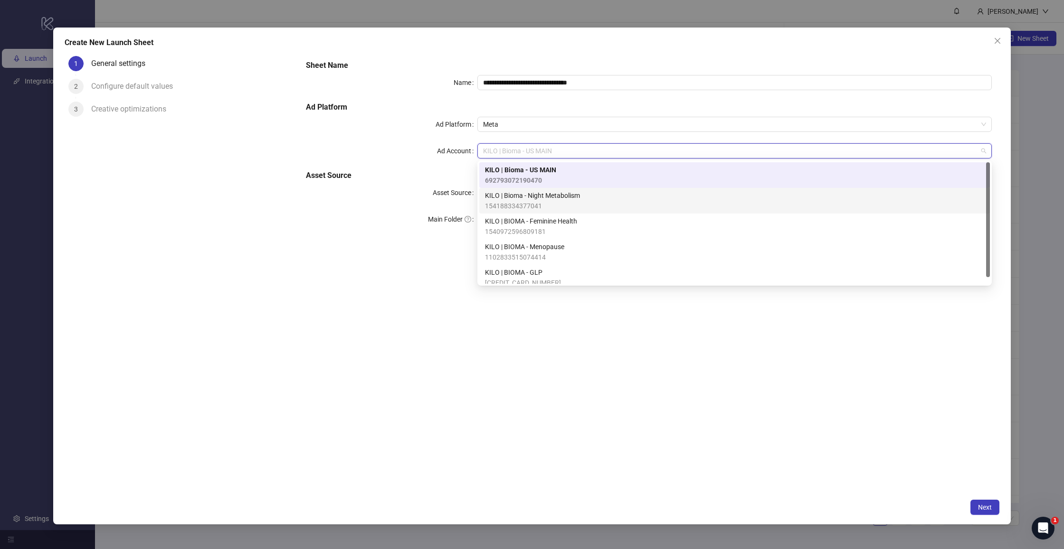
click at [528, 195] on span "KILO | Bioma - Night Metabolism" at bounding box center [532, 195] width 95 height 10
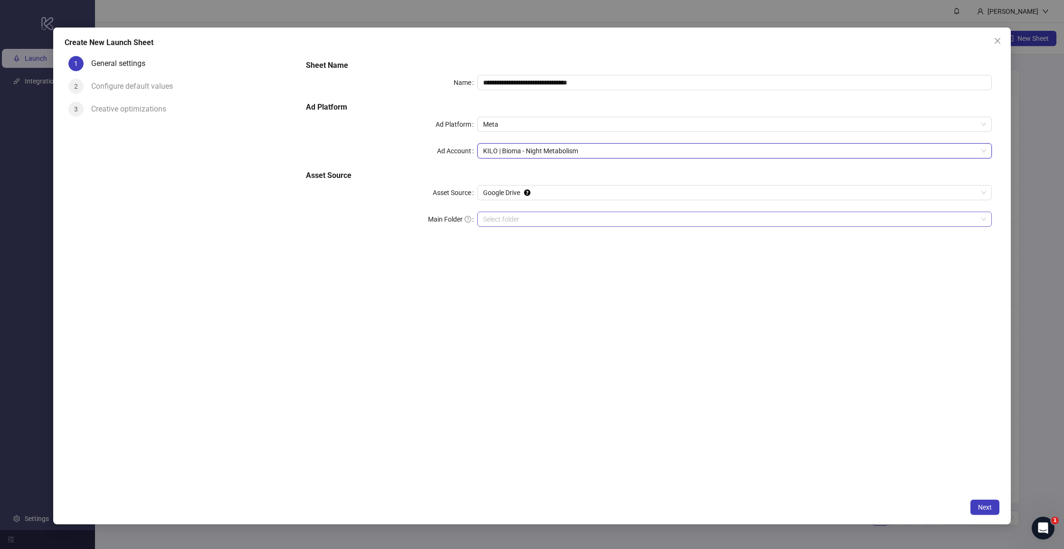
click at [517, 215] on input "Main Folder" at bounding box center [730, 219] width 494 height 14
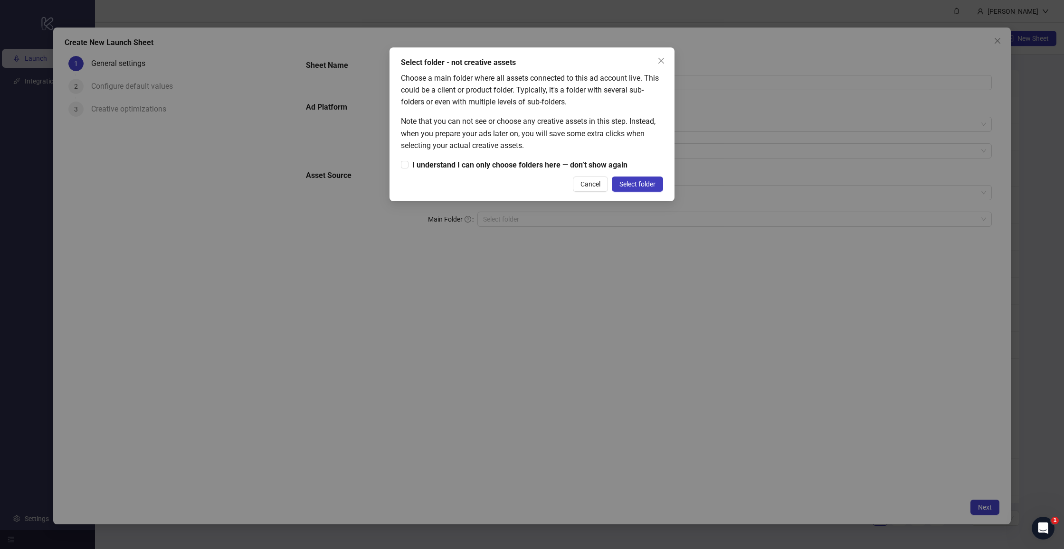
click at [659, 62] on icon "close" at bounding box center [661, 61] width 8 height 8
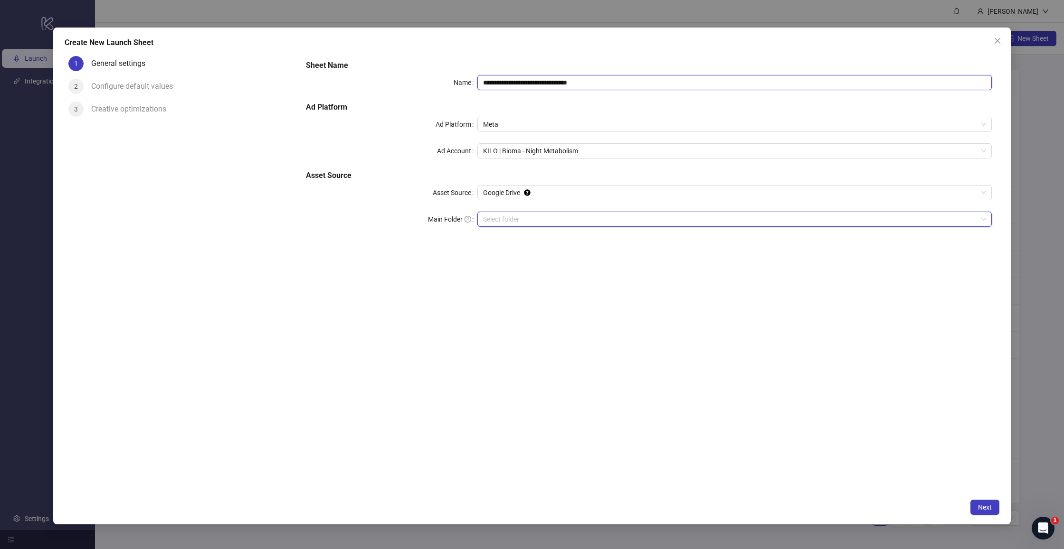
click at [590, 83] on input "**********" at bounding box center [734, 82] width 514 height 15
click at [984, 508] on span "Next" at bounding box center [985, 508] width 14 height 8
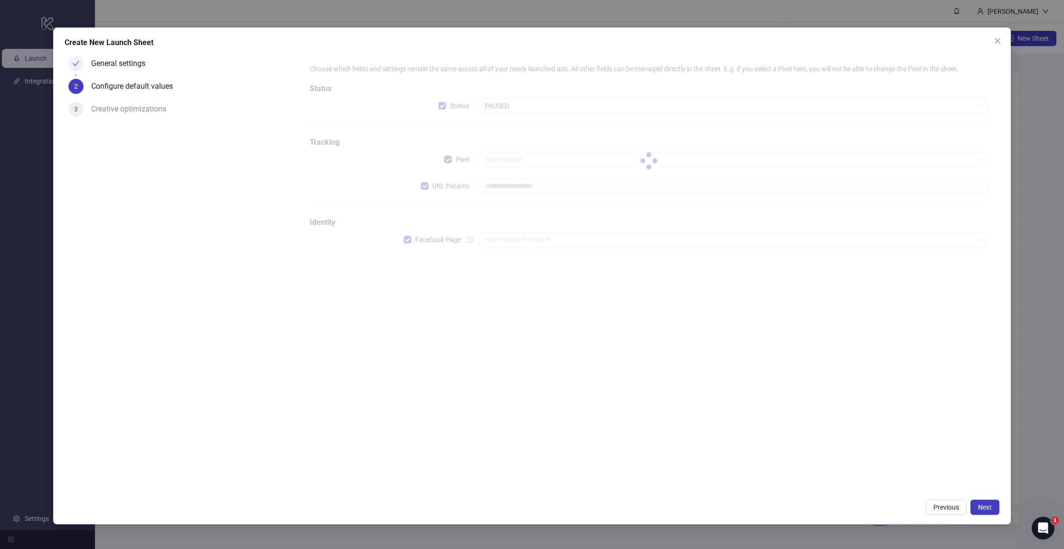
type input "**********"
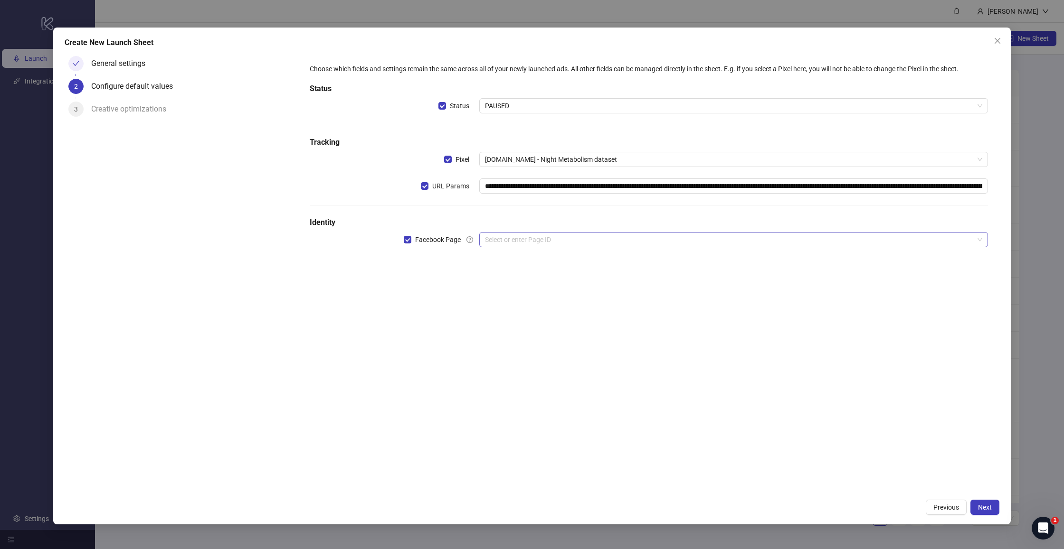
click at [505, 242] on input "search" at bounding box center [729, 240] width 489 height 14
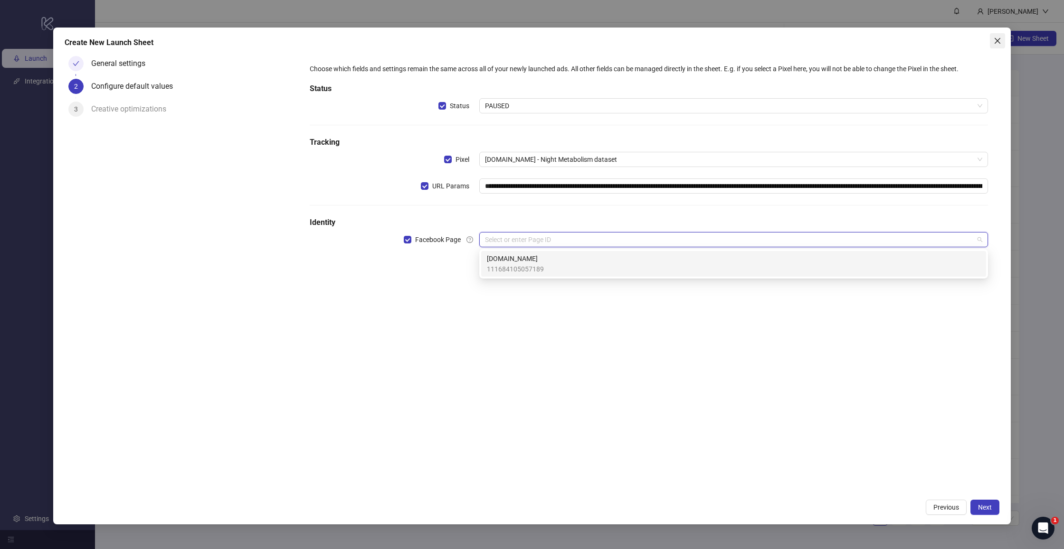
click at [994, 43] on icon "close" at bounding box center [997, 41] width 6 height 6
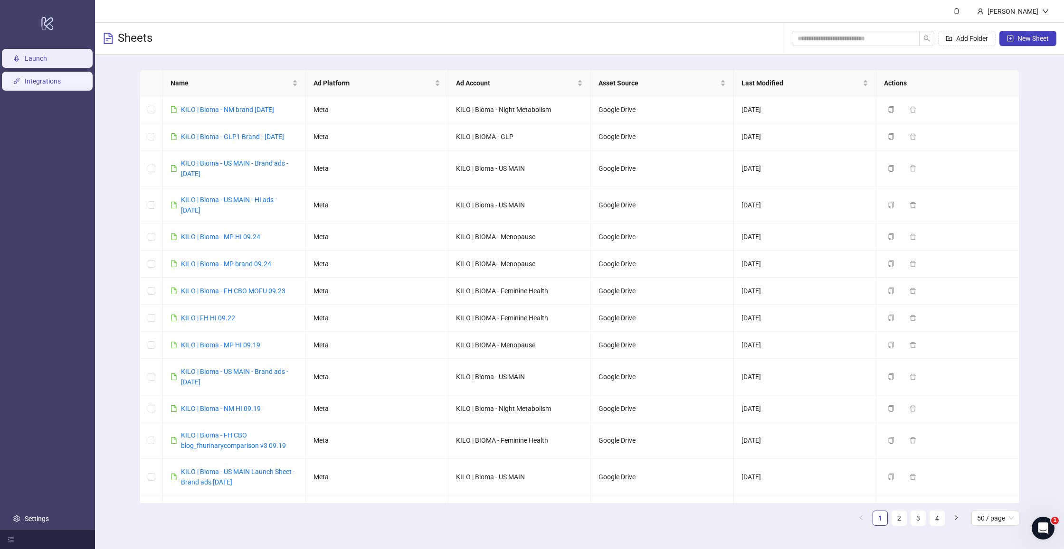
click at [35, 85] on link "Integrations" at bounding box center [43, 81] width 36 height 8
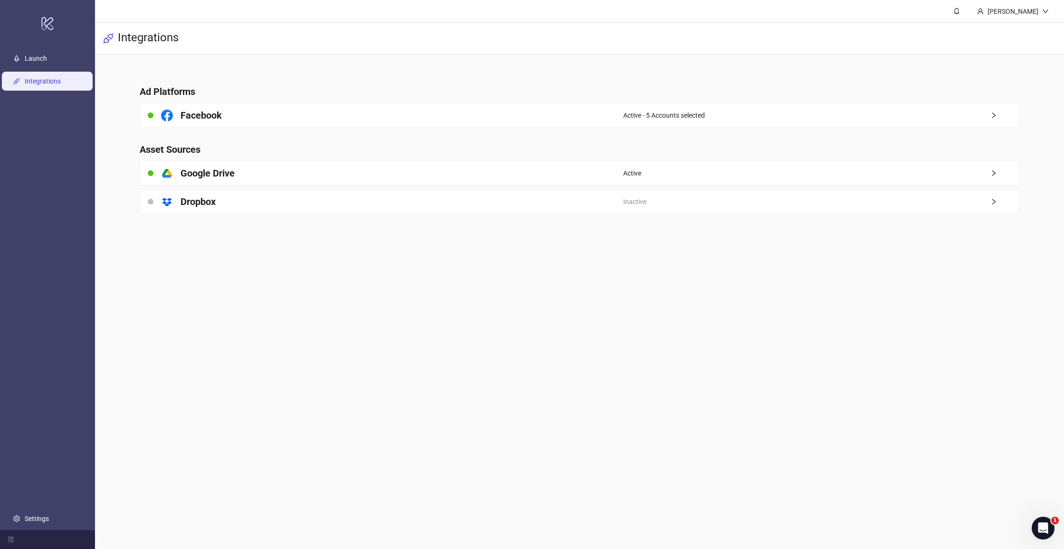
drag, startPoint x: 904, startPoint y: 122, endPoint x: 462, endPoint y: 77, distance: 443.9
click at [904, 122] on div "Active - 5 Accounts selected" at bounding box center [820, 116] width 395 height 24
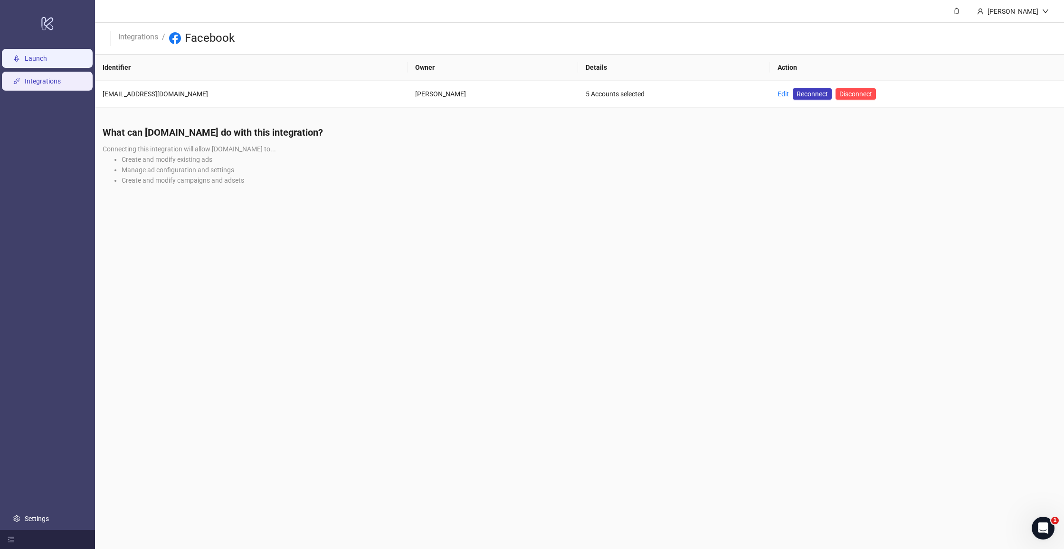
click at [47, 62] on link "Launch" at bounding box center [36, 59] width 22 height 8
